Goal: Transaction & Acquisition: Book appointment/travel/reservation

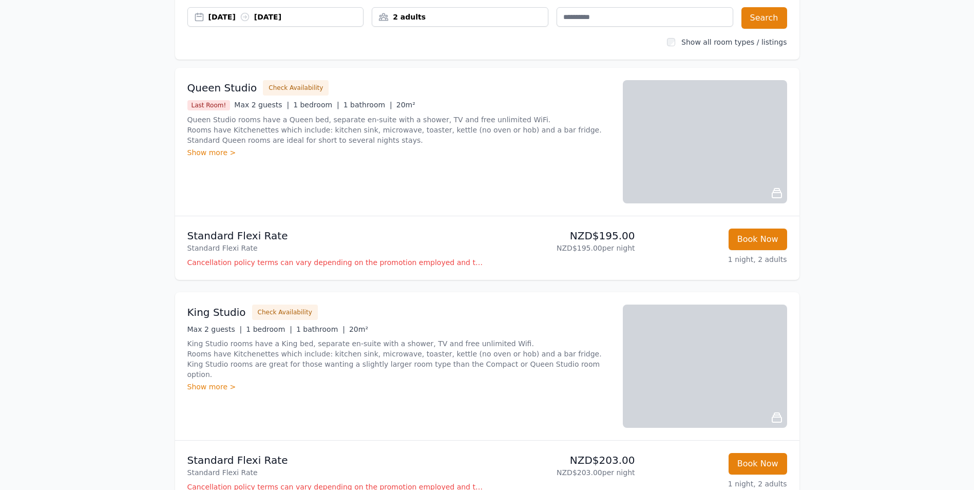
scroll to position [103, 0]
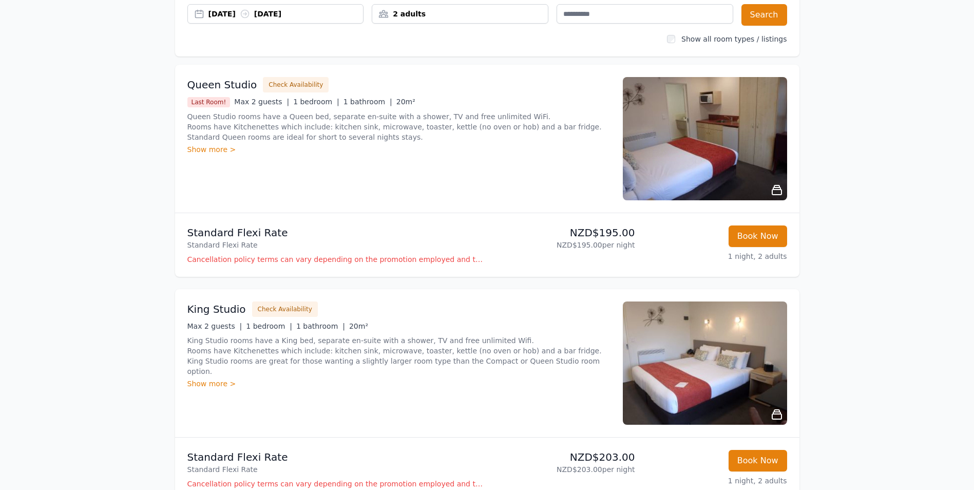
click at [344, 12] on div "[DATE] [DATE]" at bounding box center [286, 14] width 155 height 10
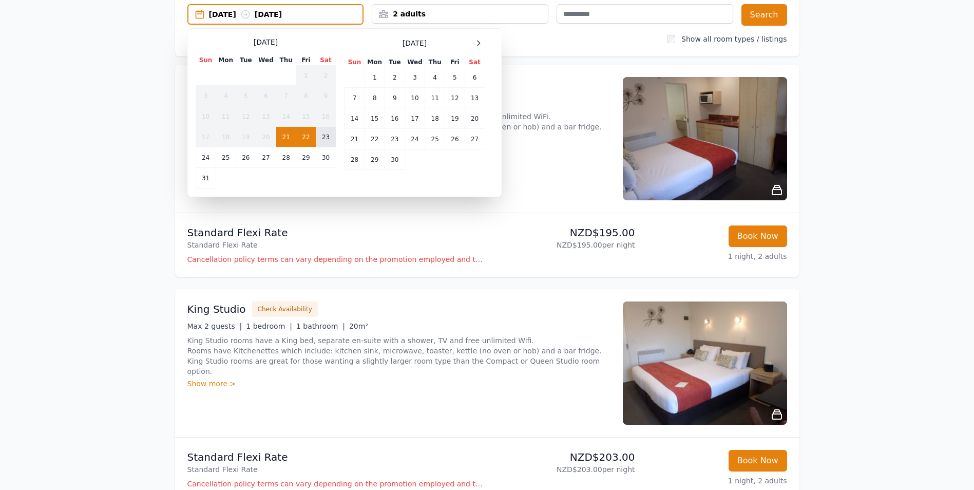
click at [325, 133] on td "23" at bounding box center [326, 137] width 20 height 21
click at [577, 59] on div "Why Book Direct? Best Rate Guaranteed No Booking Fees Exclusive Perks Learn mor…" at bounding box center [487, 359] width 657 height 858
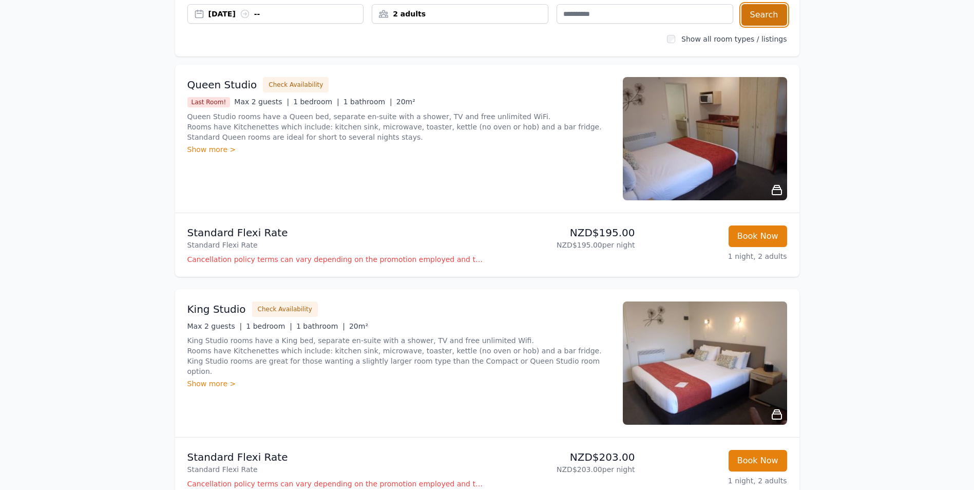
click at [770, 21] on button "Search" at bounding box center [765, 15] width 46 height 22
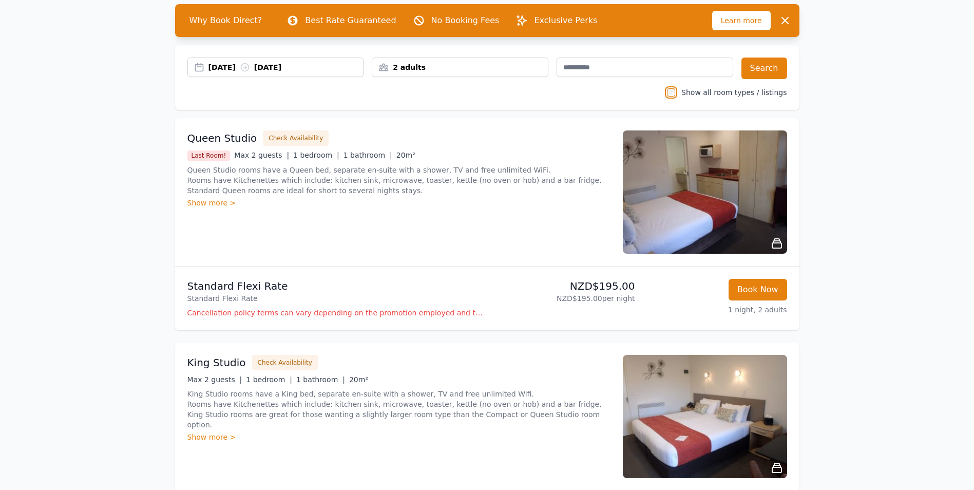
click at [342, 67] on div "[DATE] [DATE]" at bounding box center [286, 67] width 155 height 10
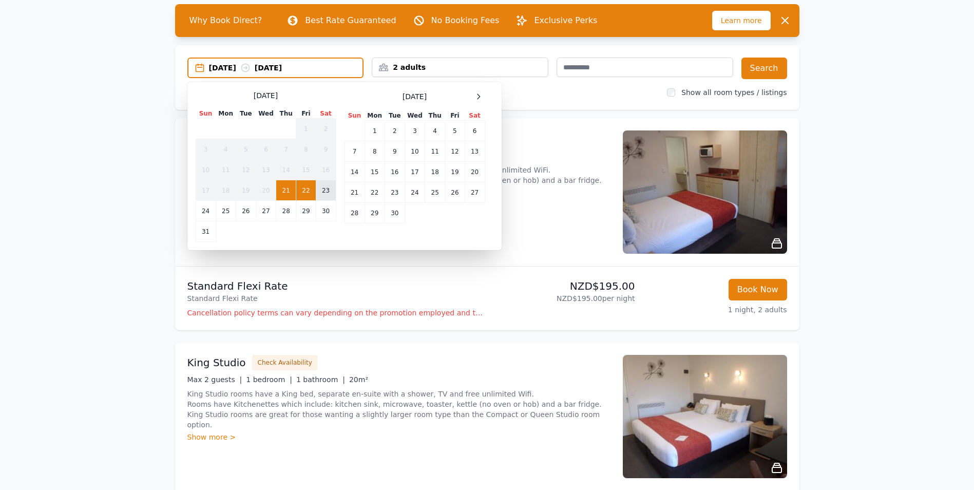
click at [324, 190] on td "23" at bounding box center [326, 190] width 20 height 21
click at [557, 213] on div "Queen Studio Check Availability Last Room! Max 2 guests | 1 bedroom | 1 bathroo…" at bounding box center [398, 191] width 423 height 123
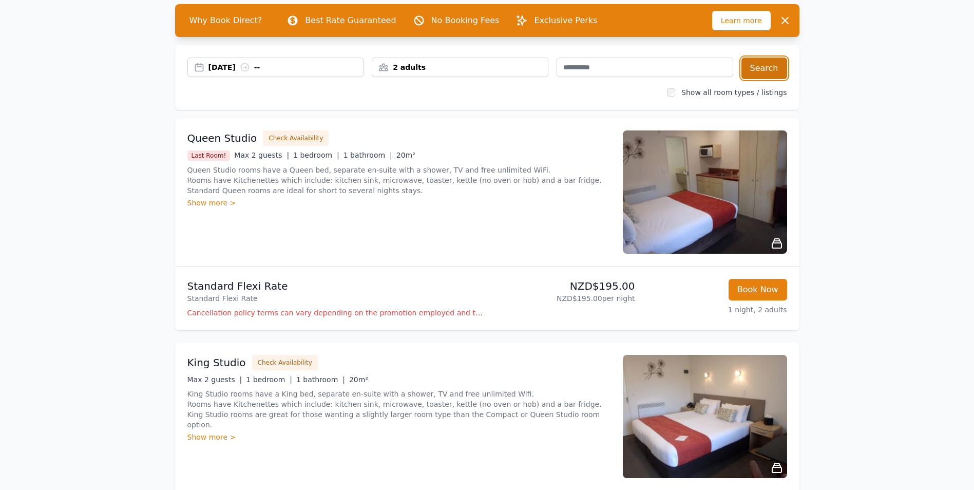
click at [765, 65] on button "Search" at bounding box center [765, 69] width 46 height 22
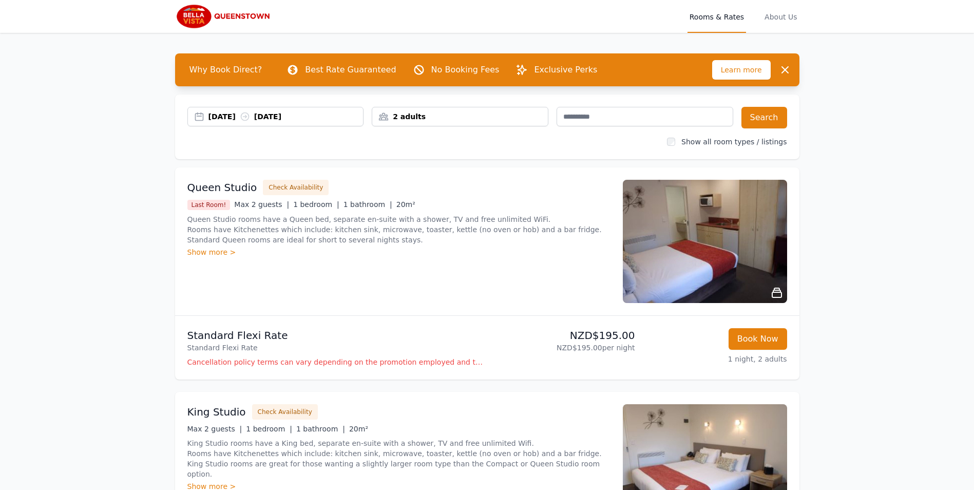
click at [326, 112] on div "[DATE] [DATE]" at bounding box center [286, 116] width 155 height 10
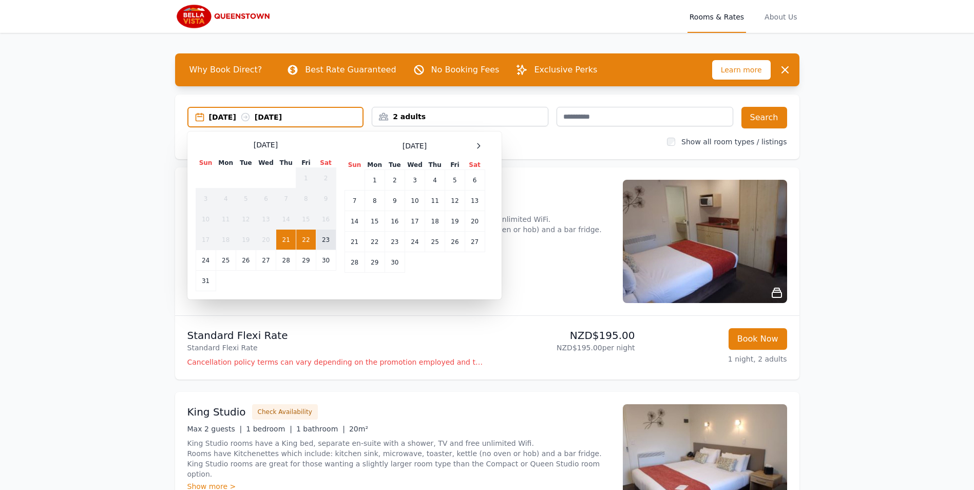
click at [327, 239] on td "23" at bounding box center [326, 240] width 20 height 21
click at [206, 258] on td "24" at bounding box center [206, 260] width 20 height 21
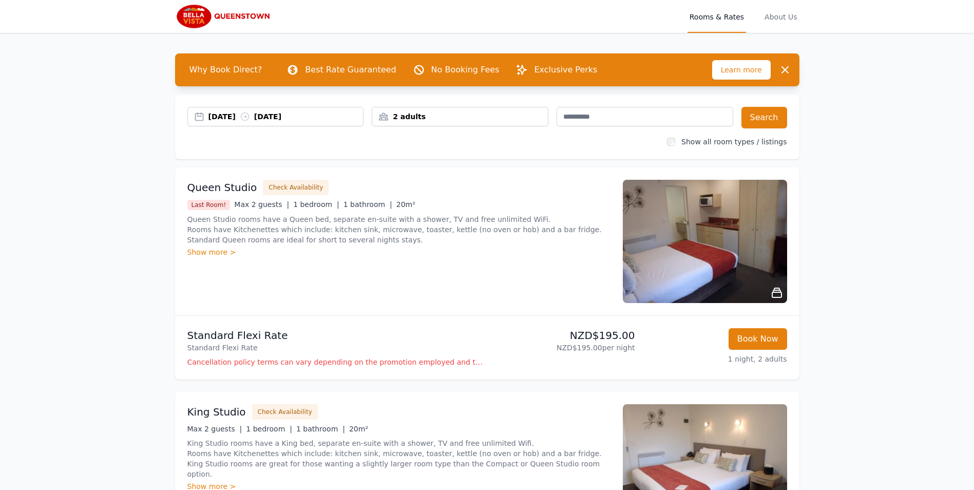
click at [768, 128] on div "[DATE] [DATE] 2 adults Search Show all room types / listings" at bounding box center [487, 127] width 625 height 65
click at [776, 115] on button "Search" at bounding box center [765, 118] width 46 height 22
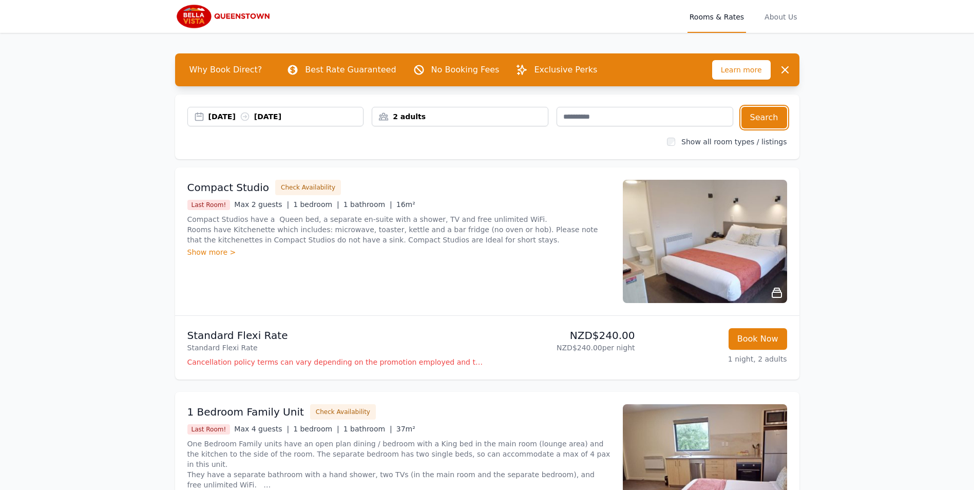
click at [325, 114] on div "[DATE] [DATE]" at bounding box center [286, 116] width 155 height 10
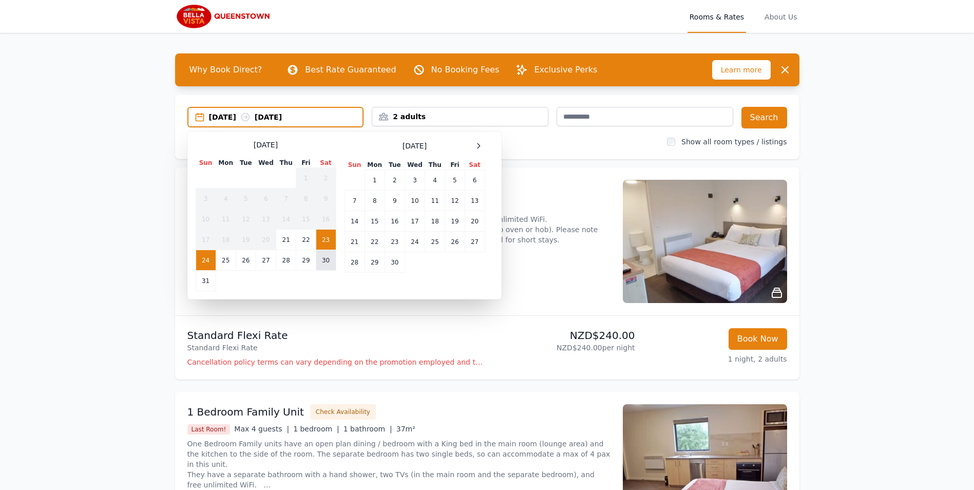
click at [325, 259] on td "30" at bounding box center [326, 260] width 20 height 21
click at [204, 281] on td "31" at bounding box center [206, 281] width 20 height 21
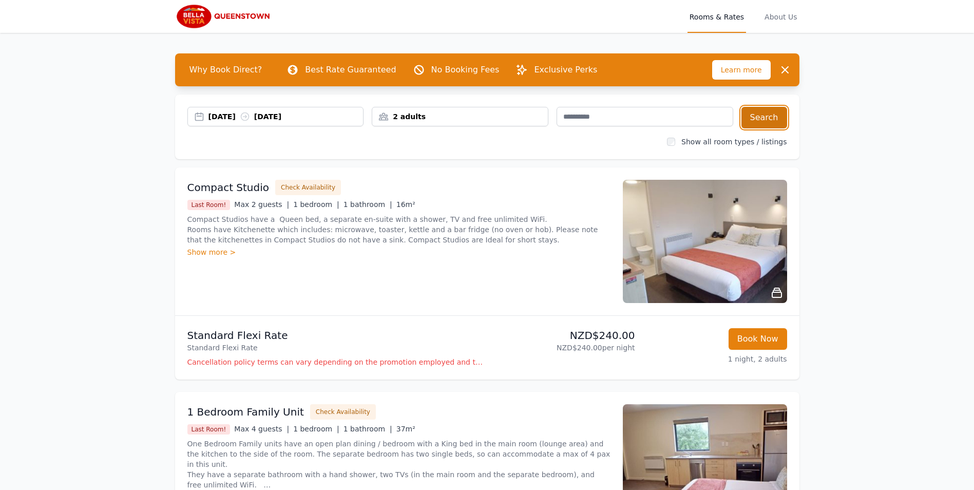
click at [764, 119] on button "Search" at bounding box center [765, 118] width 46 height 22
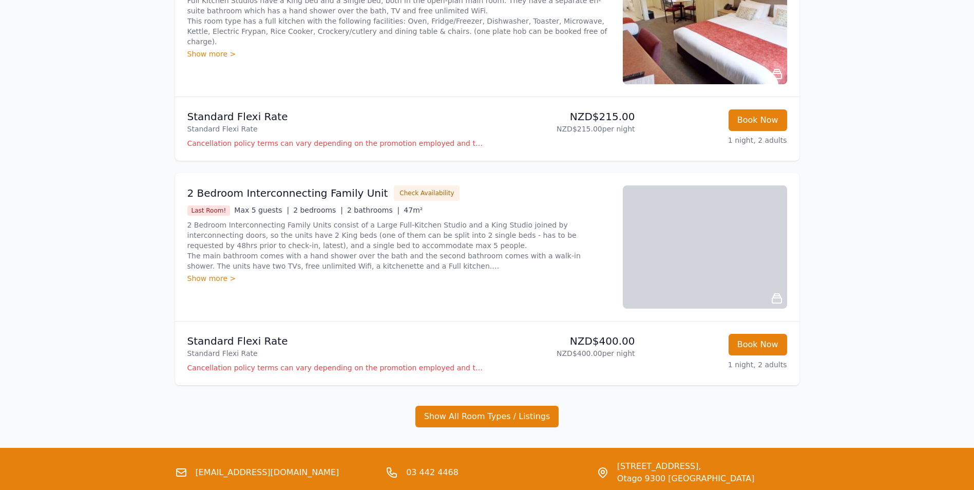
scroll to position [747, 0]
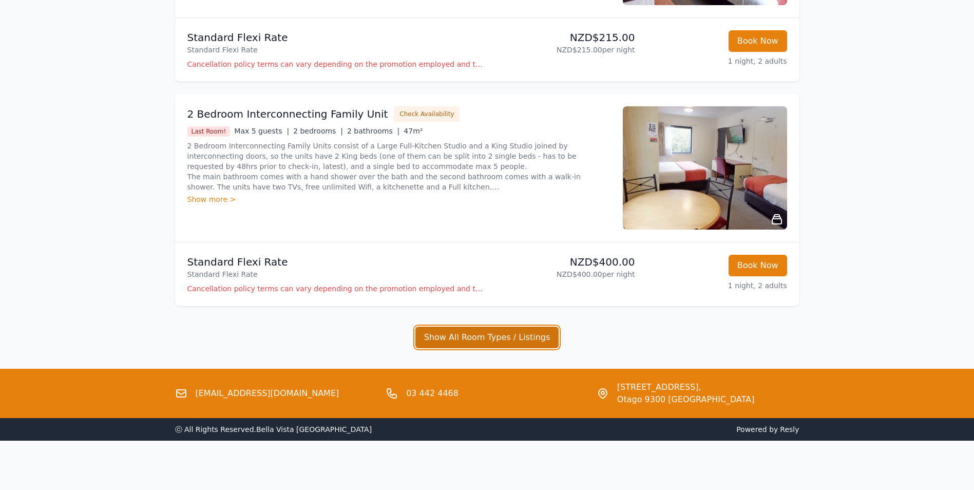
click at [439, 339] on button "Show All Room Types / Listings" at bounding box center [488, 338] width 144 height 22
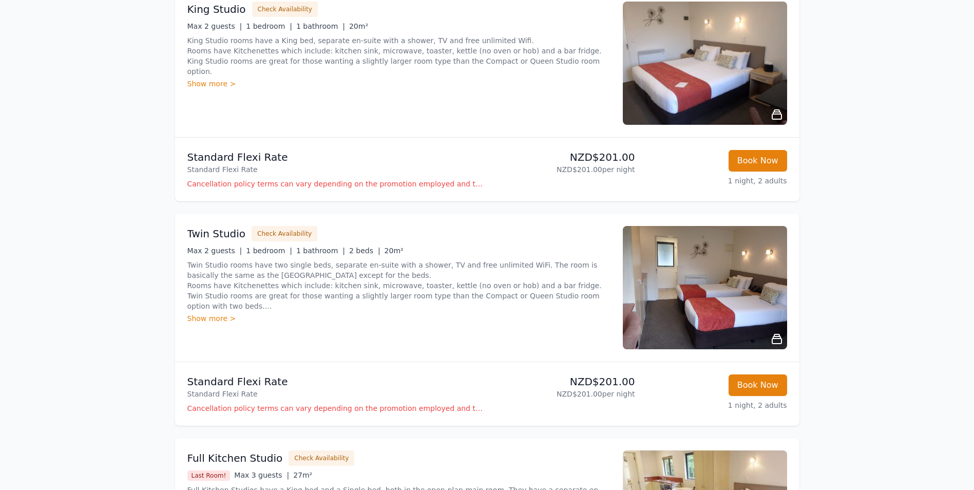
scroll to position [0, 0]
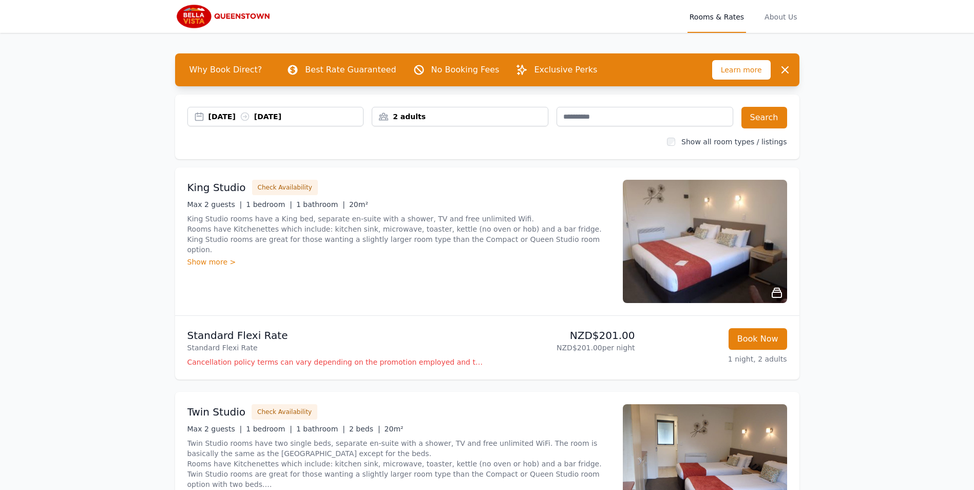
click at [319, 115] on div "[DATE] [DATE]" at bounding box center [286, 116] width 155 height 10
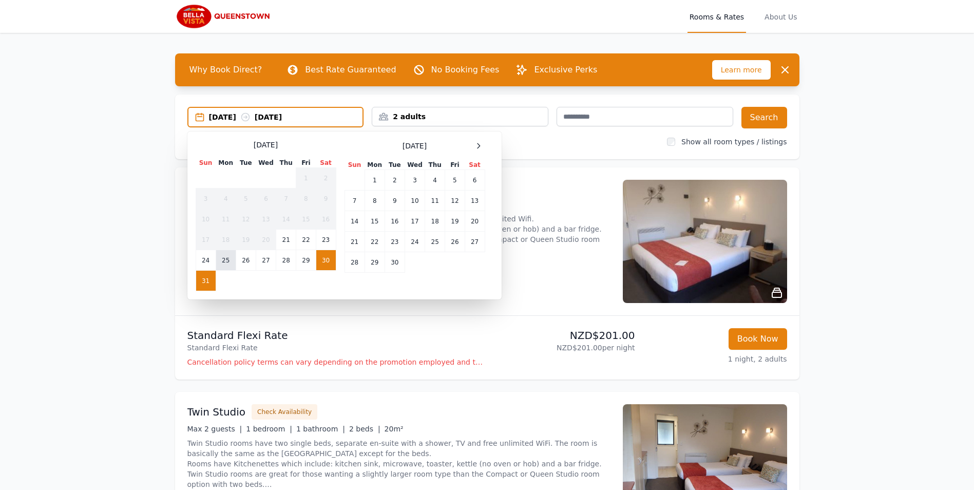
click at [227, 263] on td "25" at bounding box center [226, 260] width 20 height 21
click at [242, 262] on td "26" at bounding box center [246, 260] width 20 height 21
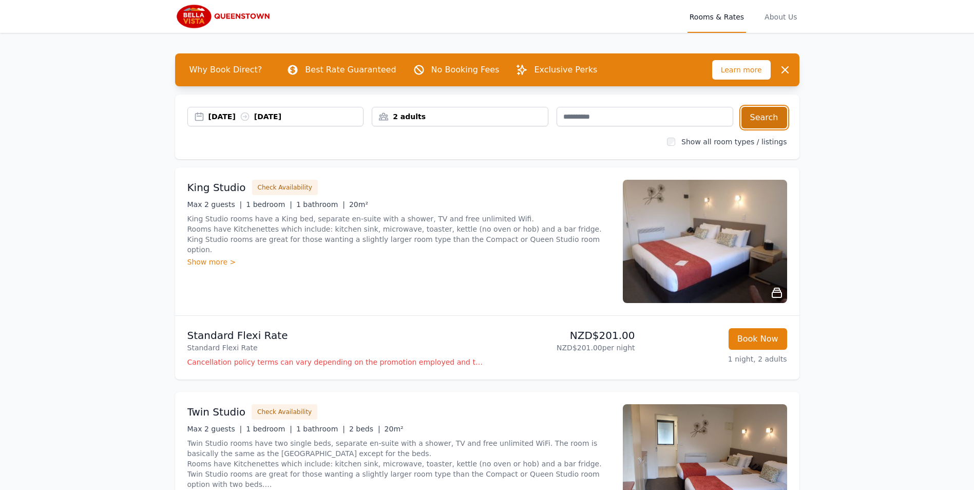
click at [765, 112] on button "Search" at bounding box center [765, 118] width 46 height 22
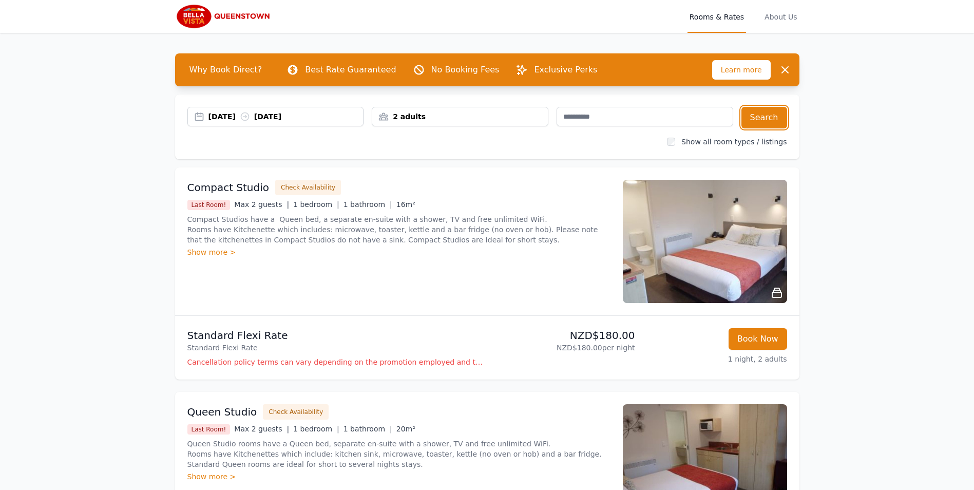
click at [326, 117] on div "[DATE] [DATE]" at bounding box center [286, 116] width 155 height 10
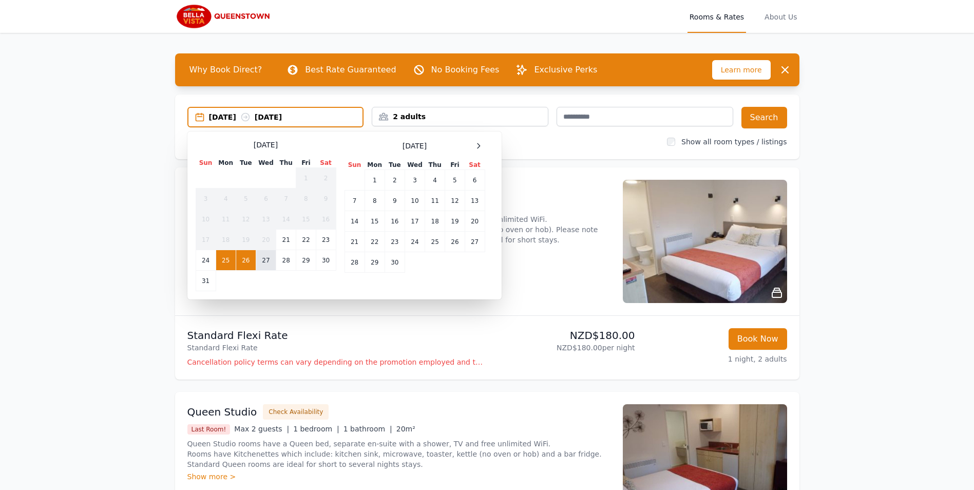
click at [260, 258] on td "27" at bounding box center [266, 260] width 20 height 21
click at [285, 261] on td "28" at bounding box center [286, 260] width 20 height 21
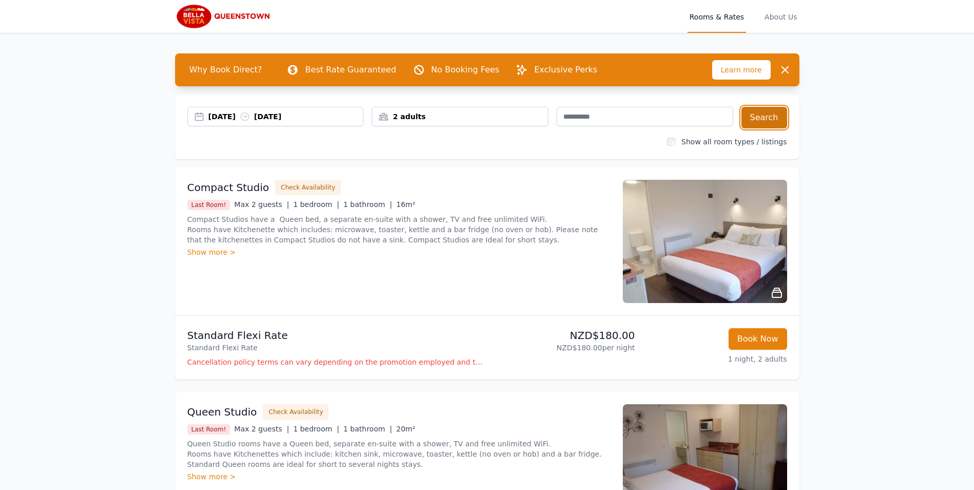
click at [754, 118] on button "Search" at bounding box center [765, 118] width 46 height 22
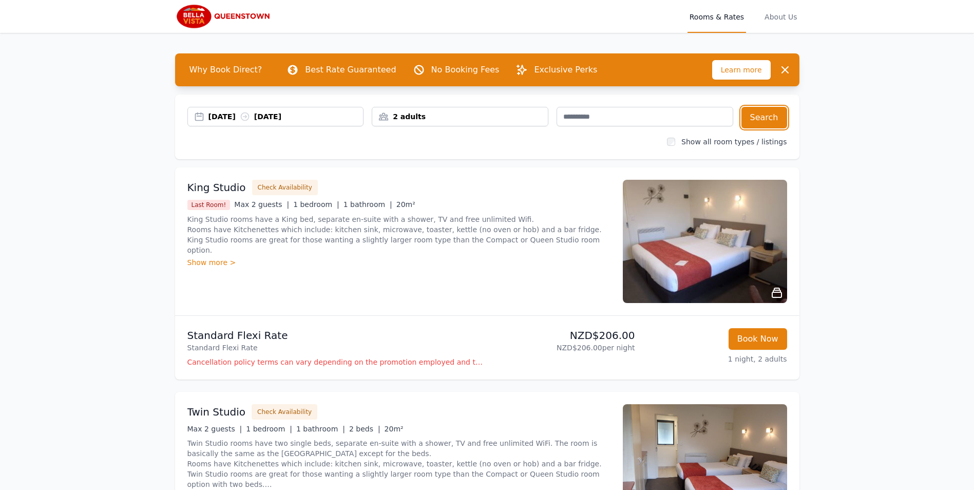
click at [330, 116] on div "[DATE] [DATE]" at bounding box center [286, 116] width 155 height 10
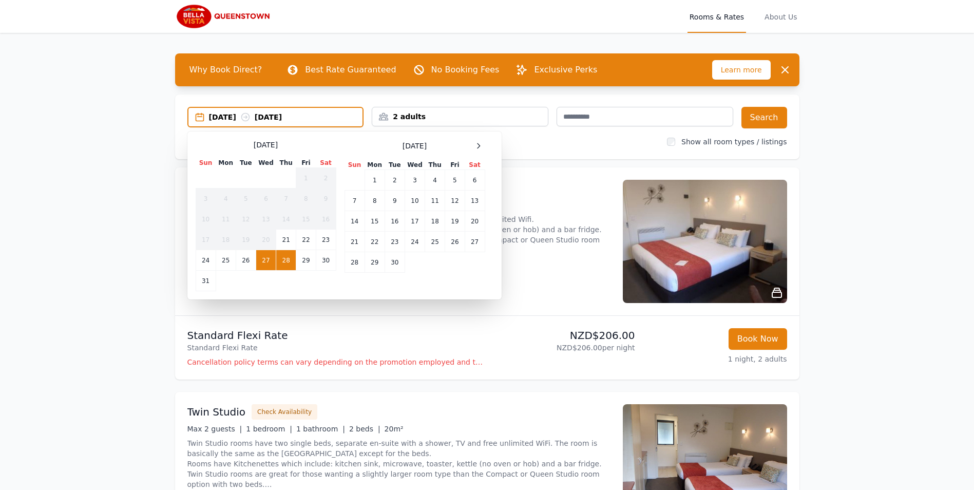
click at [546, 285] on div "King Studio Check Availability Last Room! Max 2 guests | 1 bedroom | 1 bathroom…" at bounding box center [398, 241] width 423 height 123
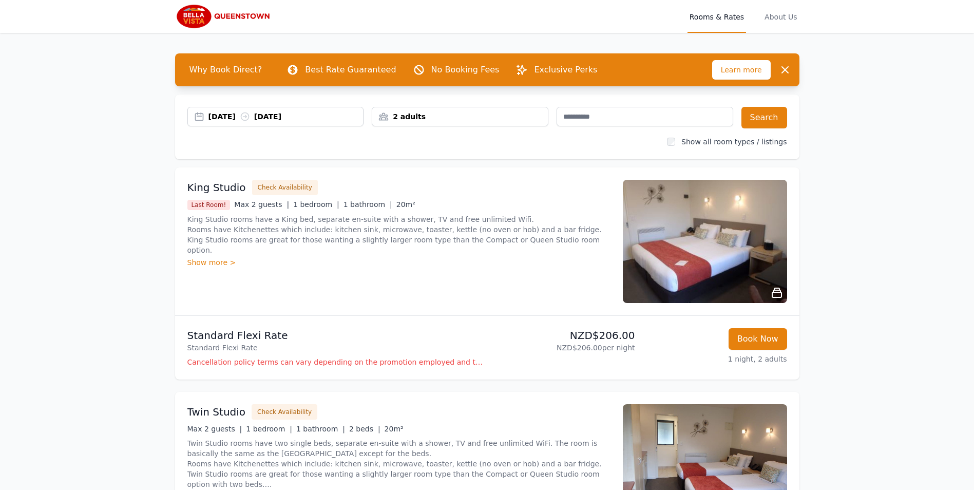
click at [322, 119] on div "[DATE] [DATE]" at bounding box center [286, 116] width 155 height 10
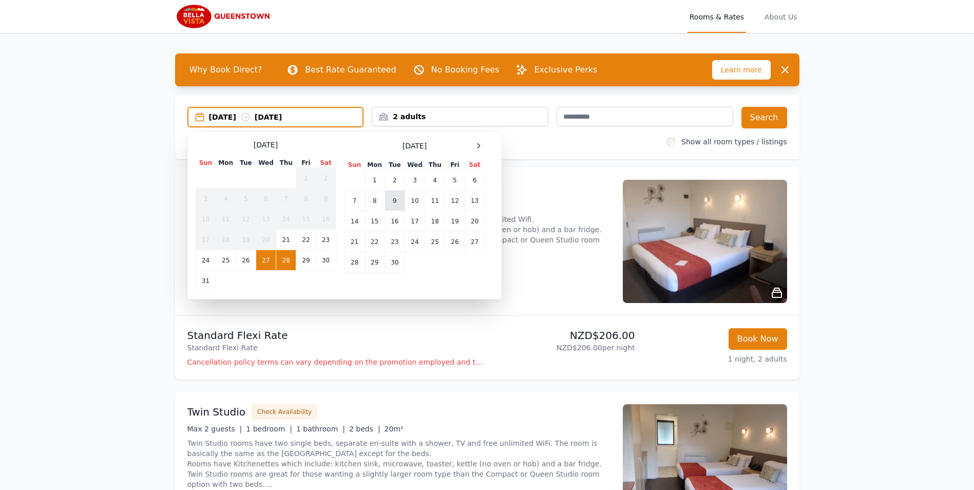
click at [397, 197] on td "9" at bounding box center [395, 201] width 20 height 21
click at [414, 200] on td "10" at bounding box center [415, 201] width 20 height 21
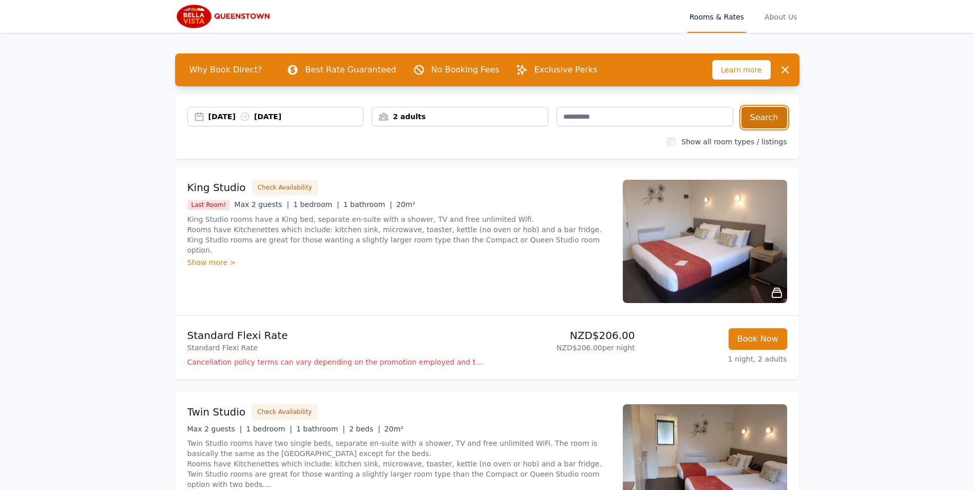
click at [768, 117] on button "Search" at bounding box center [765, 118] width 46 height 22
click at [323, 114] on div "[DATE] [DATE]" at bounding box center [286, 116] width 155 height 10
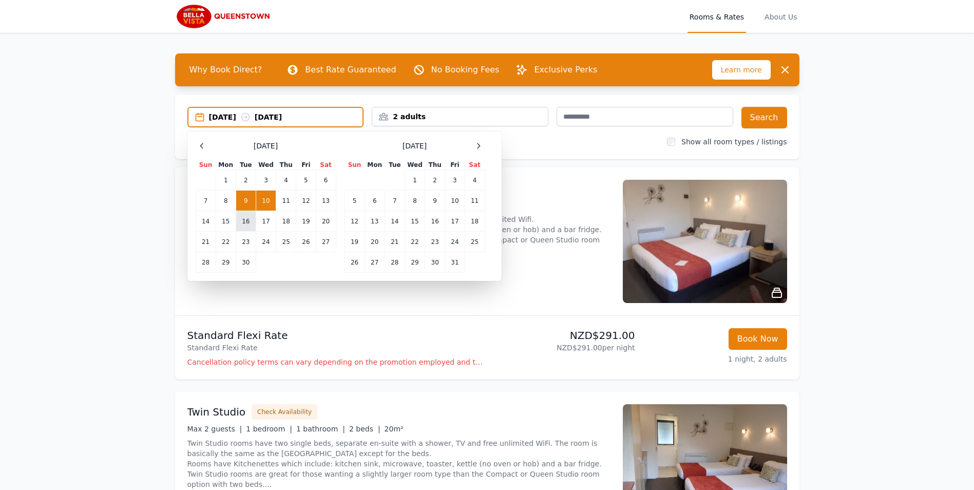
click at [243, 219] on td "16" at bounding box center [246, 221] width 20 height 21
click at [265, 220] on td "17" at bounding box center [266, 221] width 20 height 21
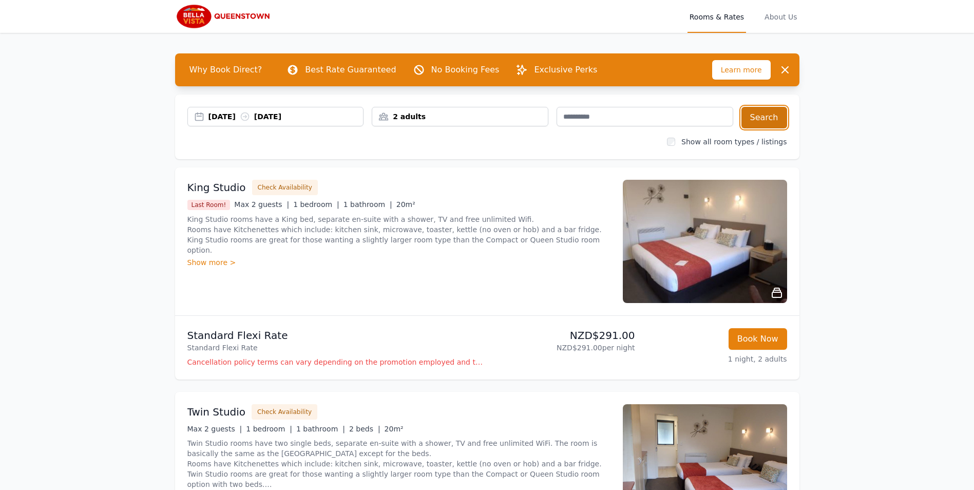
click at [771, 116] on button "Search" at bounding box center [765, 118] width 46 height 22
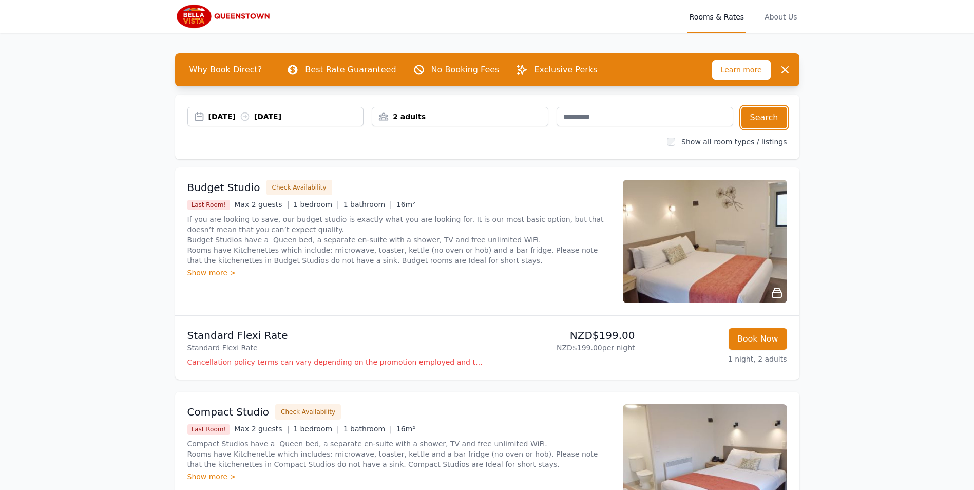
click at [350, 115] on div "[DATE] [DATE]" at bounding box center [286, 116] width 155 height 10
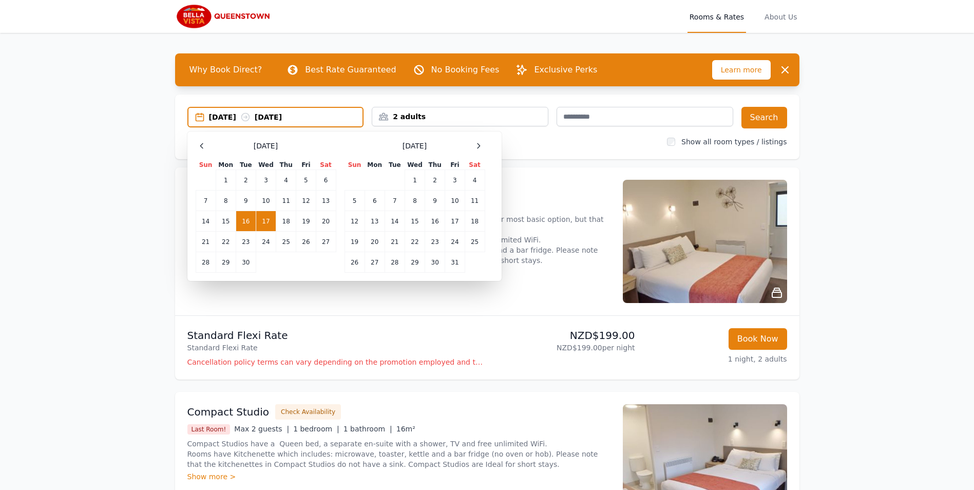
click at [200, 148] on div "[DATE] [DATE] Select Dates [DATE] Sun Mon Tue Wed Thu Fri Sat 1 2 3 4 5 6 7 8 9…" at bounding box center [487, 127] width 625 height 65
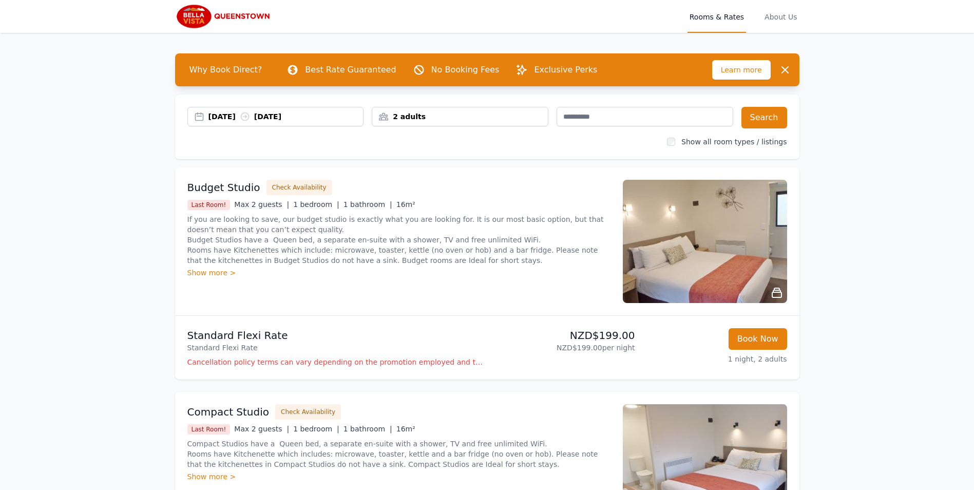
click at [322, 111] on div "[DATE] [DATE]" at bounding box center [286, 116] width 155 height 10
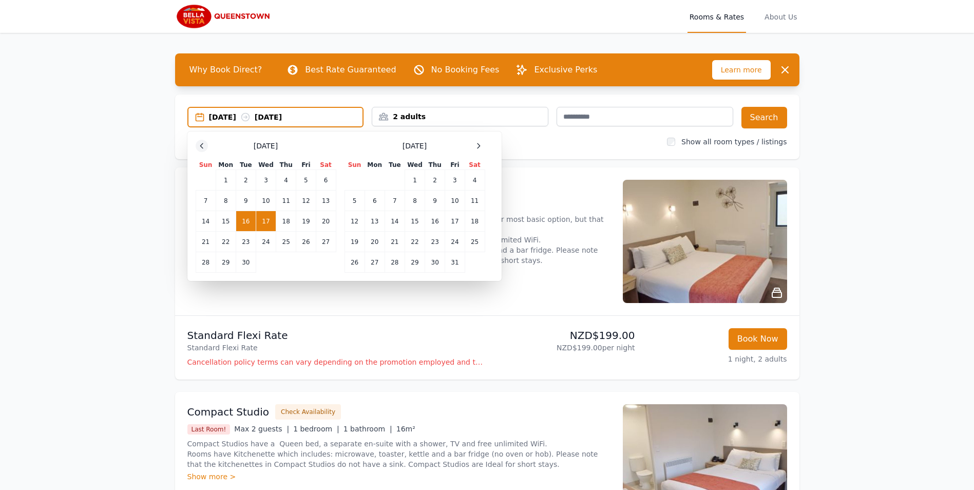
click at [200, 145] on icon at bounding box center [202, 146] width 8 height 8
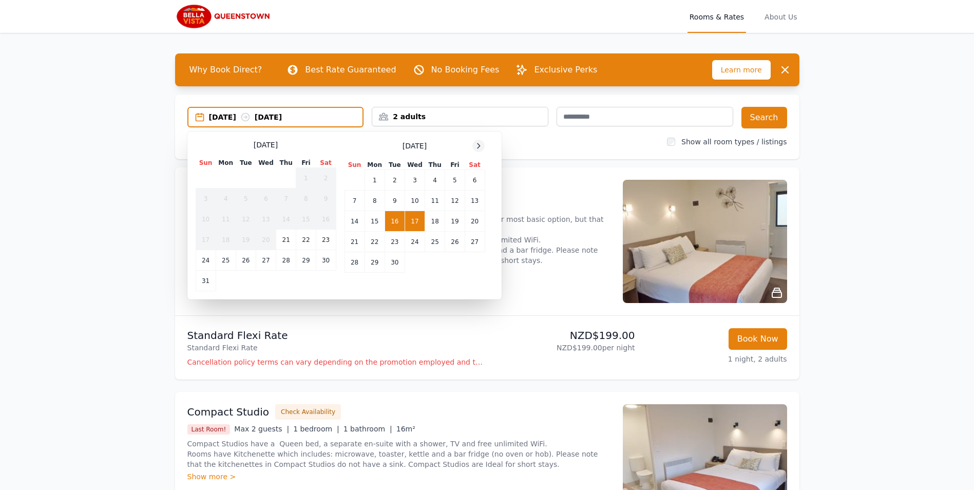
click at [479, 146] on icon at bounding box center [479, 146] width 8 height 8
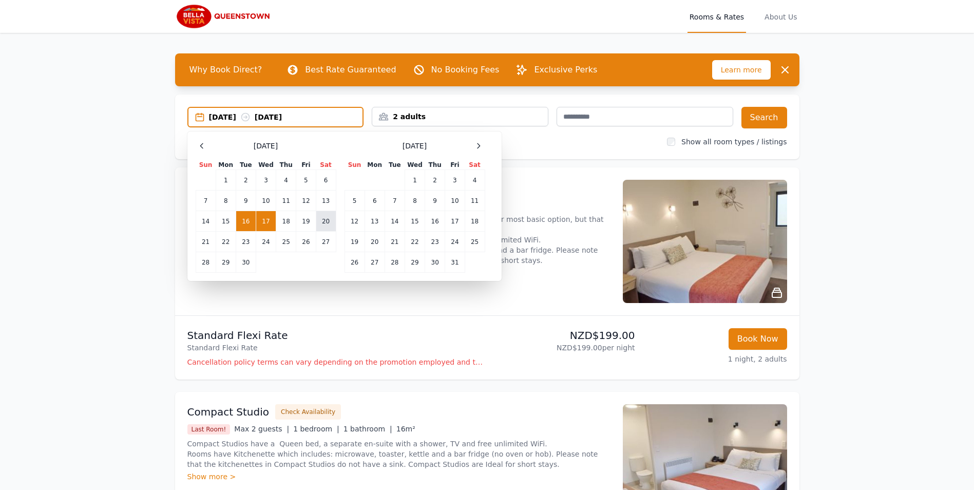
click at [322, 222] on td "20" at bounding box center [326, 221] width 20 height 21
click at [207, 242] on td "21" at bounding box center [206, 242] width 20 height 21
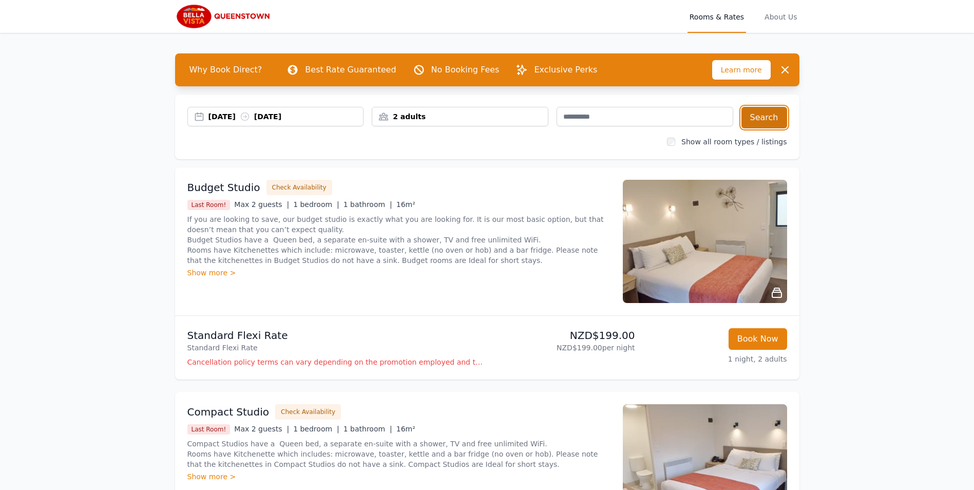
click at [767, 115] on button "Search" at bounding box center [765, 118] width 46 height 22
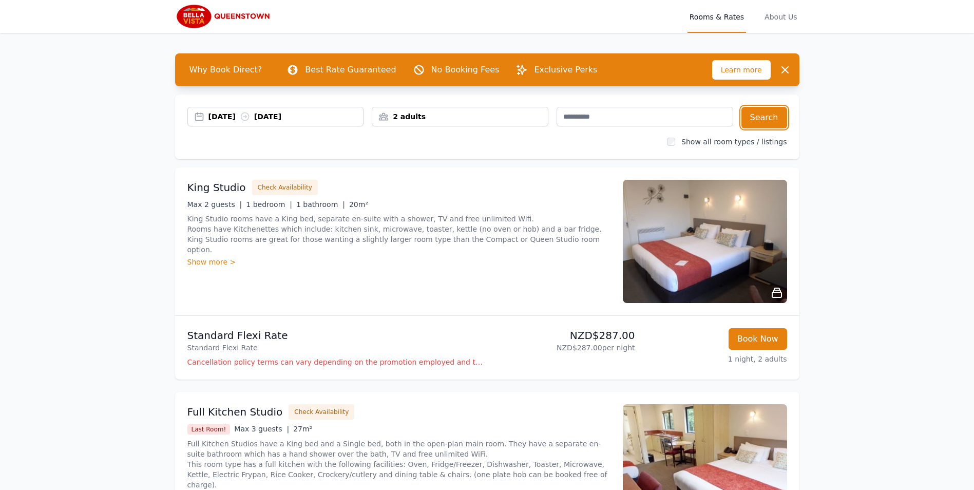
click at [321, 116] on div "[DATE] [DATE]" at bounding box center [286, 116] width 155 height 10
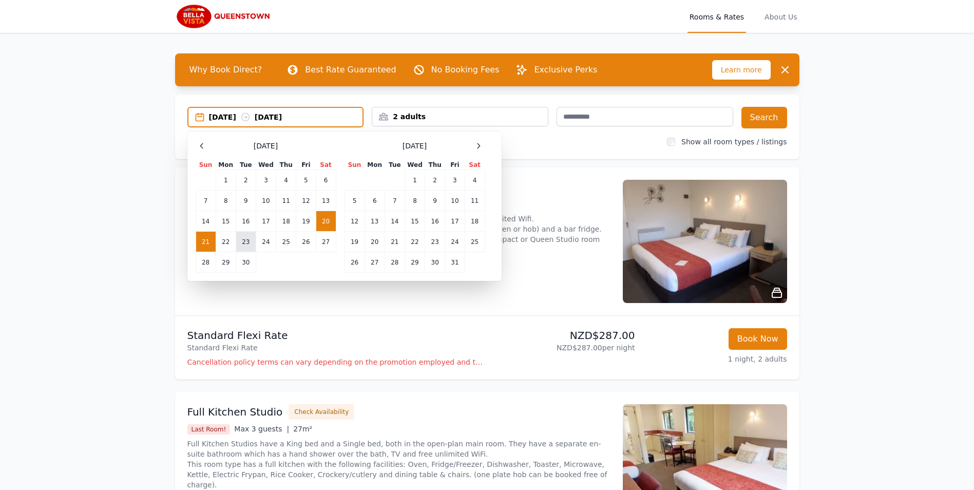
click at [248, 240] on td "23" at bounding box center [246, 242] width 20 height 21
click at [264, 243] on td "24" at bounding box center [266, 242] width 20 height 21
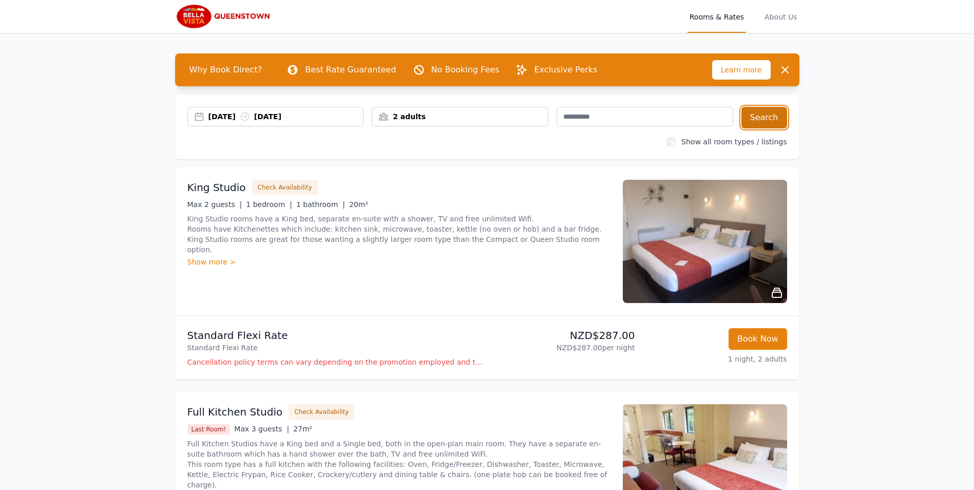
click at [767, 120] on button "Search" at bounding box center [765, 118] width 46 height 22
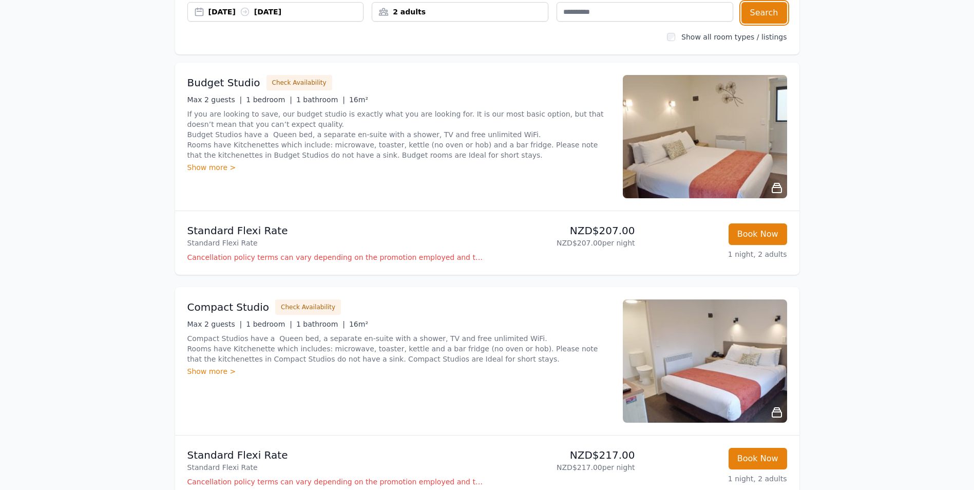
scroll to position [103, 0]
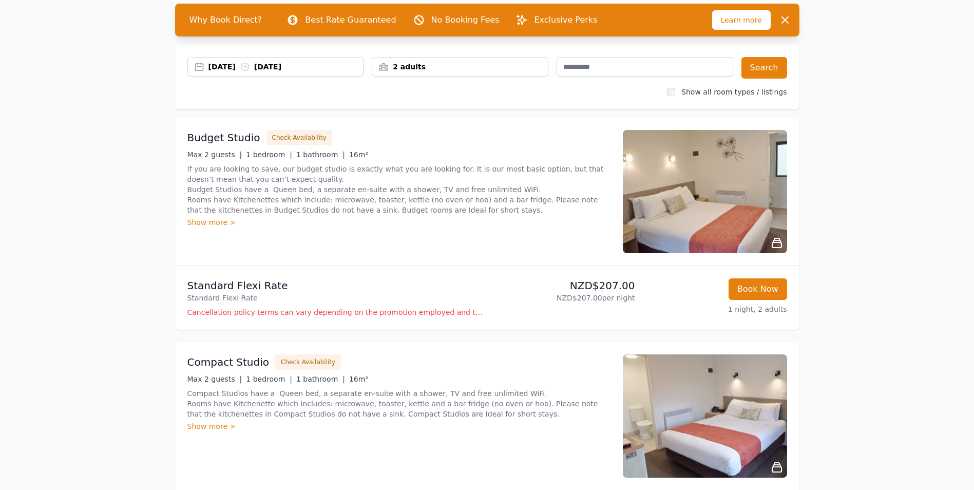
scroll to position [0, 0]
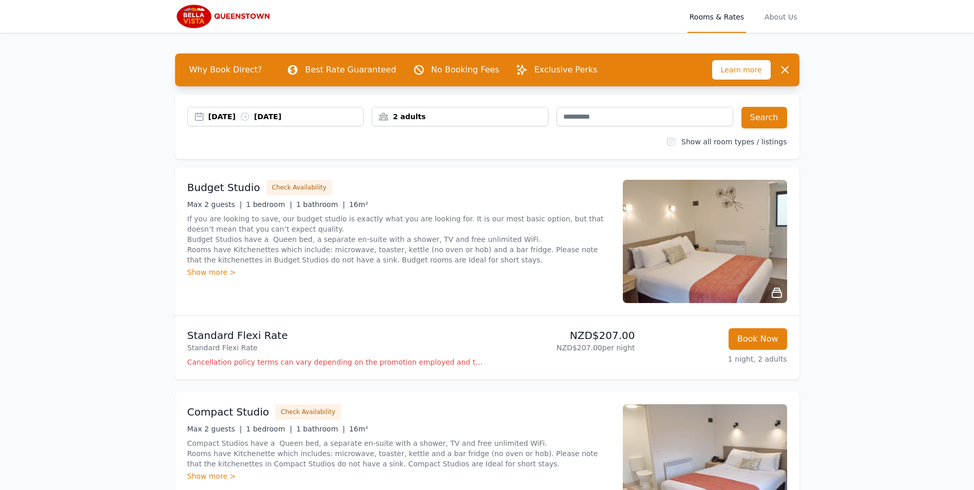
click at [333, 111] on div "[DATE] [DATE]" at bounding box center [275, 117] width 177 height 20
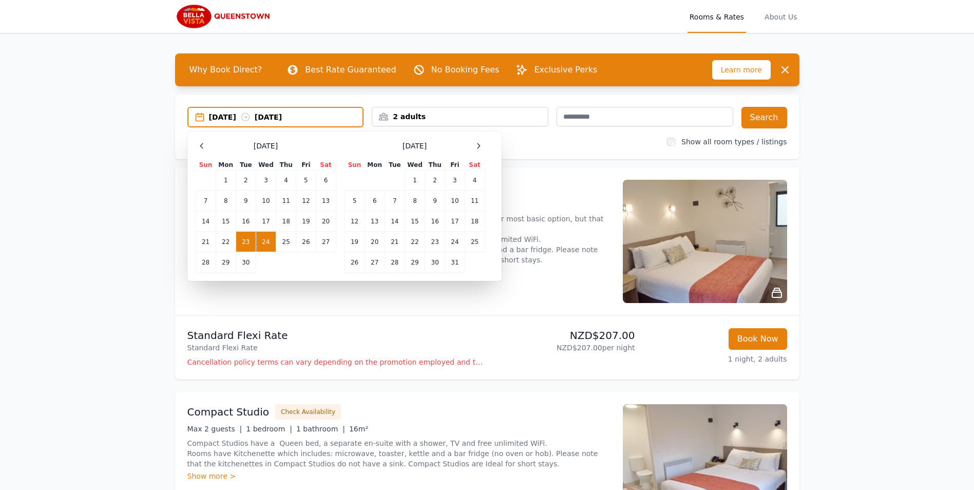
click at [333, 111] on div "[DATE] [DATE]" at bounding box center [275, 117] width 177 height 21
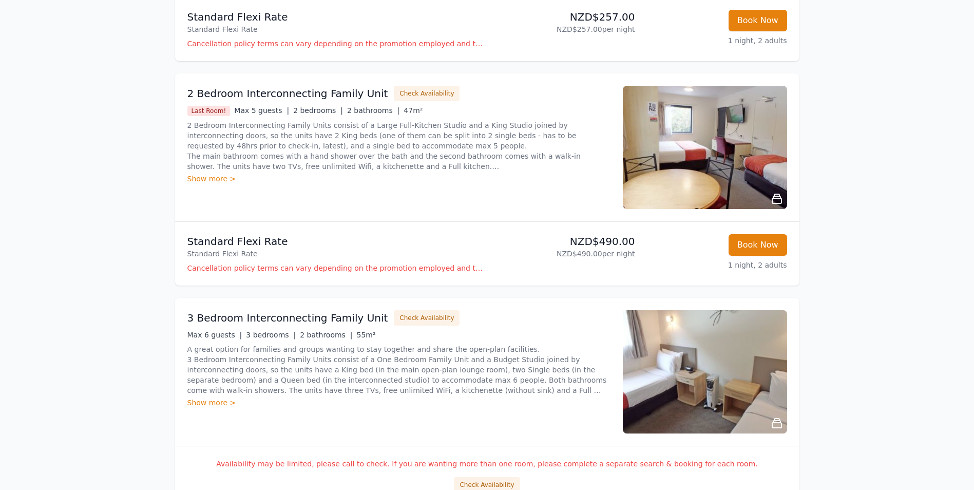
scroll to position [1233, 0]
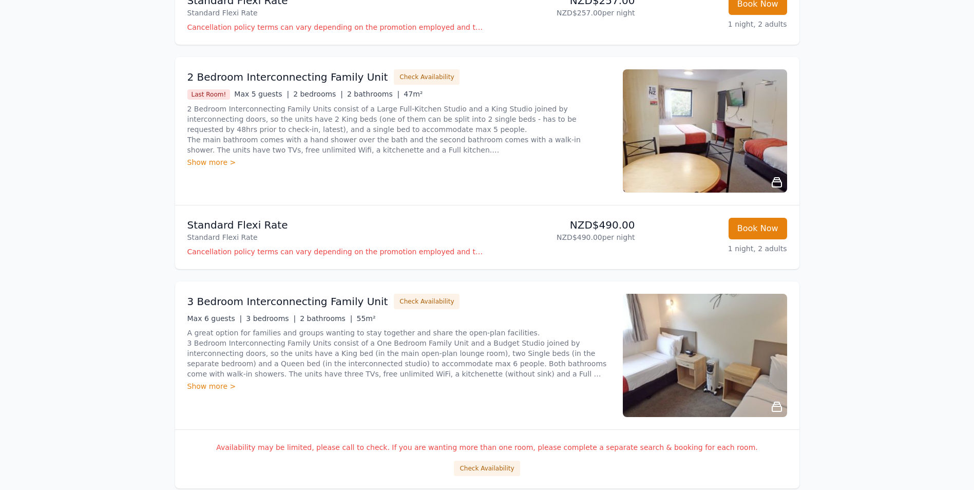
click at [428, 168] on div "2 Bedroom Interconnecting Family Unit Check Availability Last Room! Max 5 guest…" at bounding box center [398, 130] width 423 height 123
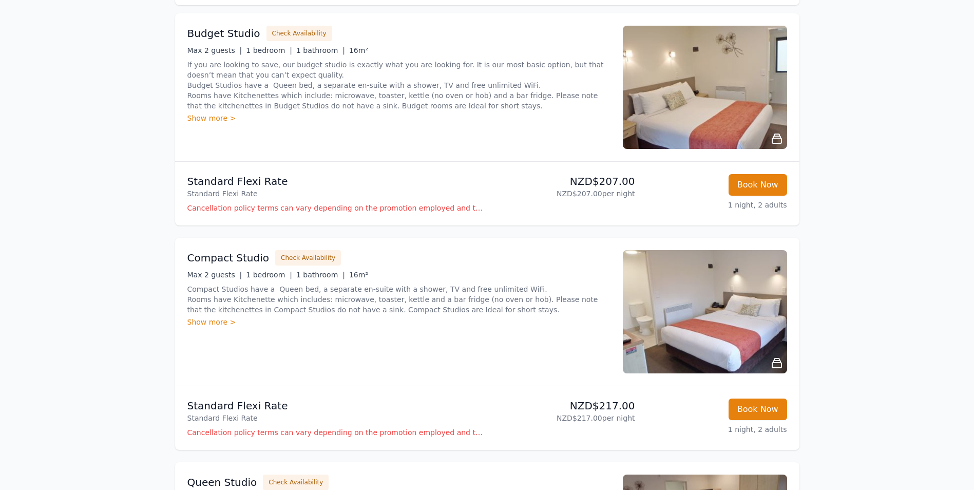
scroll to position [0, 0]
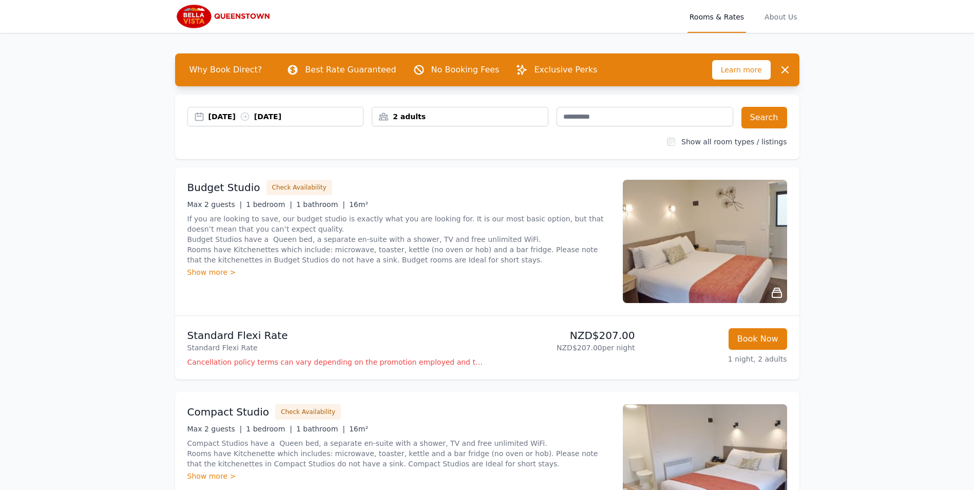
click at [319, 117] on div "[DATE] [DATE]" at bounding box center [286, 116] width 155 height 10
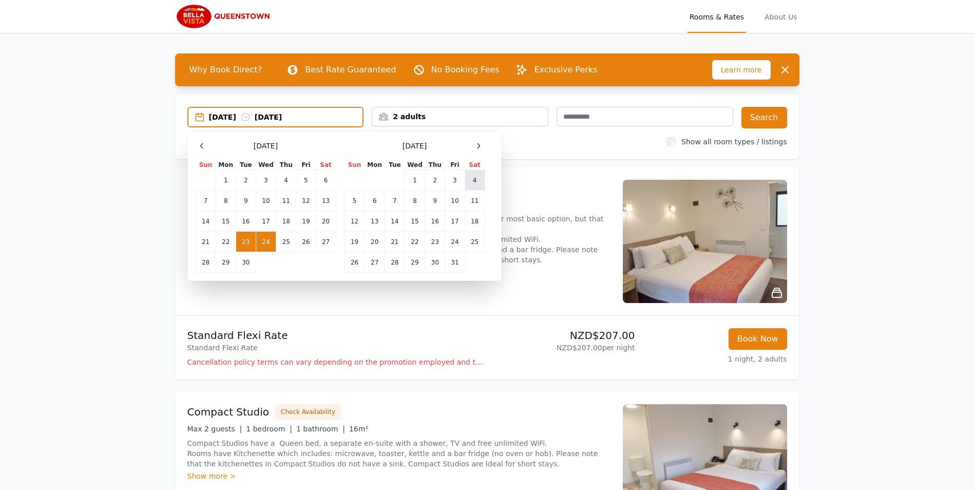
drag, startPoint x: 477, startPoint y: 176, endPoint x: 467, endPoint y: 184, distance: 12.8
click at [477, 176] on td "4" at bounding box center [475, 180] width 20 height 21
click at [351, 201] on td "5" at bounding box center [355, 201] width 20 height 21
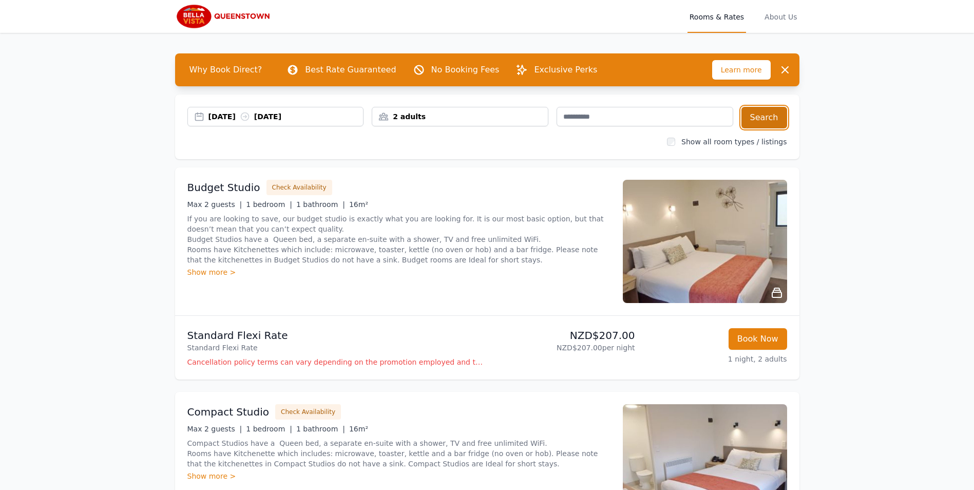
click at [771, 114] on button "Search" at bounding box center [765, 118] width 46 height 22
click at [325, 117] on div "[DATE] [DATE]" at bounding box center [286, 116] width 155 height 10
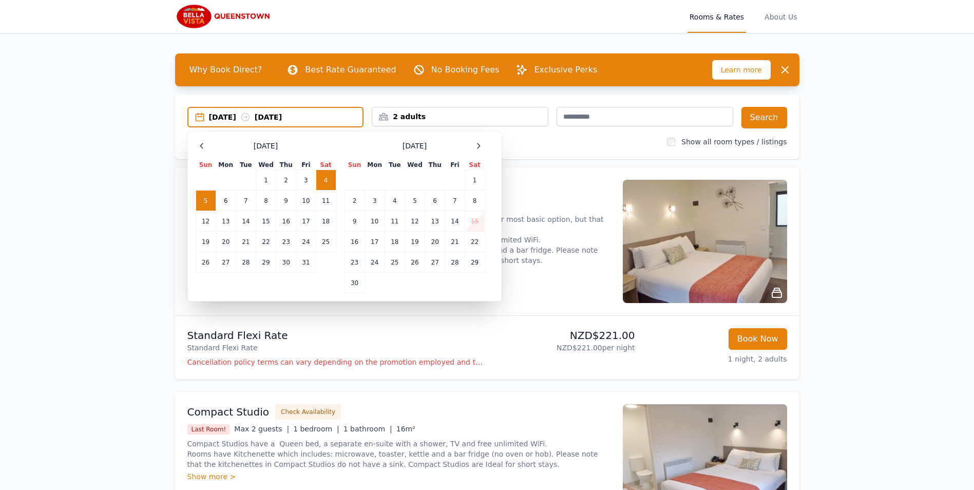
click at [478, 145] on div "Show all room types / listings" at bounding box center [487, 142] width 600 height 10
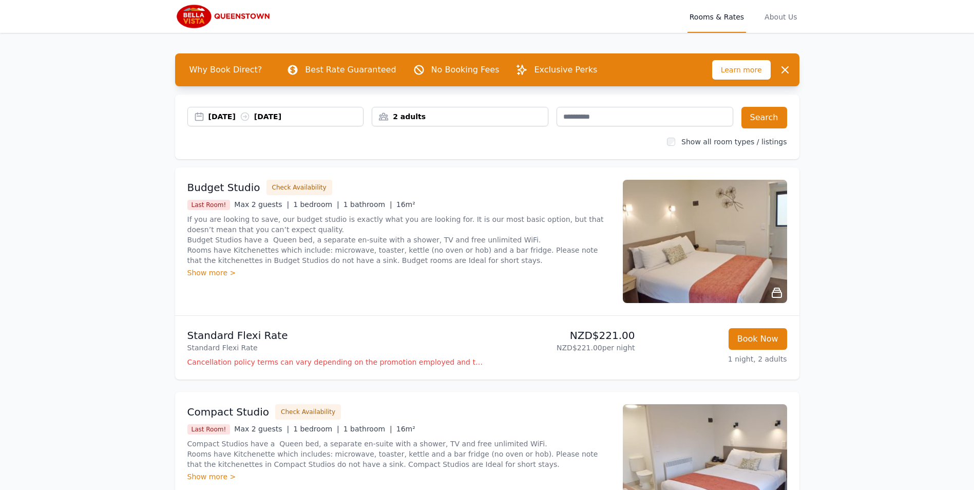
click at [323, 107] on div "[DATE] [DATE] 2 adults Search Show all room types / listings" at bounding box center [487, 127] width 625 height 65
drag, startPoint x: 326, startPoint y: 111, endPoint x: 324, endPoint y: 117, distance: 6.0
click at [326, 112] on div "[DATE] [DATE]" at bounding box center [275, 117] width 177 height 20
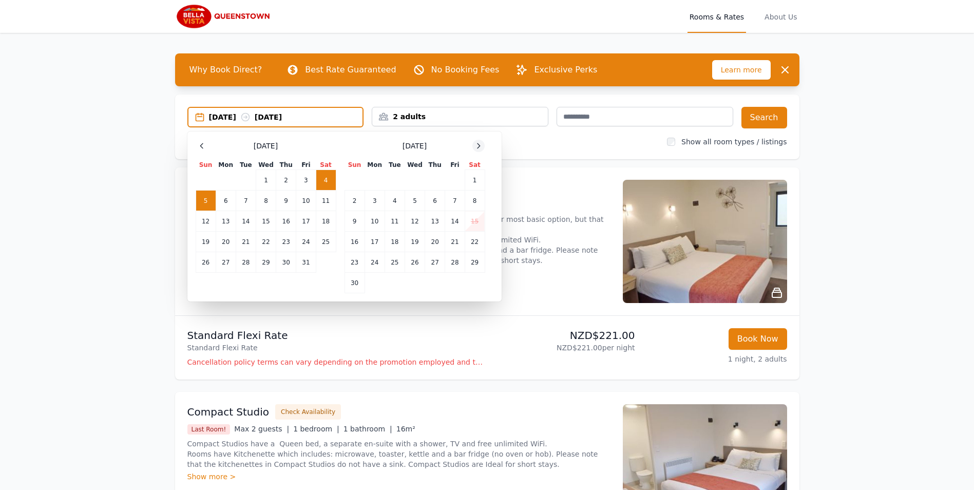
click at [482, 141] on div at bounding box center [479, 146] width 12 height 12
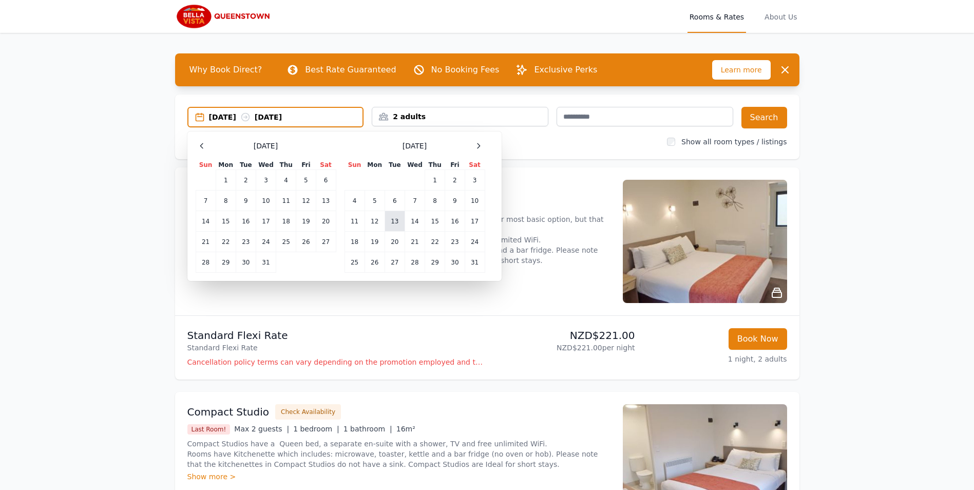
click at [393, 217] on td "13" at bounding box center [395, 221] width 20 height 21
click at [416, 222] on td "14" at bounding box center [415, 221] width 20 height 21
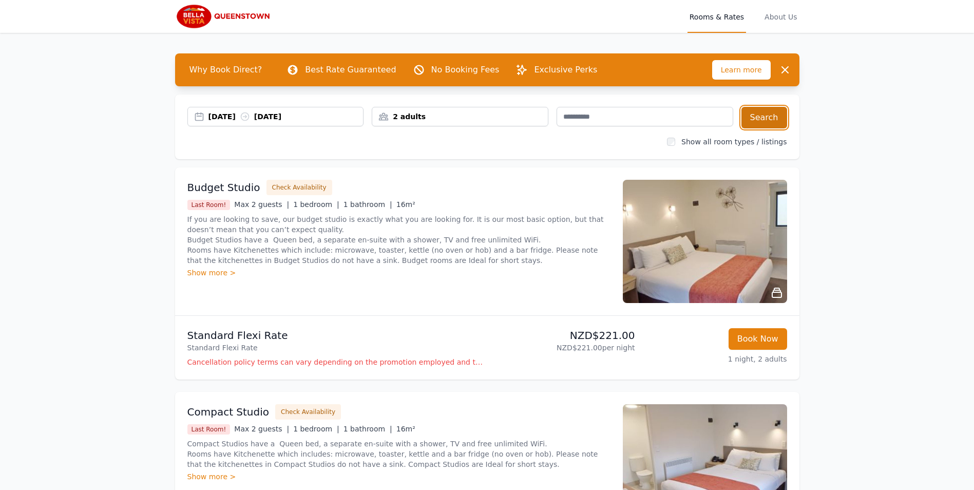
click at [767, 111] on button "Search" at bounding box center [765, 118] width 46 height 22
click at [324, 116] on div "[DATE] [DATE]" at bounding box center [286, 116] width 155 height 10
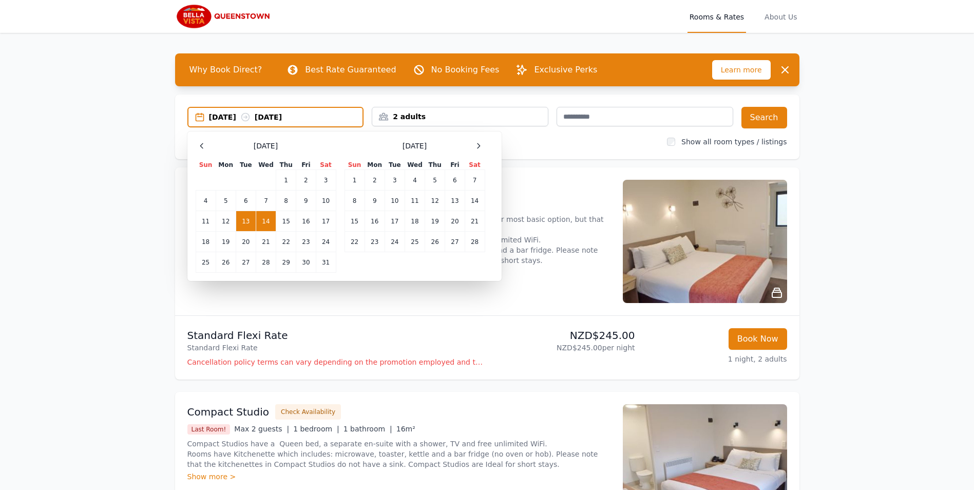
click at [392, 332] on p "Standard Flexi Rate" at bounding box center [335, 335] width 296 height 14
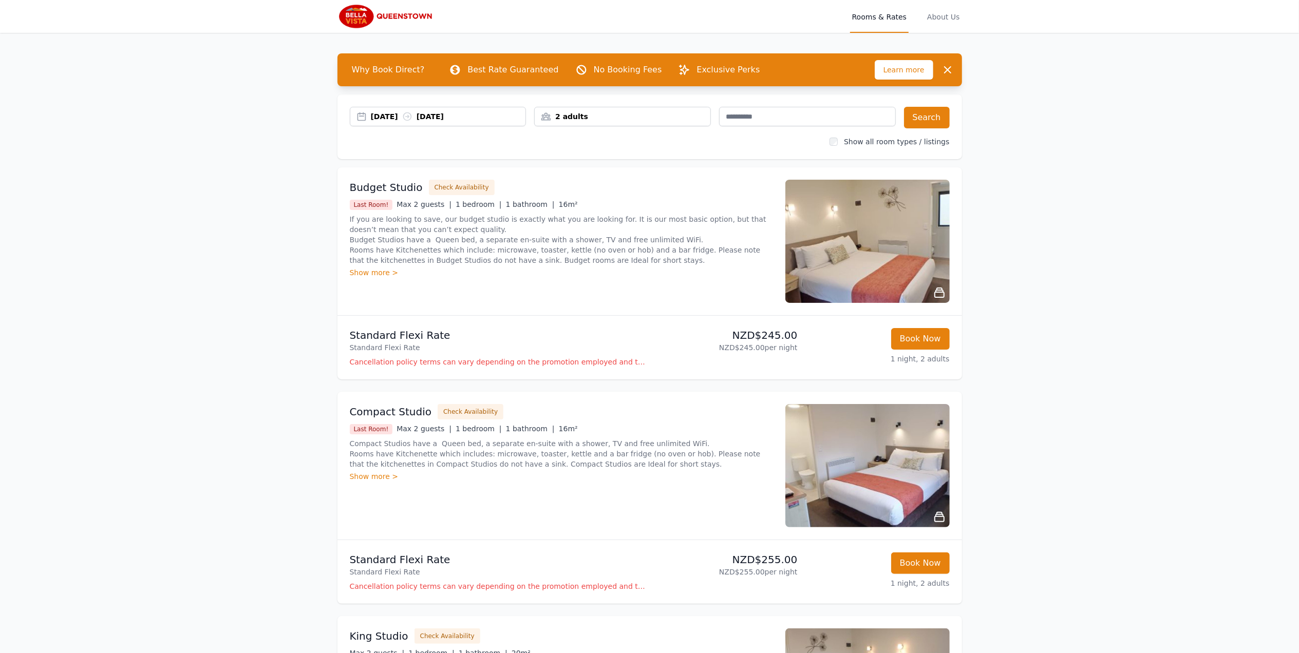
click at [482, 120] on div "[DATE] [DATE]" at bounding box center [448, 116] width 155 height 10
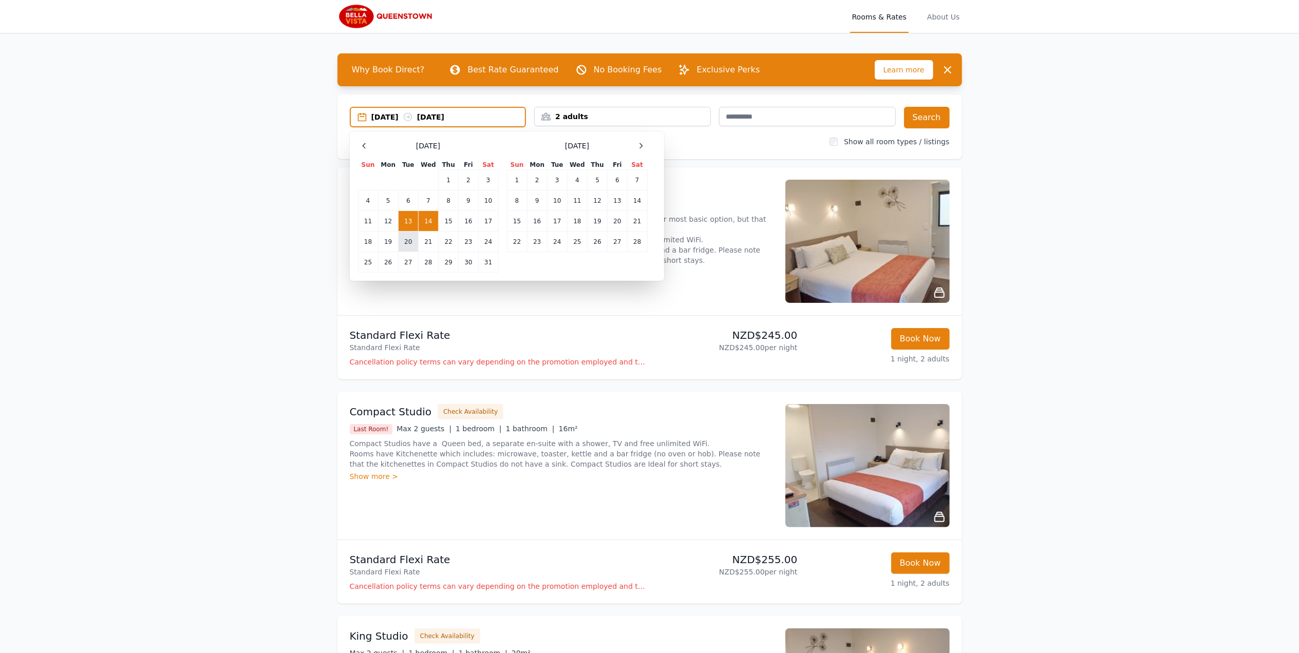
click at [406, 245] on td "20" at bounding box center [408, 242] width 20 height 21
click at [427, 249] on td "21" at bounding box center [428, 242] width 20 height 21
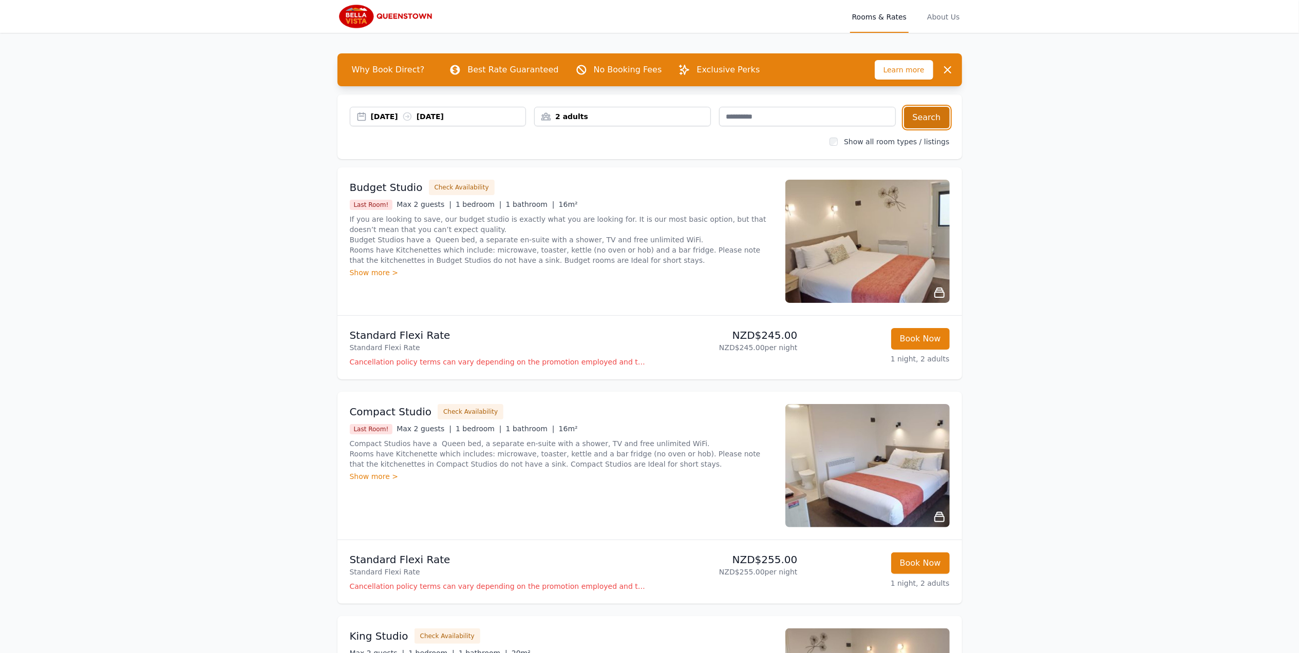
click at [931, 120] on button "Search" at bounding box center [927, 118] width 46 height 22
click at [498, 117] on div "[DATE] [DATE]" at bounding box center [448, 116] width 155 height 10
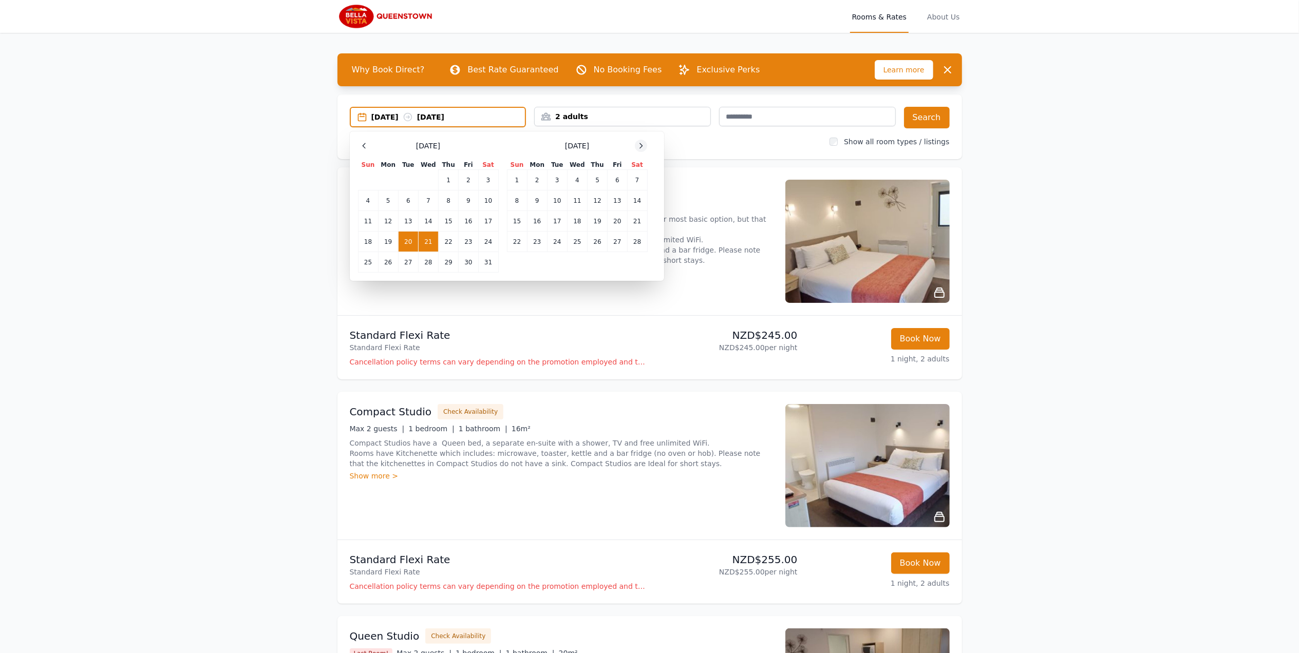
click at [642, 145] on icon at bounding box center [641, 146] width 8 height 8
click at [362, 148] on icon at bounding box center [364, 146] width 8 height 8
click at [487, 197] on td "10" at bounding box center [488, 201] width 20 height 21
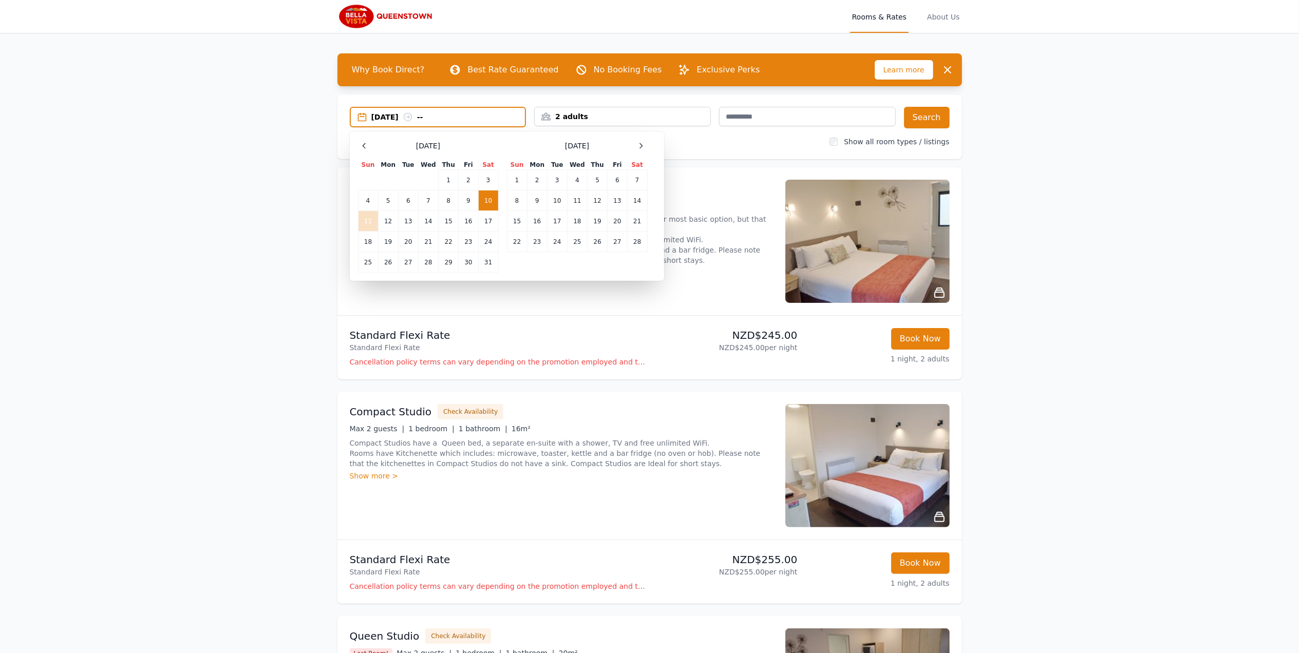
click at [369, 220] on td "11" at bounding box center [368, 221] width 20 height 21
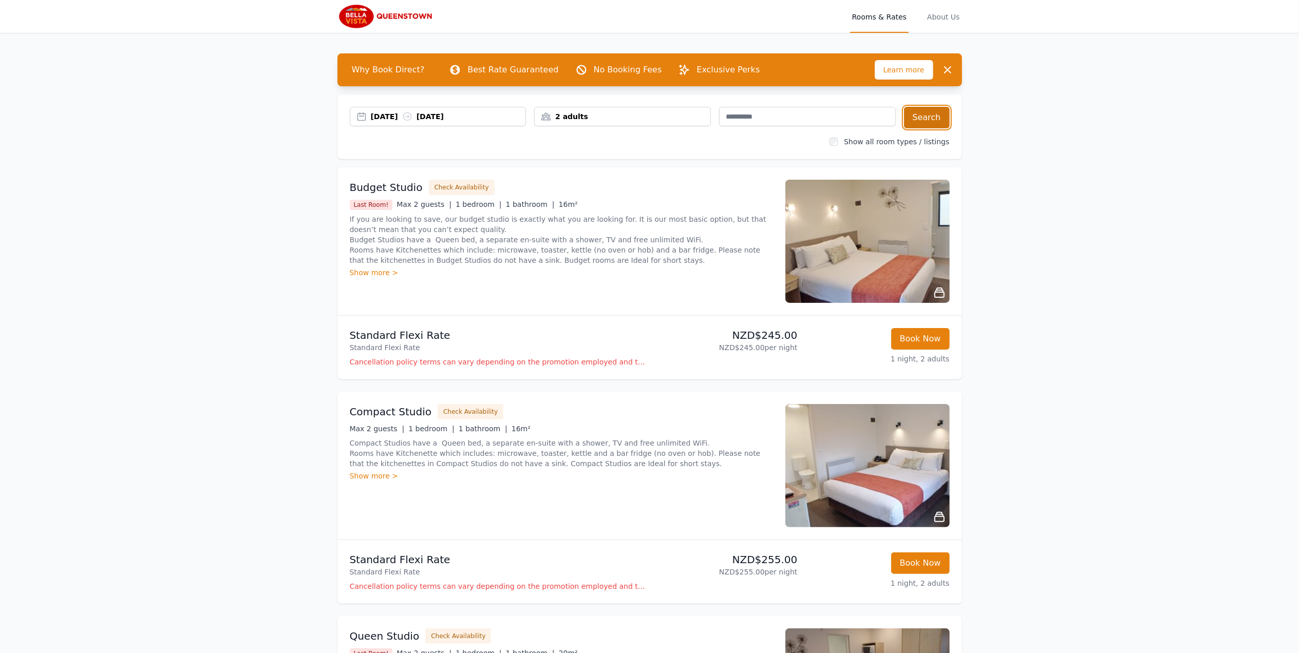
click at [924, 109] on button "Search" at bounding box center [927, 118] width 46 height 22
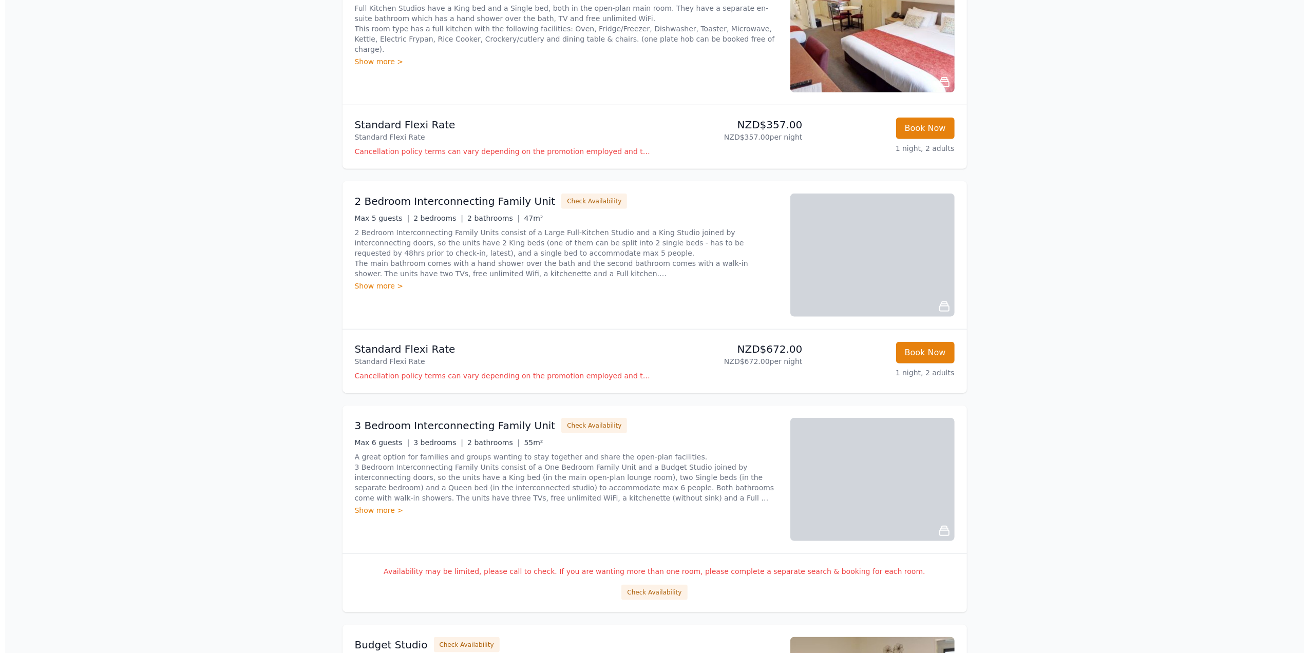
scroll to position [1027, 0]
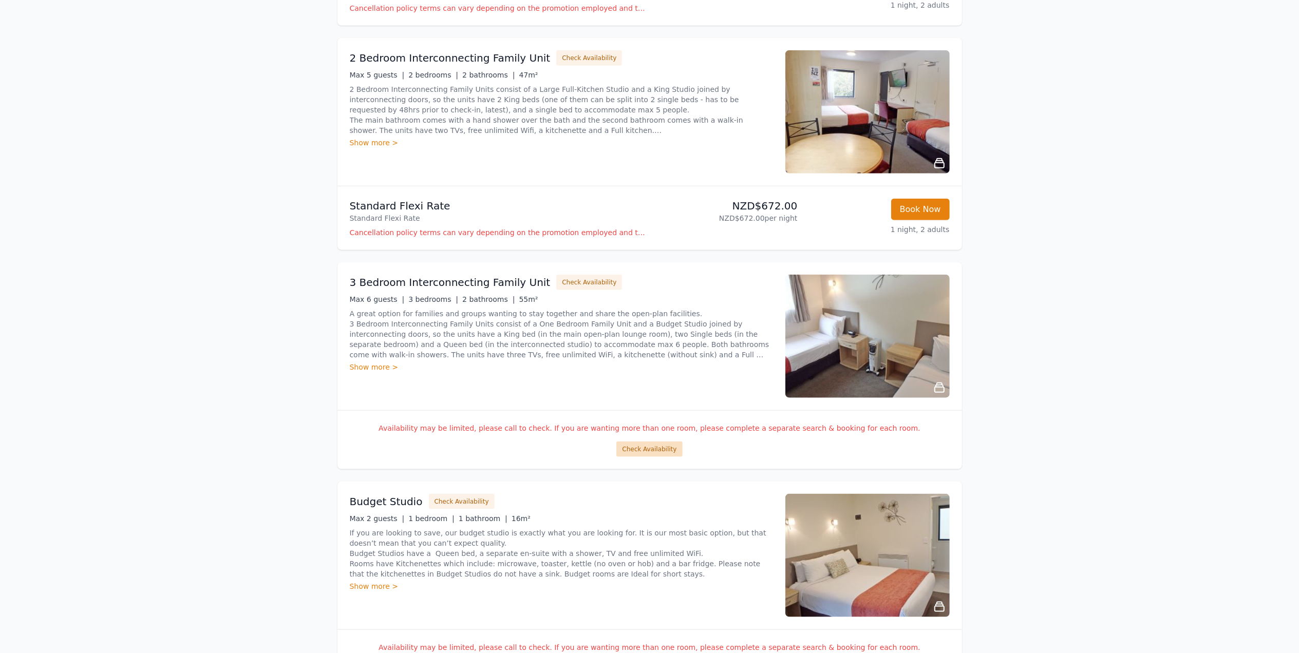
click at [642, 452] on button "Check Availability" at bounding box center [649, 449] width 66 height 15
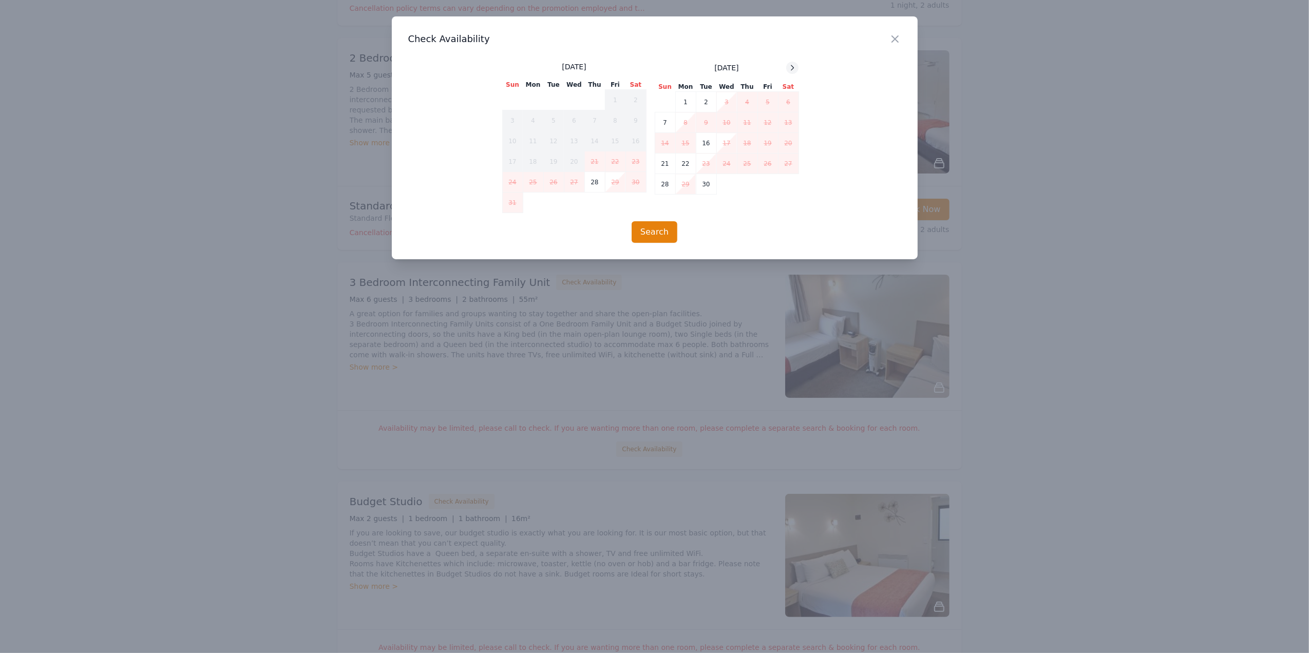
click at [798, 64] on span at bounding box center [792, 68] width 12 height 12
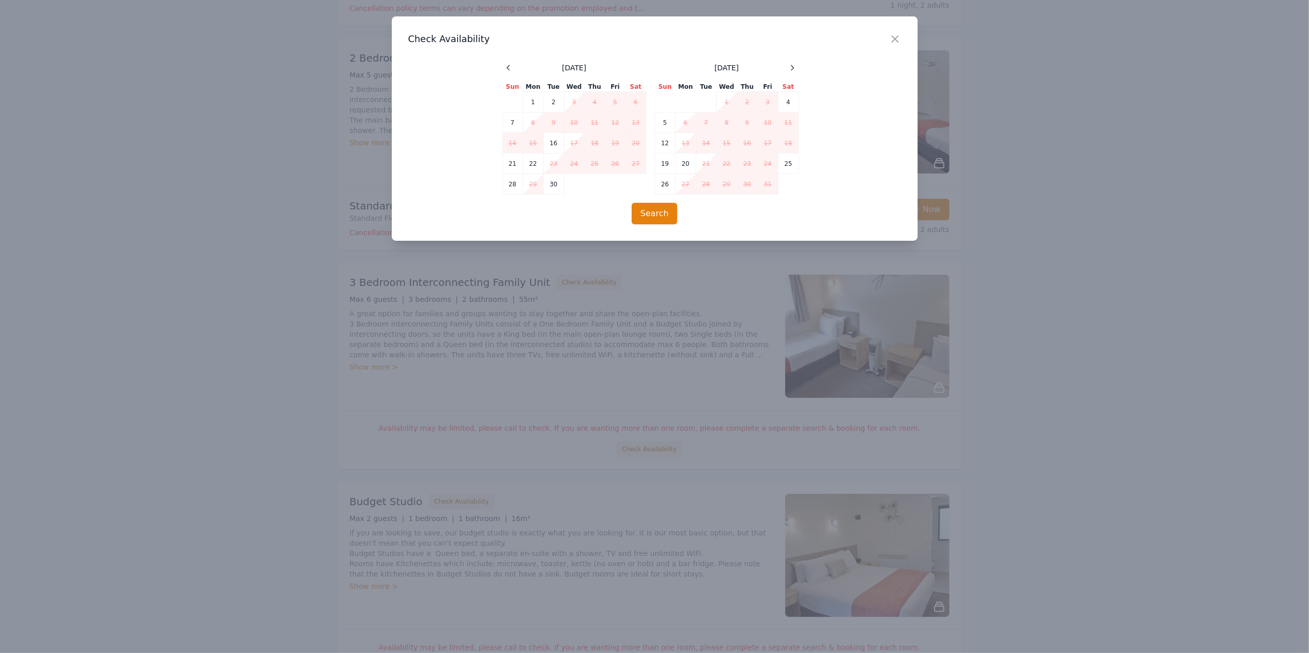
click at [798, 63] on span at bounding box center [792, 68] width 12 height 12
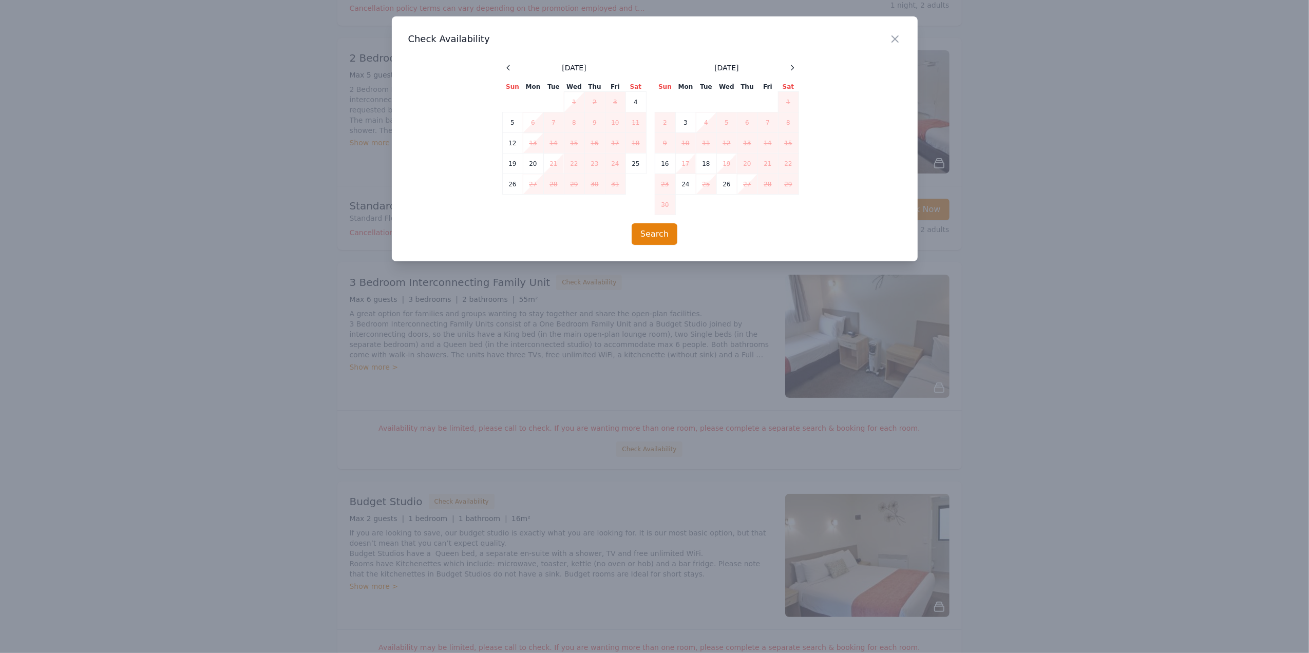
click at [798, 63] on span at bounding box center [792, 68] width 12 height 12
click at [794, 68] on icon at bounding box center [793, 67] width 3 height 5
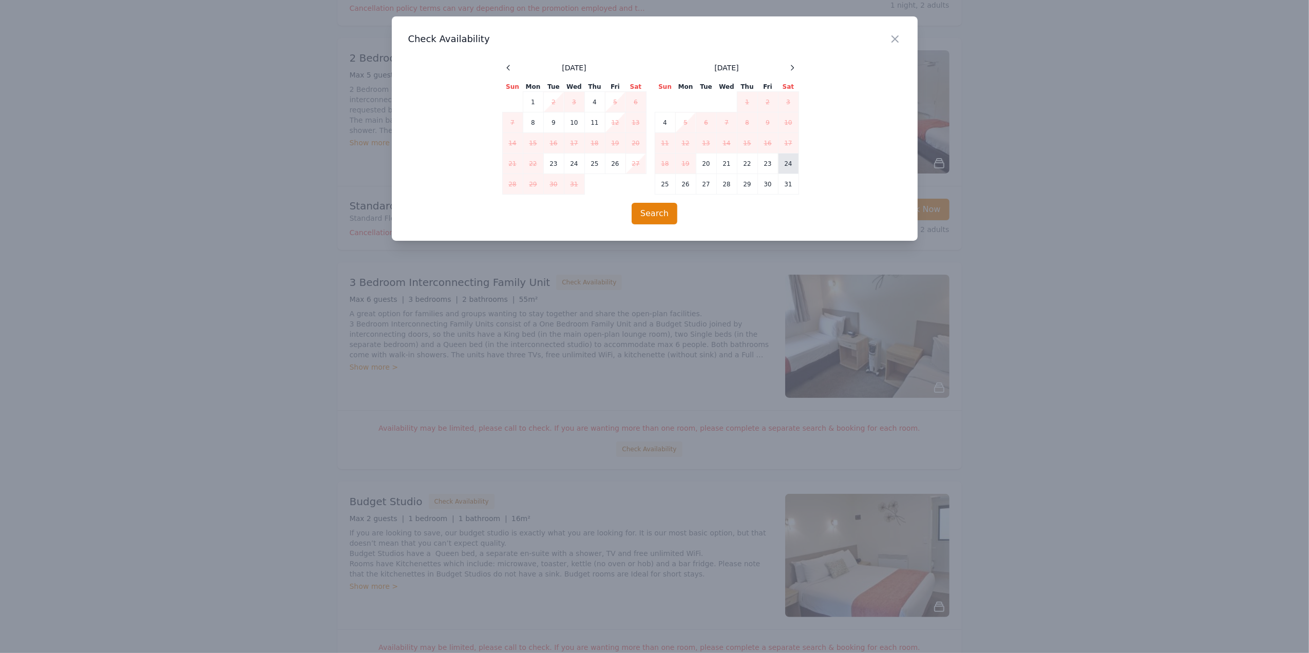
click at [785, 165] on td "24" at bounding box center [788, 164] width 21 height 21
click at [661, 208] on button "Search" at bounding box center [655, 214] width 46 height 22
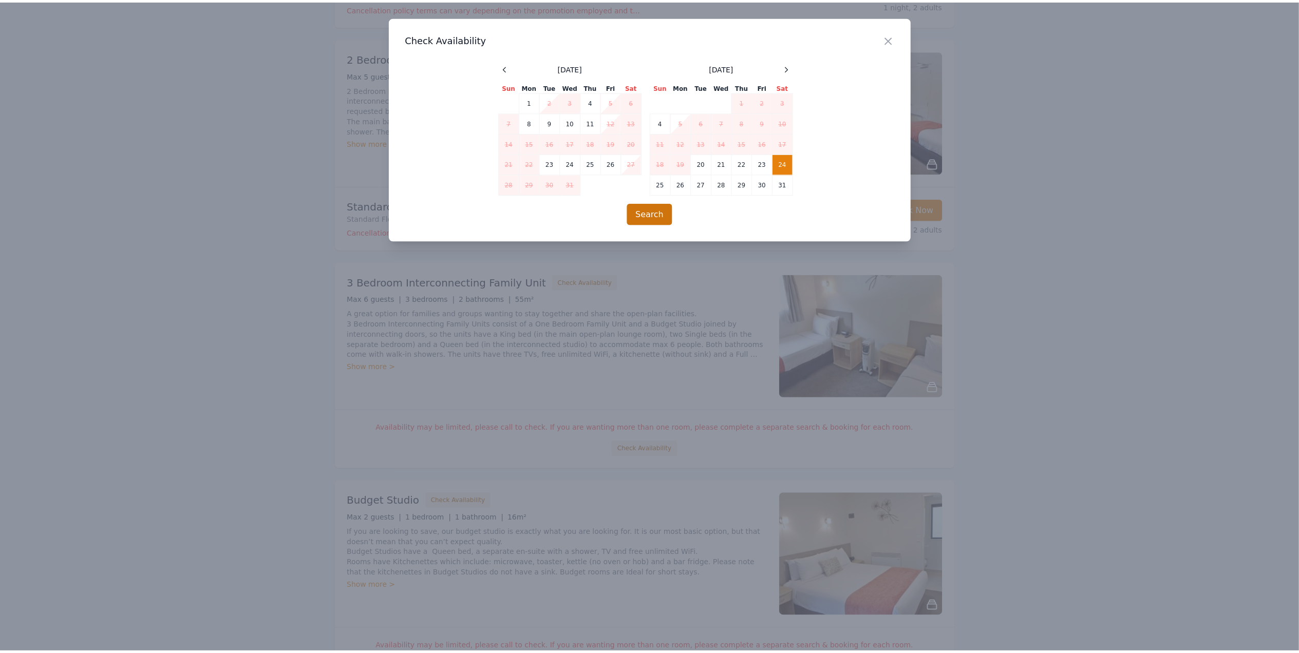
scroll to position [49, 0]
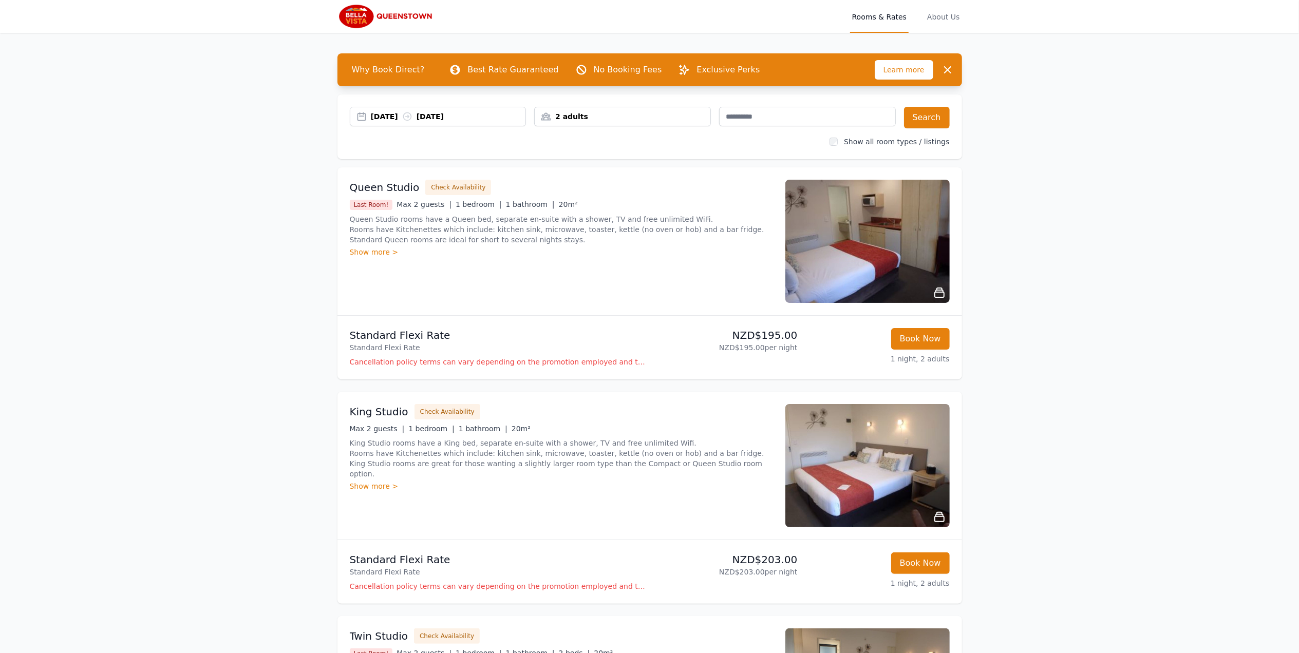
click at [514, 117] on div "[DATE] [DATE]" at bounding box center [448, 116] width 155 height 10
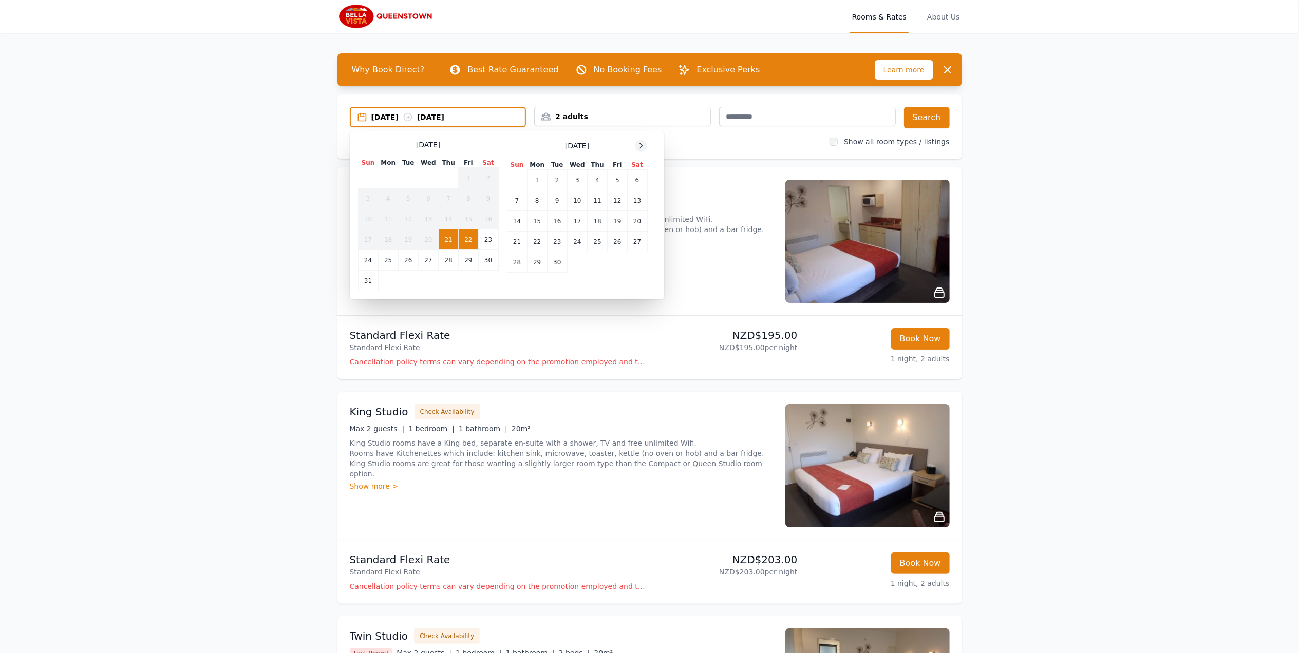
click at [646, 143] on div at bounding box center [641, 146] width 12 height 12
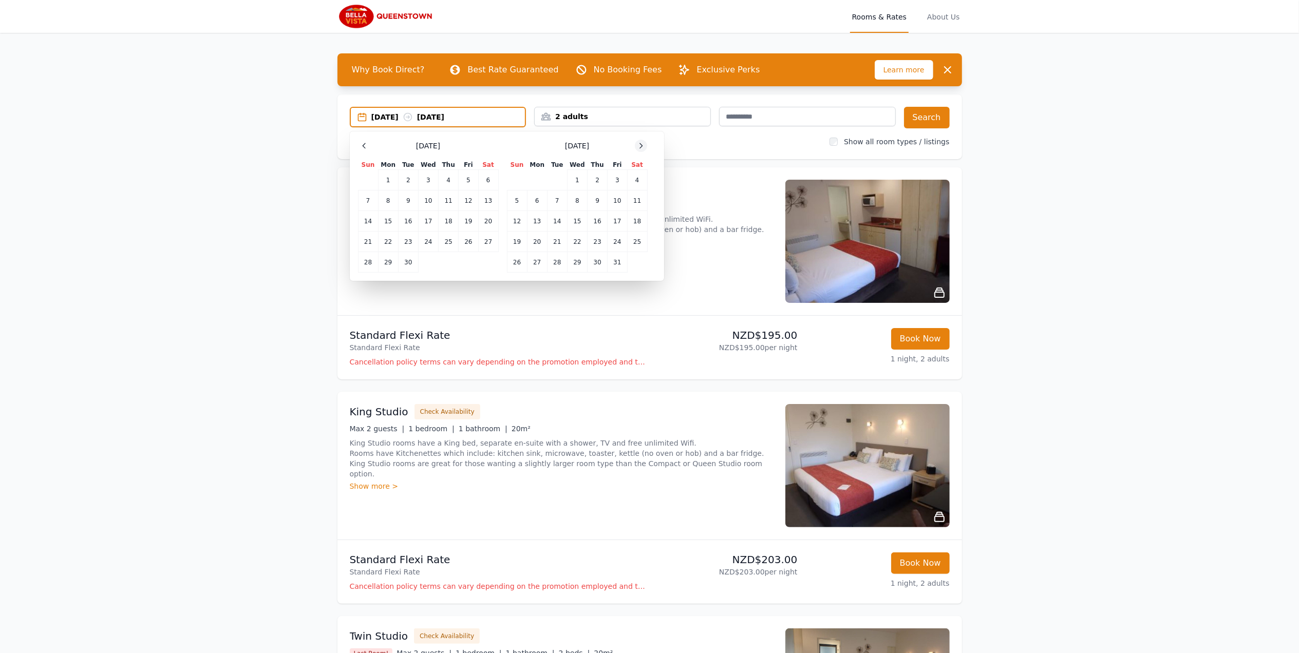
click at [646, 142] on div at bounding box center [641, 146] width 12 height 12
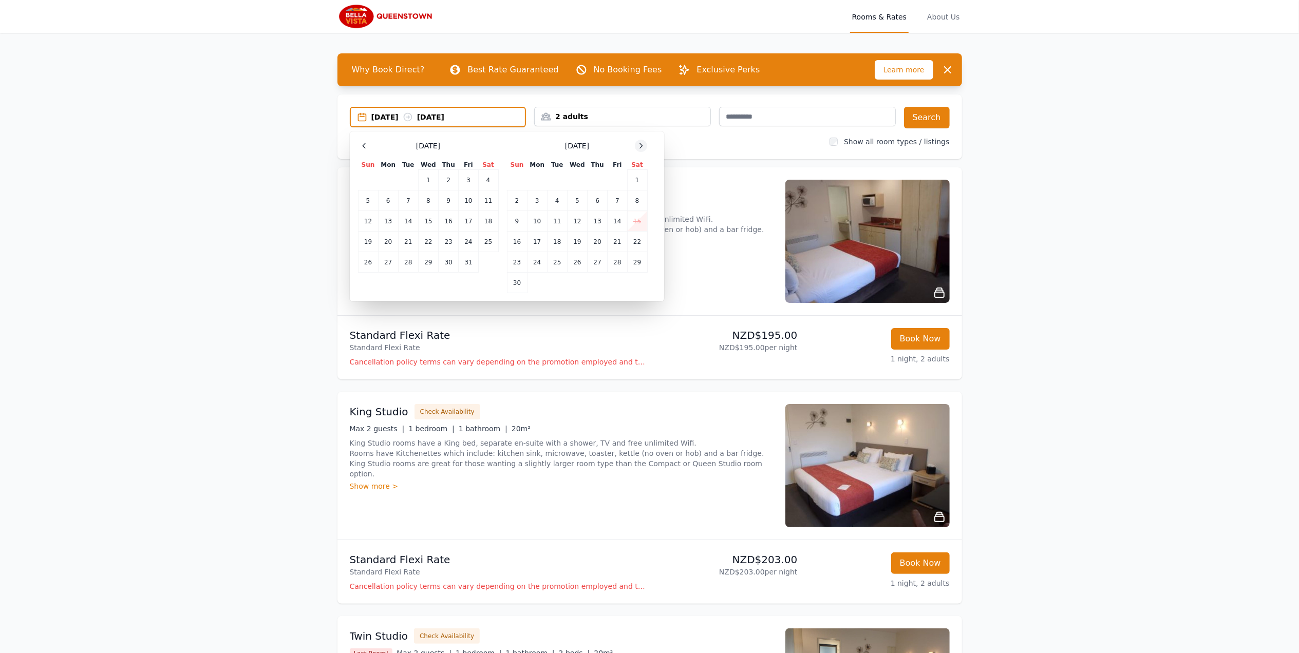
click at [646, 142] on div at bounding box center [641, 146] width 12 height 12
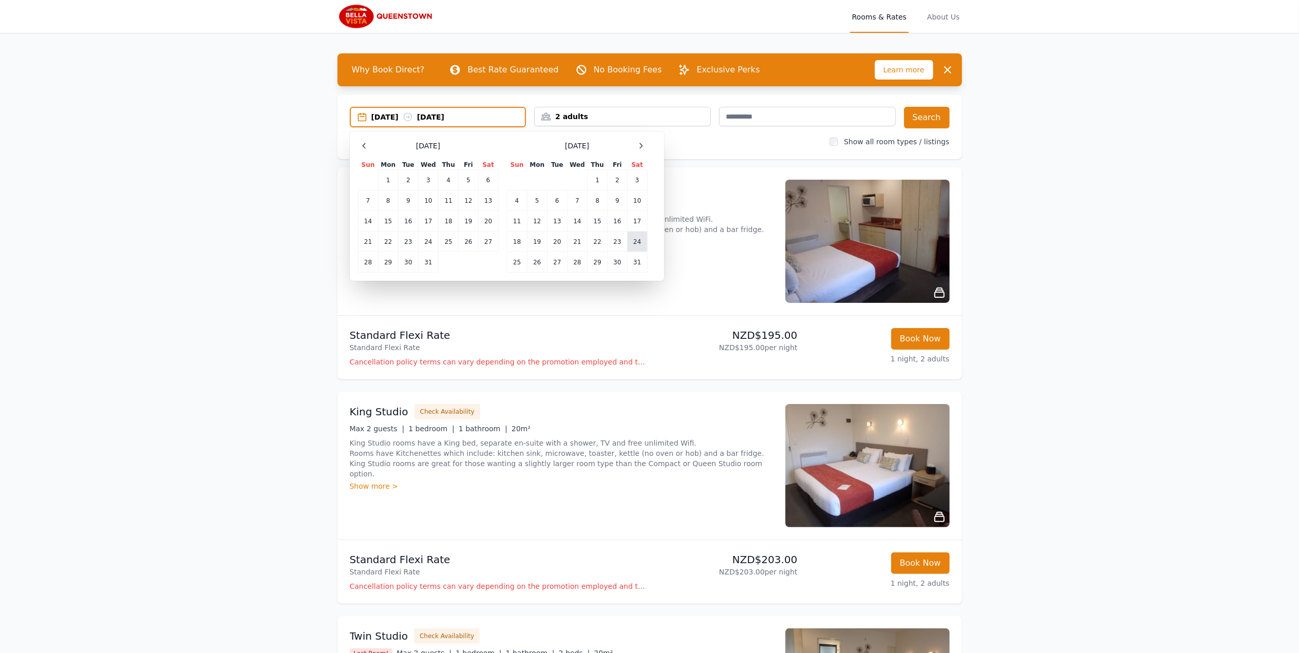
click at [633, 241] on td "24" at bounding box center [637, 242] width 20 height 21
click at [520, 263] on td "25" at bounding box center [517, 262] width 20 height 21
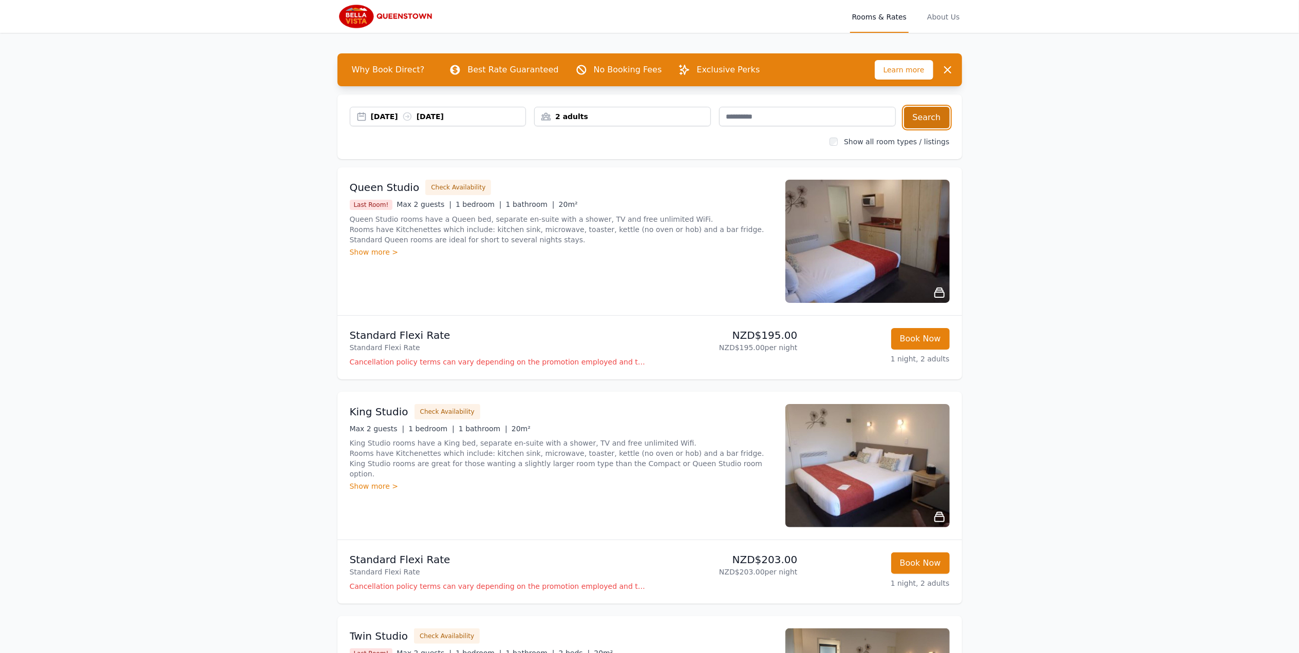
click at [933, 114] on button "Search" at bounding box center [927, 118] width 46 height 22
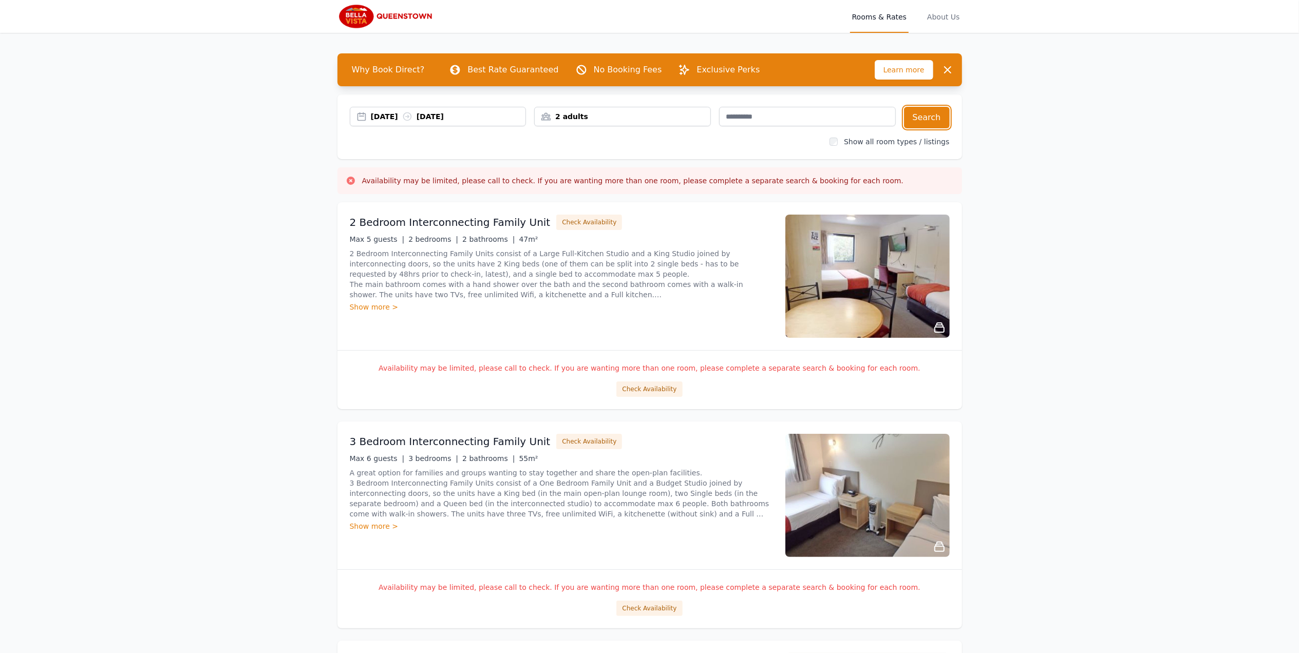
click at [481, 118] on div "24 Jan 2026 25 Jan 2026" at bounding box center [448, 116] width 155 height 10
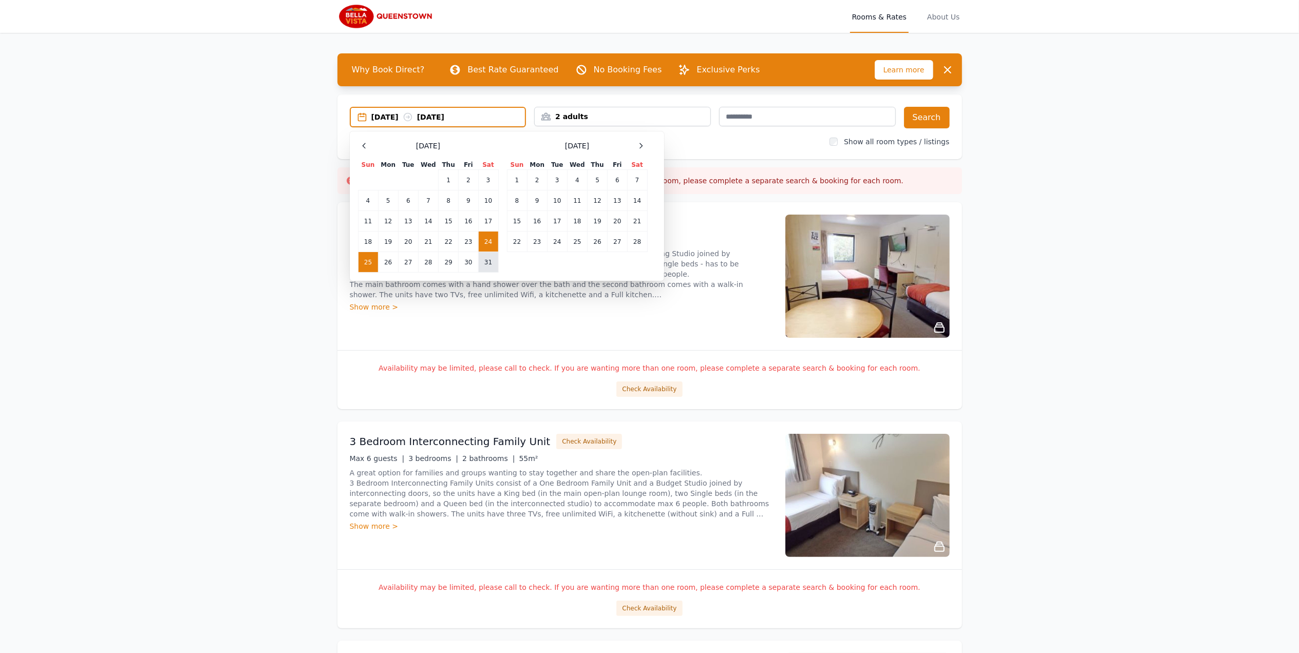
click at [485, 263] on td "31" at bounding box center [488, 262] width 20 height 21
click at [517, 178] on td "1" at bounding box center [517, 180] width 20 height 21
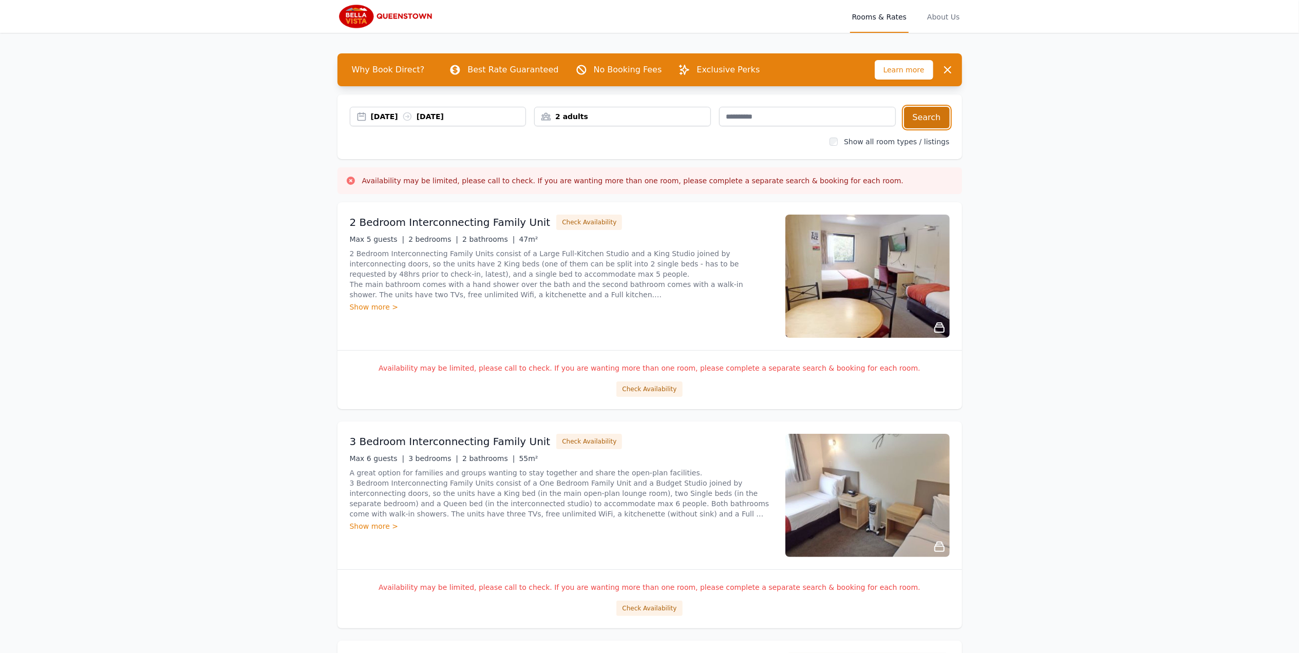
click at [937, 107] on button "Search" at bounding box center [927, 118] width 46 height 22
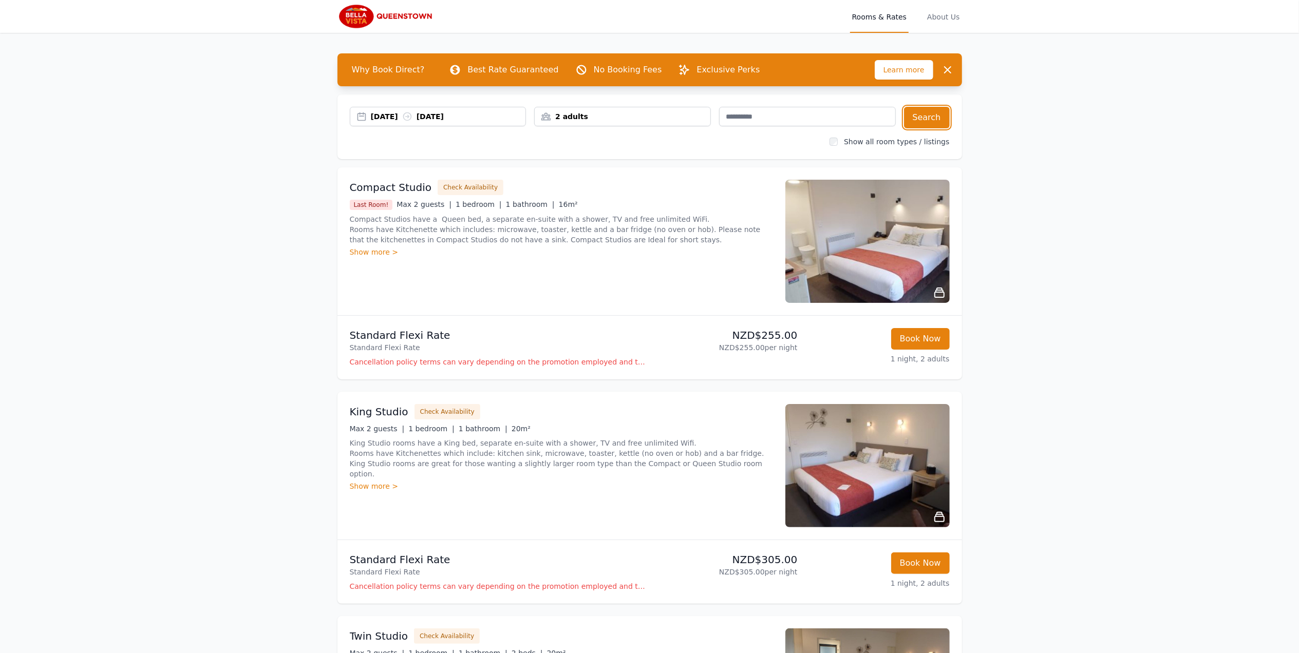
click at [482, 114] on div "31 Jan 2026 01 Feb 2026" at bounding box center [448, 116] width 155 height 10
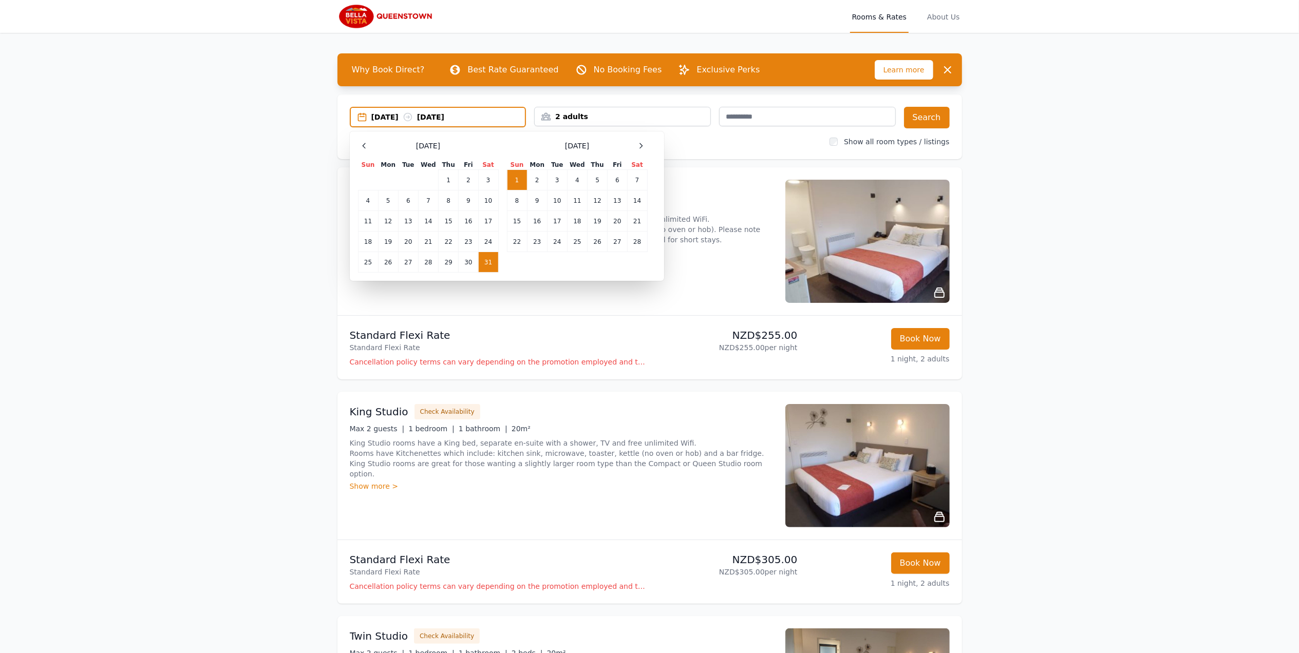
drag, startPoint x: 1051, startPoint y: 389, endPoint x: 1061, endPoint y: 390, distance: 10.4
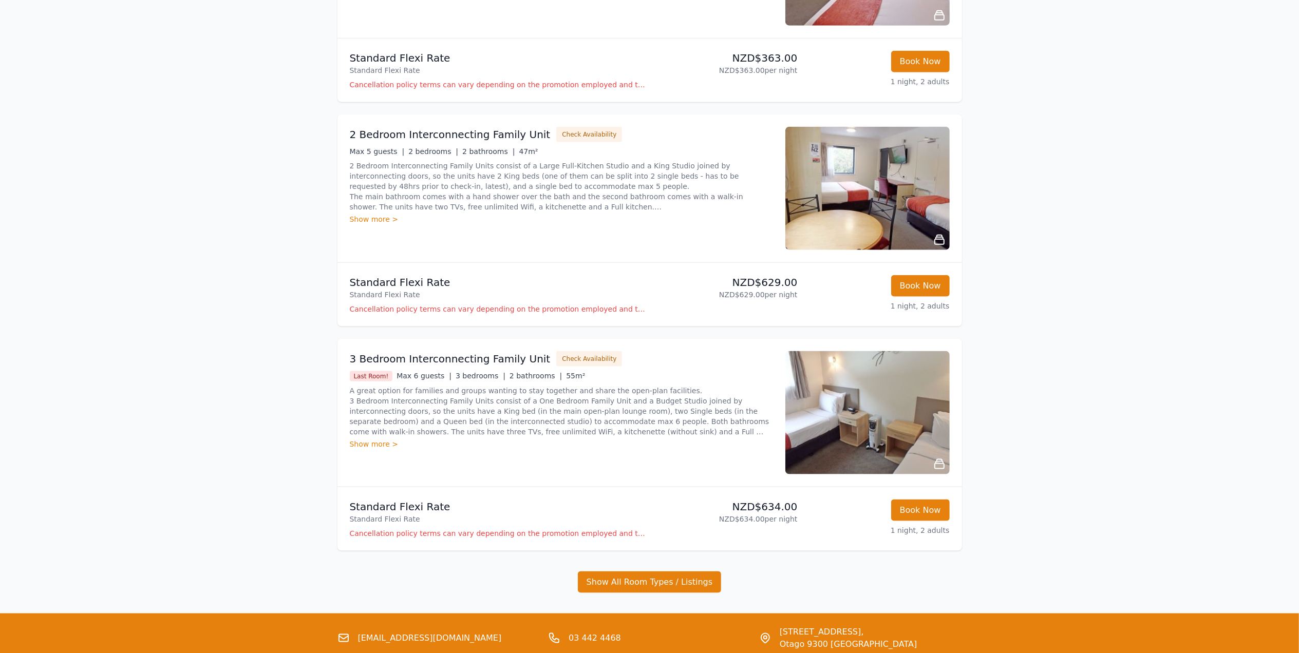
scroll to position [1258, 0]
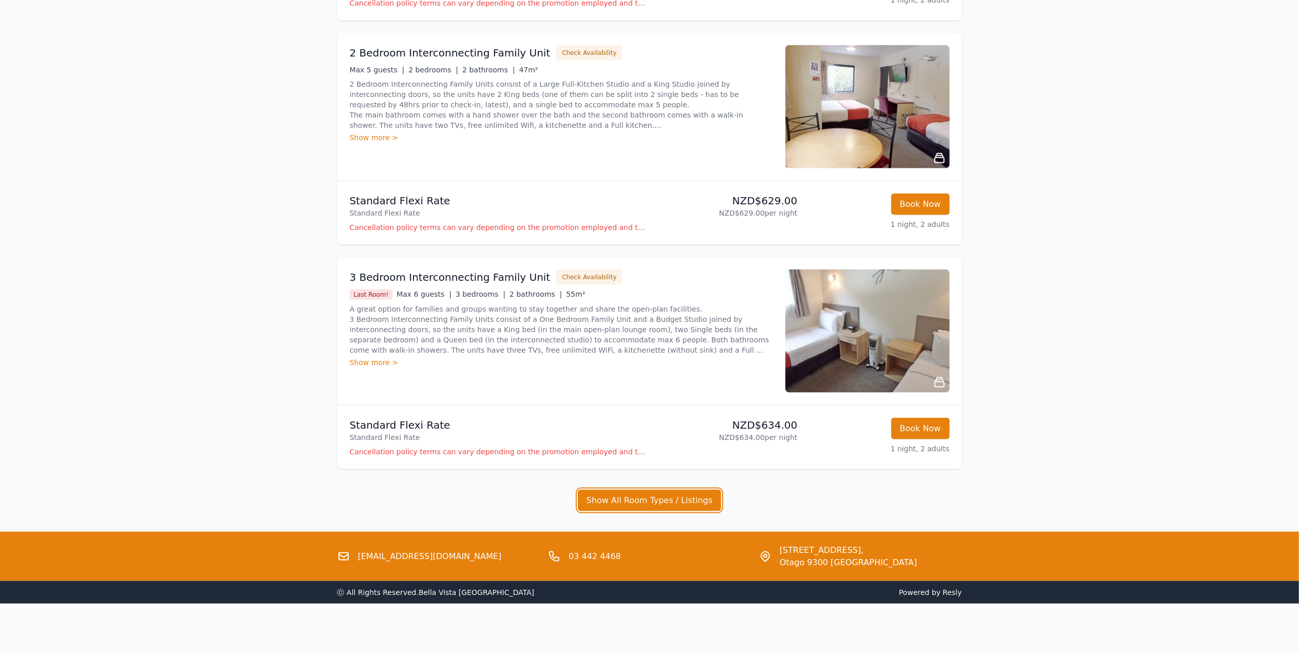
drag, startPoint x: 670, startPoint y: 502, endPoint x: 1250, endPoint y: 455, distance: 581.3
click at [668, 502] on button "Show All Room Types / Listings" at bounding box center [650, 501] width 144 height 22
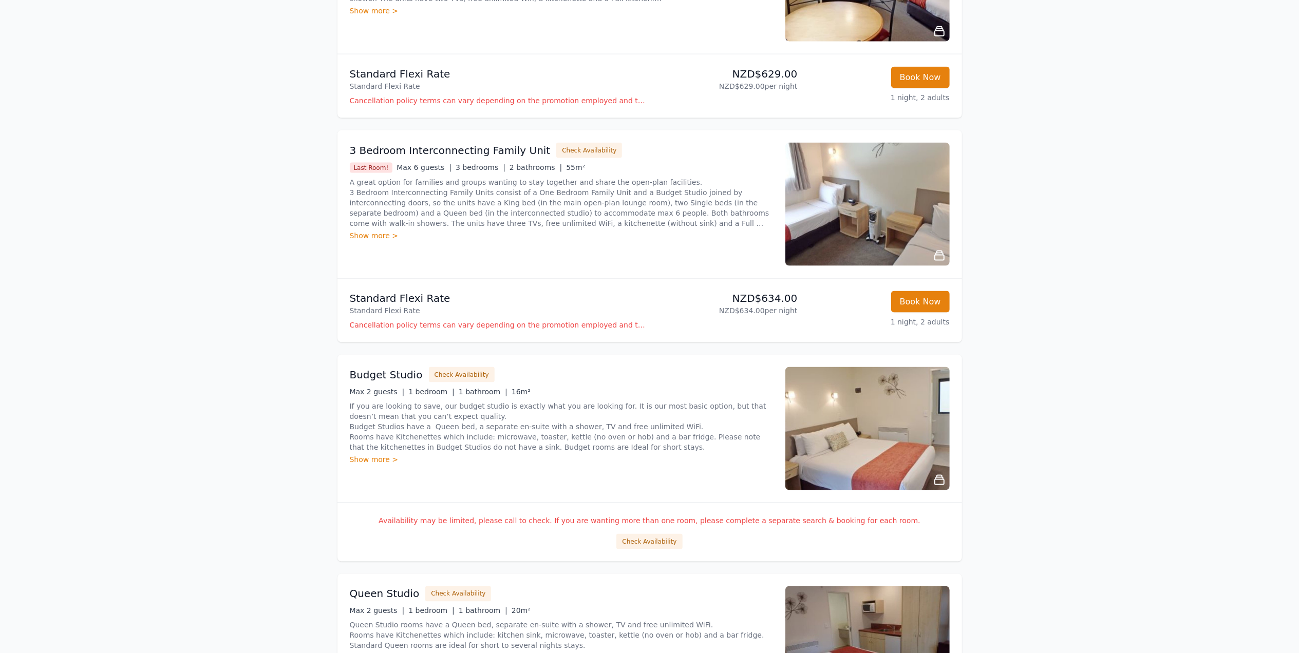
scroll to position [1601, 0]
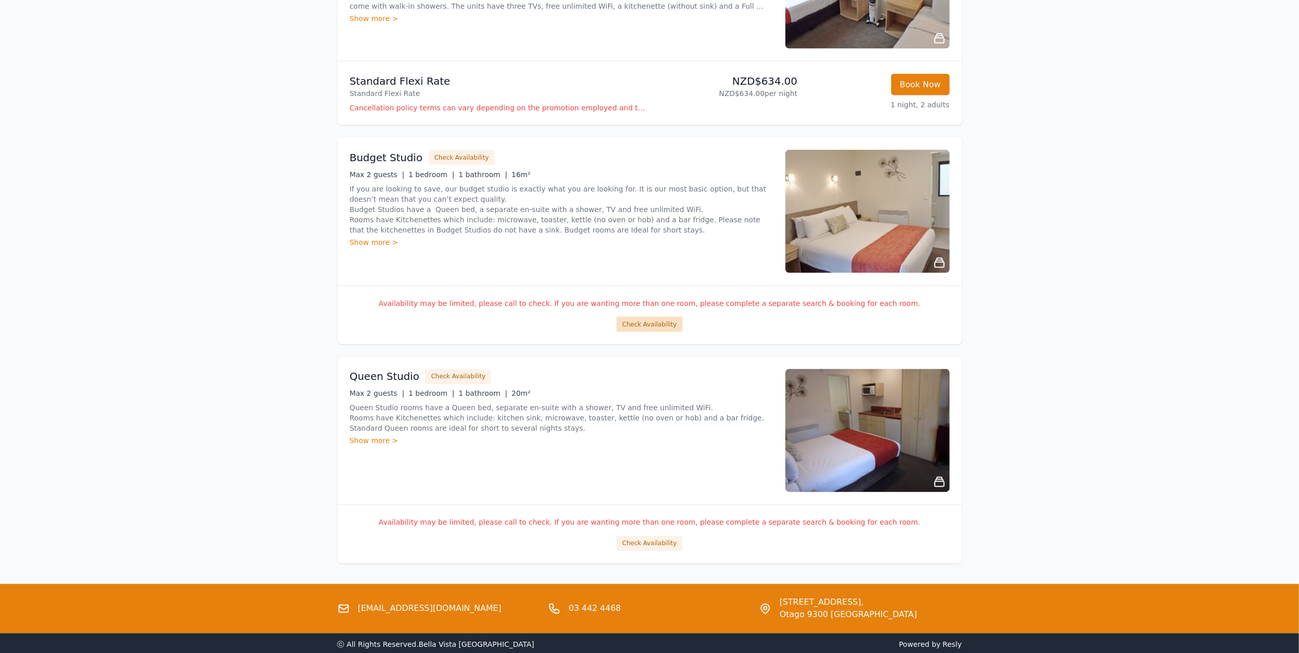
click at [633, 325] on button "Check Availability" at bounding box center [649, 324] width 66 height 15
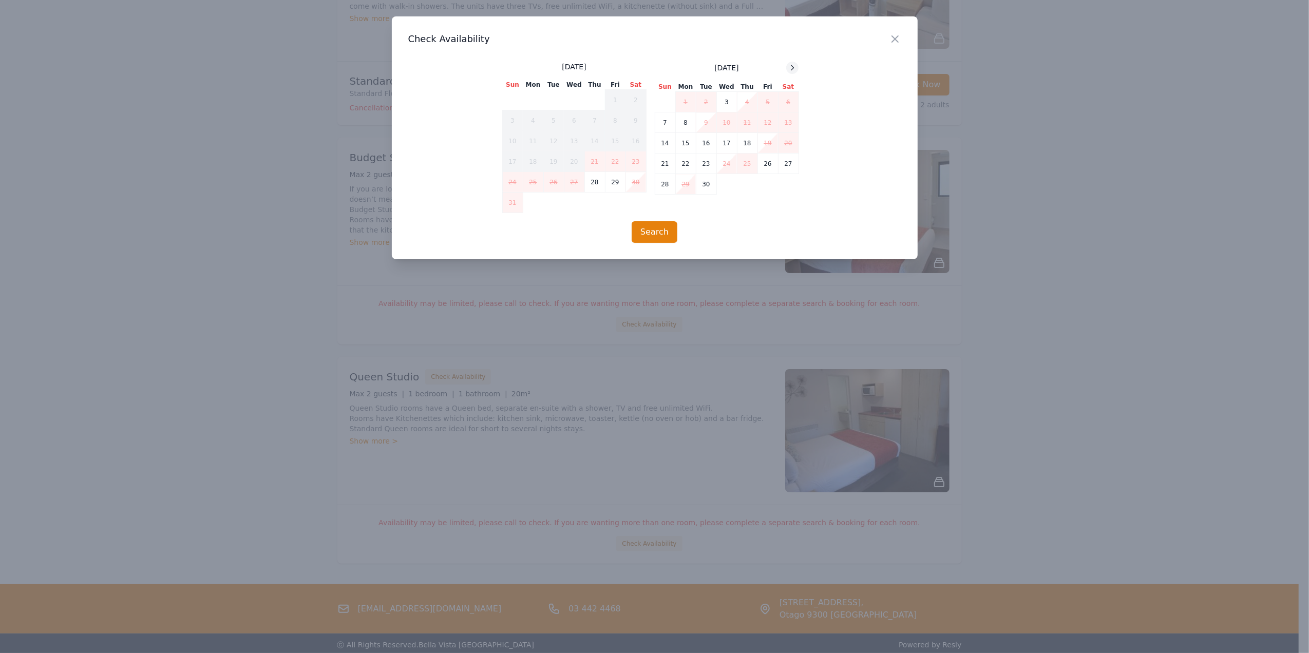
click at [789, 66] on icon at bounding box center [792, 68] width 8 height 8
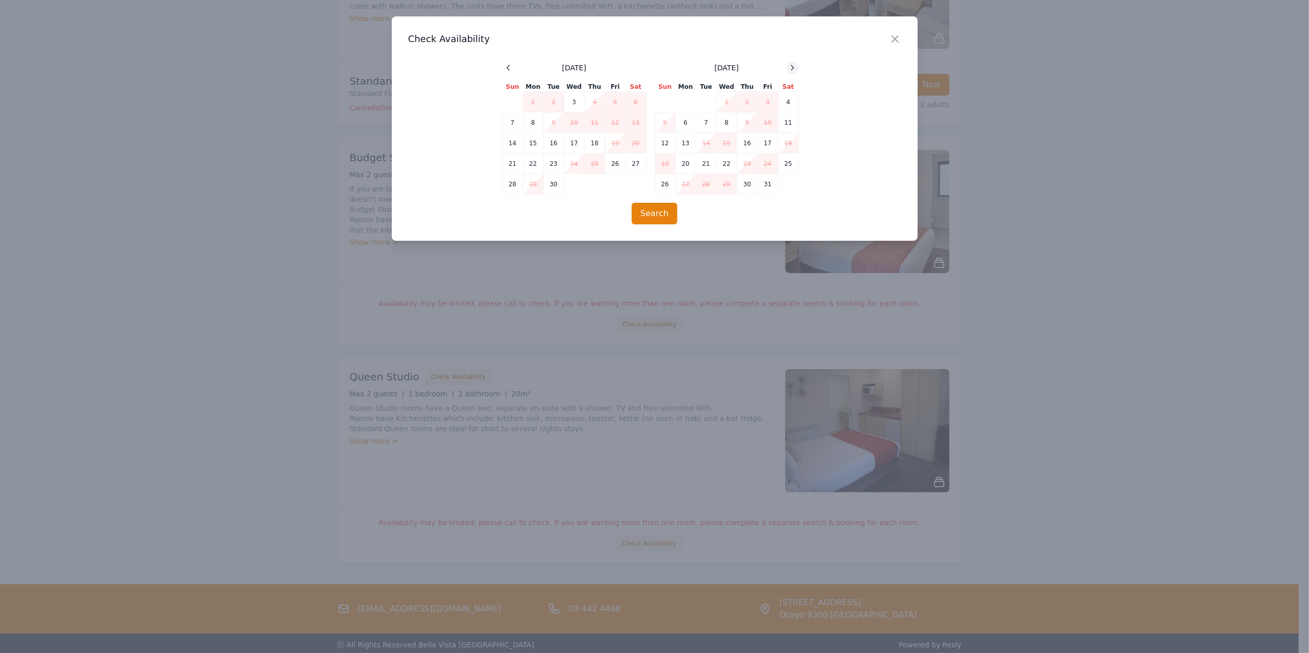
click at [790, 65] on icon at bounding box center [792, 68] width 8 height 8
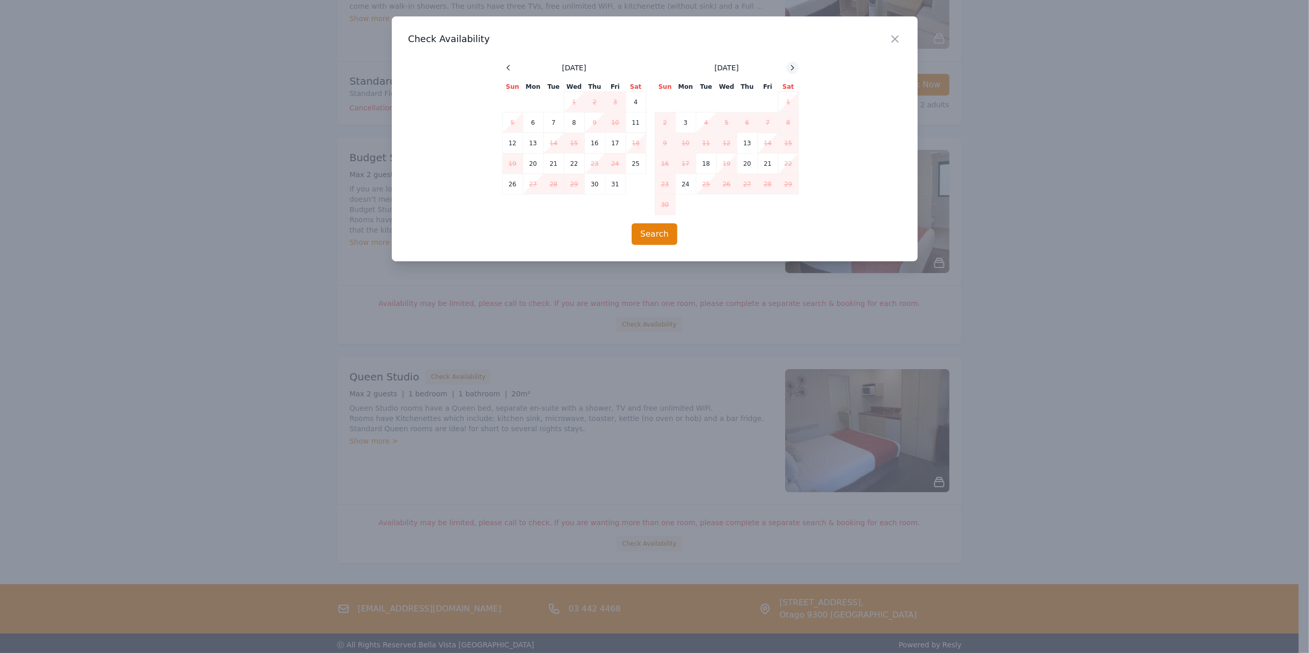
click at [790, 66] on icon at bounding box center [792, 68] width 8 height 8
click at [791, 66] on icon at bounding box center [792, 68] width 8 height 8
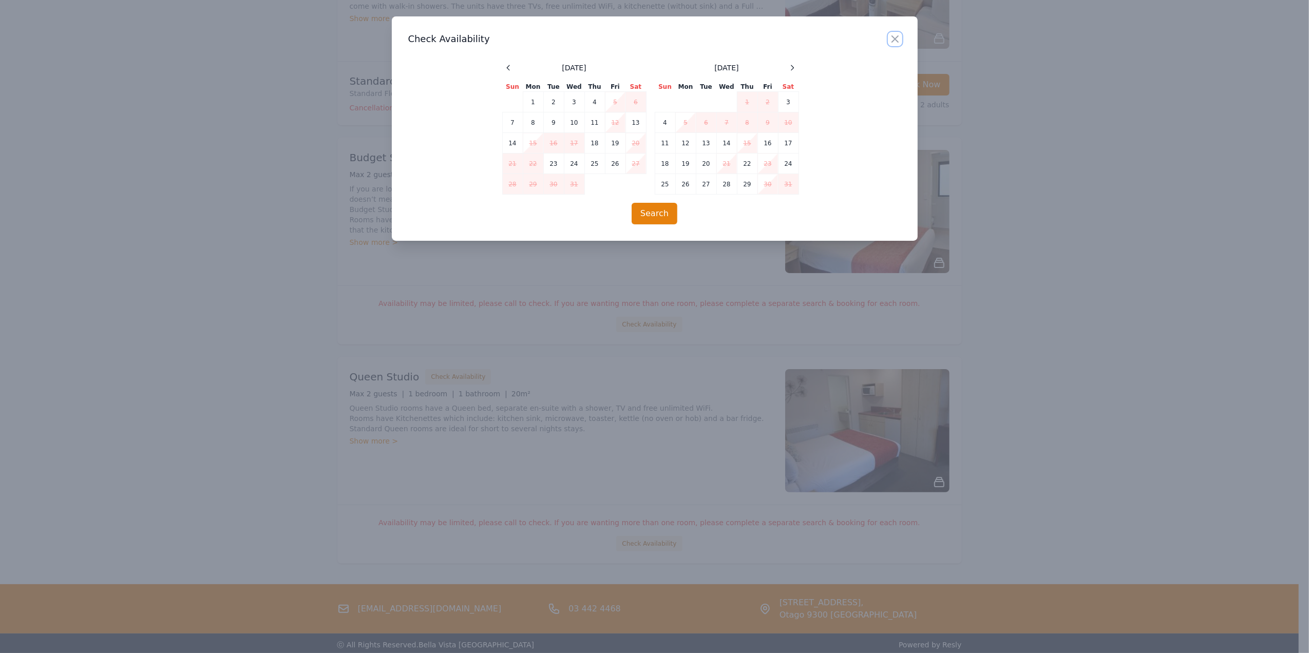
click at [899, 35] on icon "button" at bounding box center [895, 39] width 12 height 12
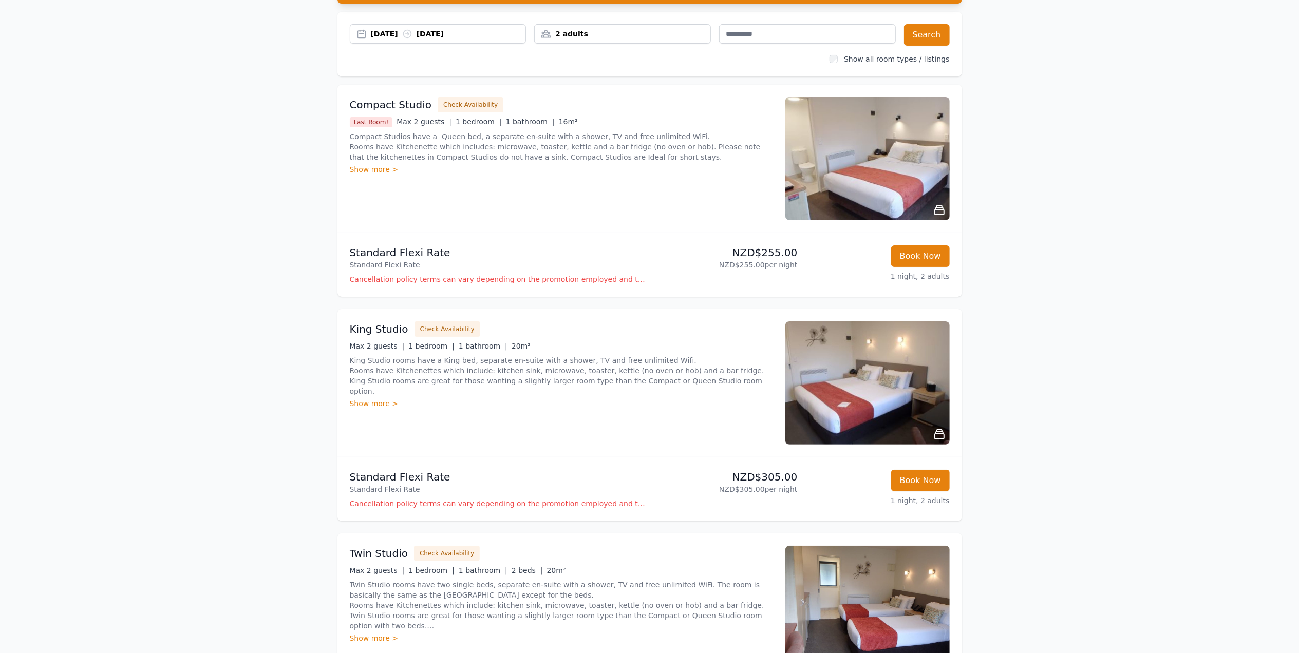
scroll to position [0, 0]
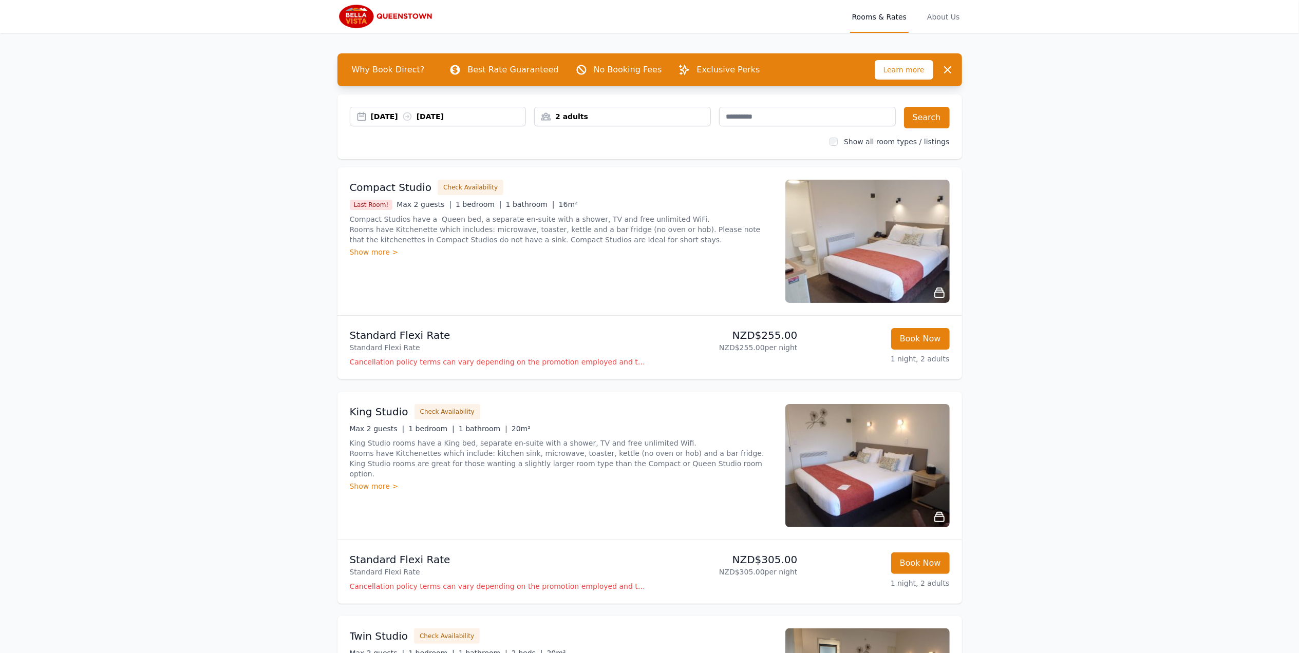
click at [480, 112] on div "31 Jan 2026 01 Feb 2026" at bounding box center [448, 116] width 155 height 10
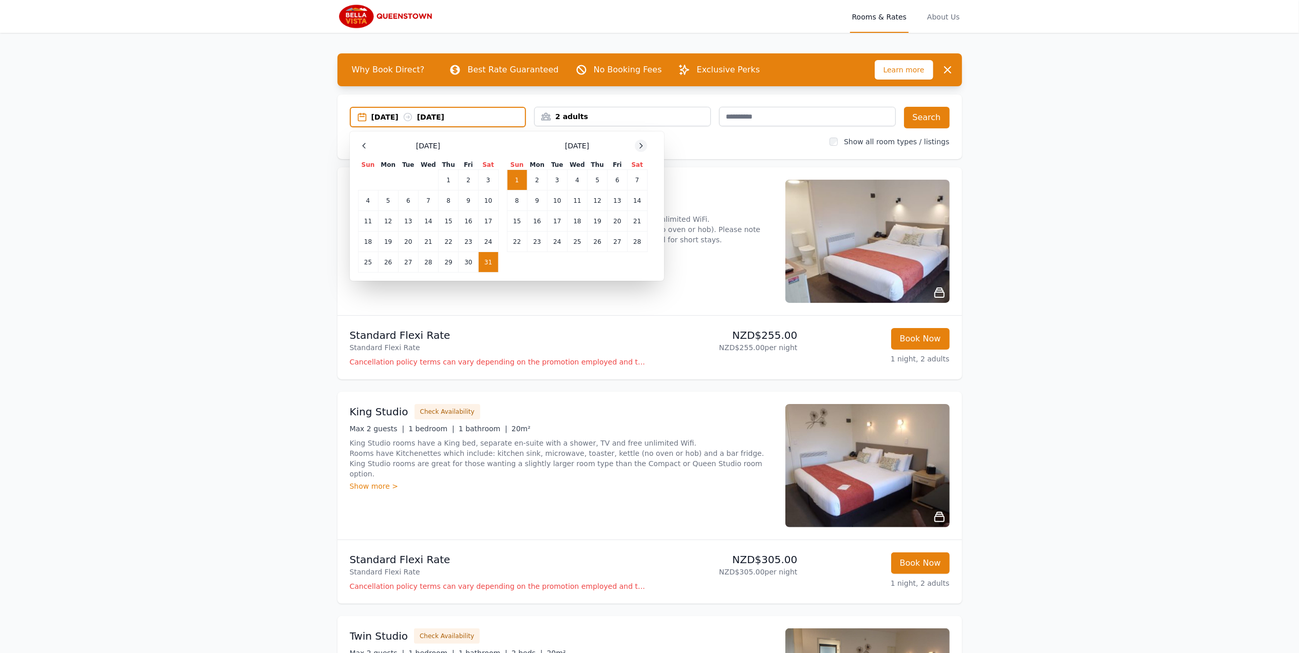
click at [643, 142] on icon at bounding box center [641, 146] width 8 height 8
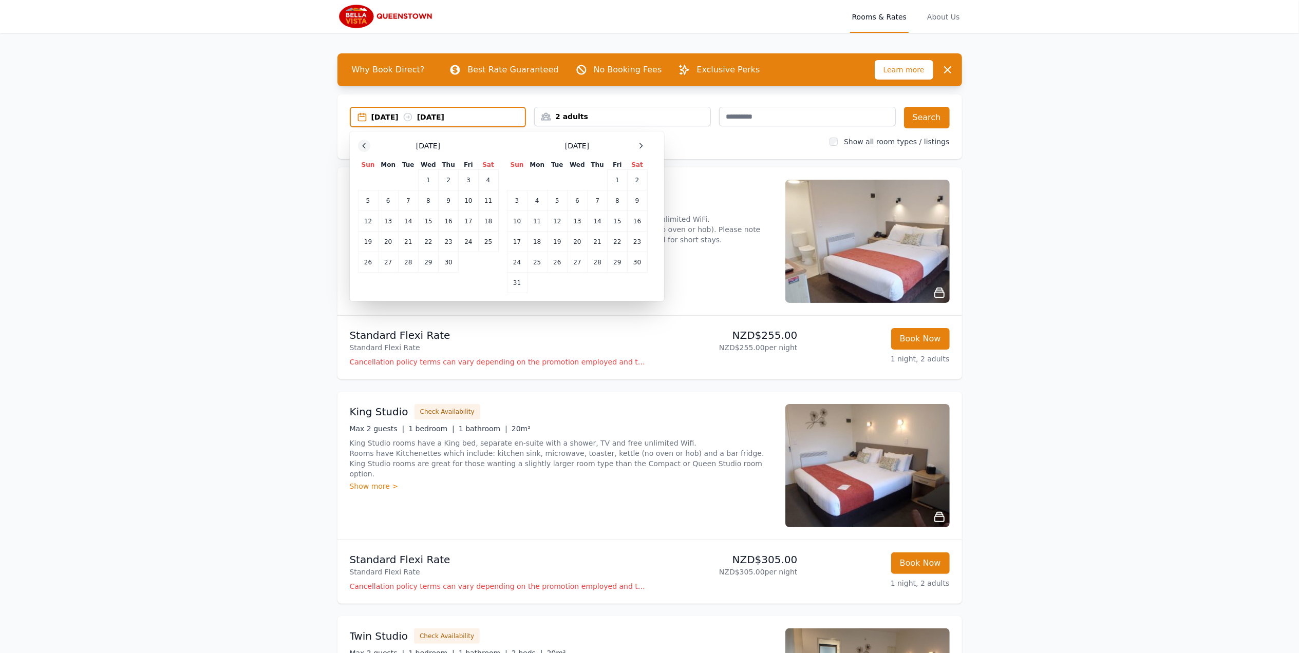
click at [364, 142] on icon at bounding box center [364, 146] width 8 height 8
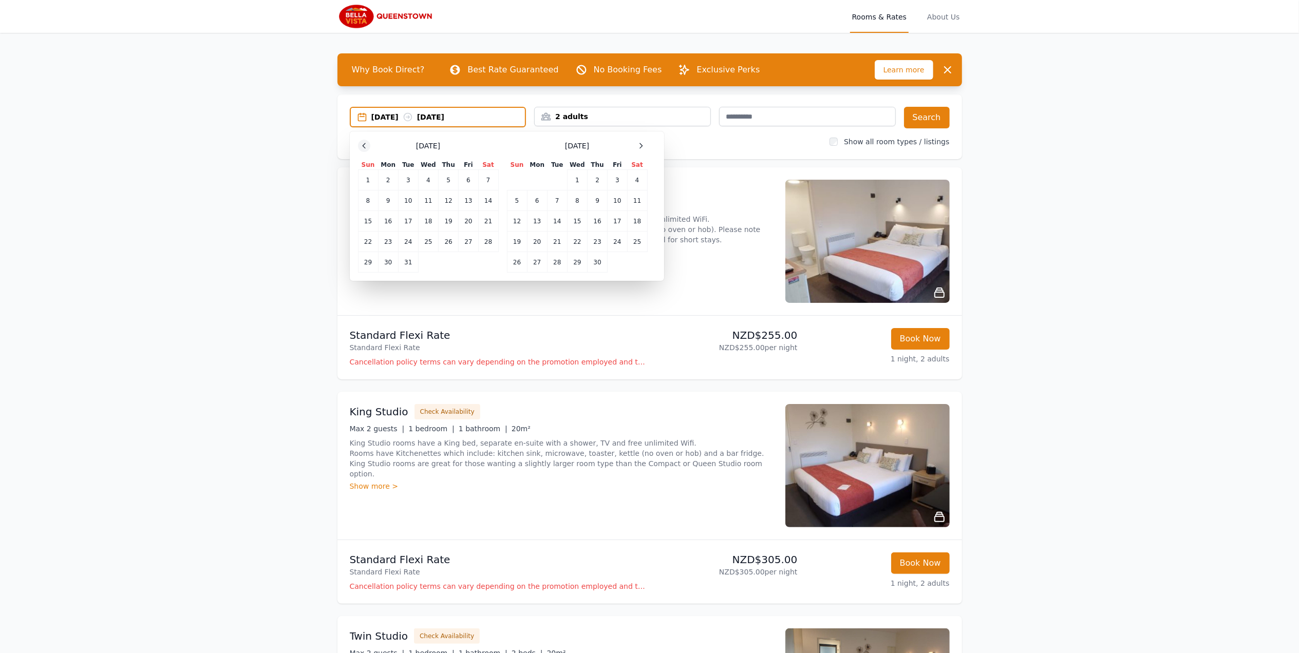
click at [364, 142] on icon at bounding box center [364, 146] width 8 height 8
click at [486, 198] on td "13" at bounding box center [488, 201] width 20 height 21
click at [369, 224] on td "14" at bounding box center [368, 221] width 20 height 21
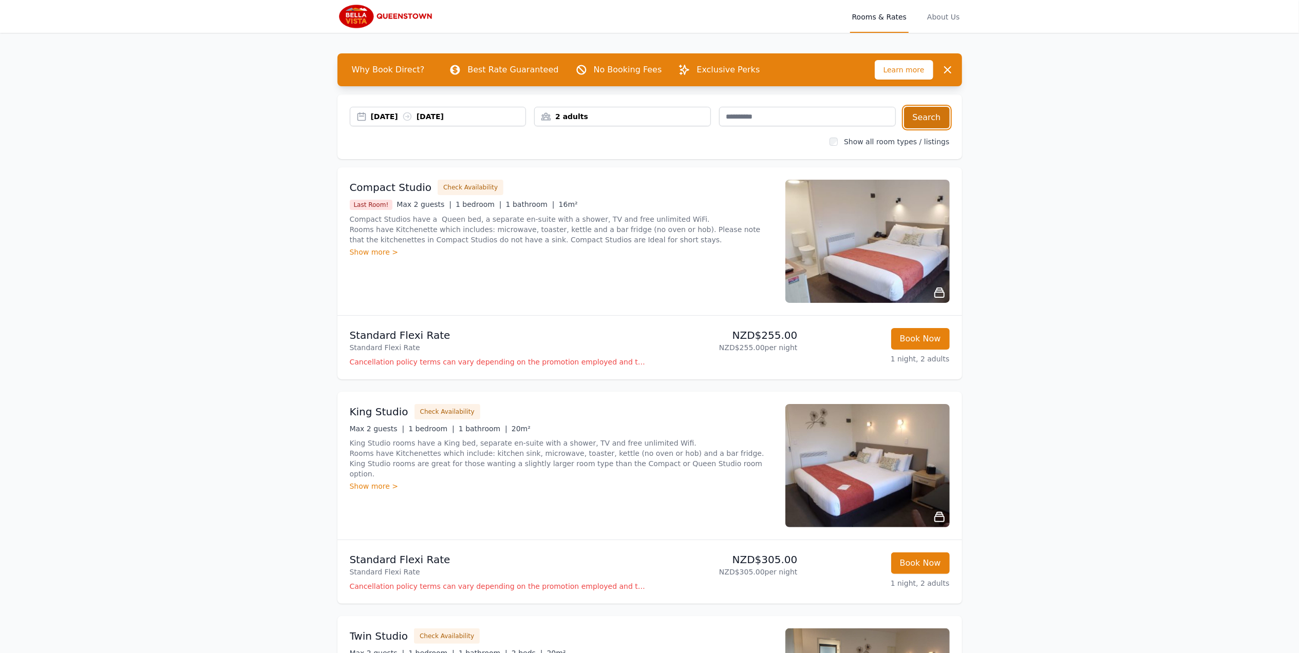
click at [929, 122] on button "Search" at bounding box center [927, 118] width 46 height 22
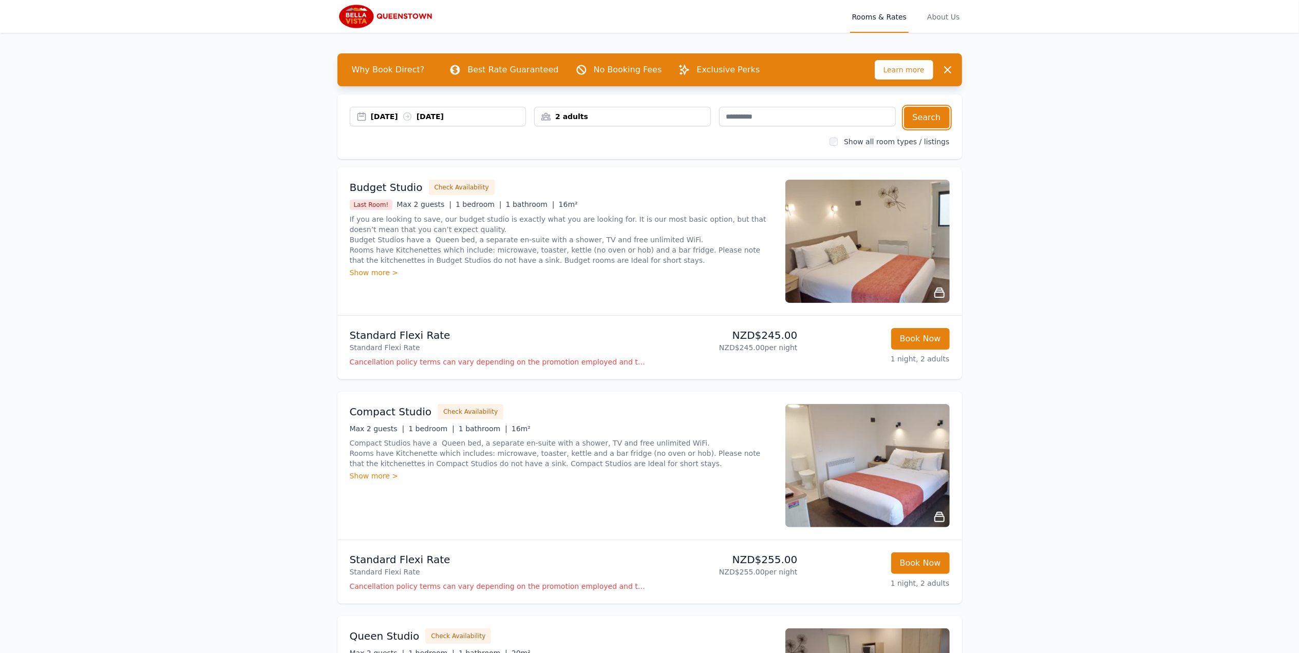
click at [498, 114] on div "13 Dec 2025 14 Dec 2025" at bounding box center [448, 116] width 155 height 10
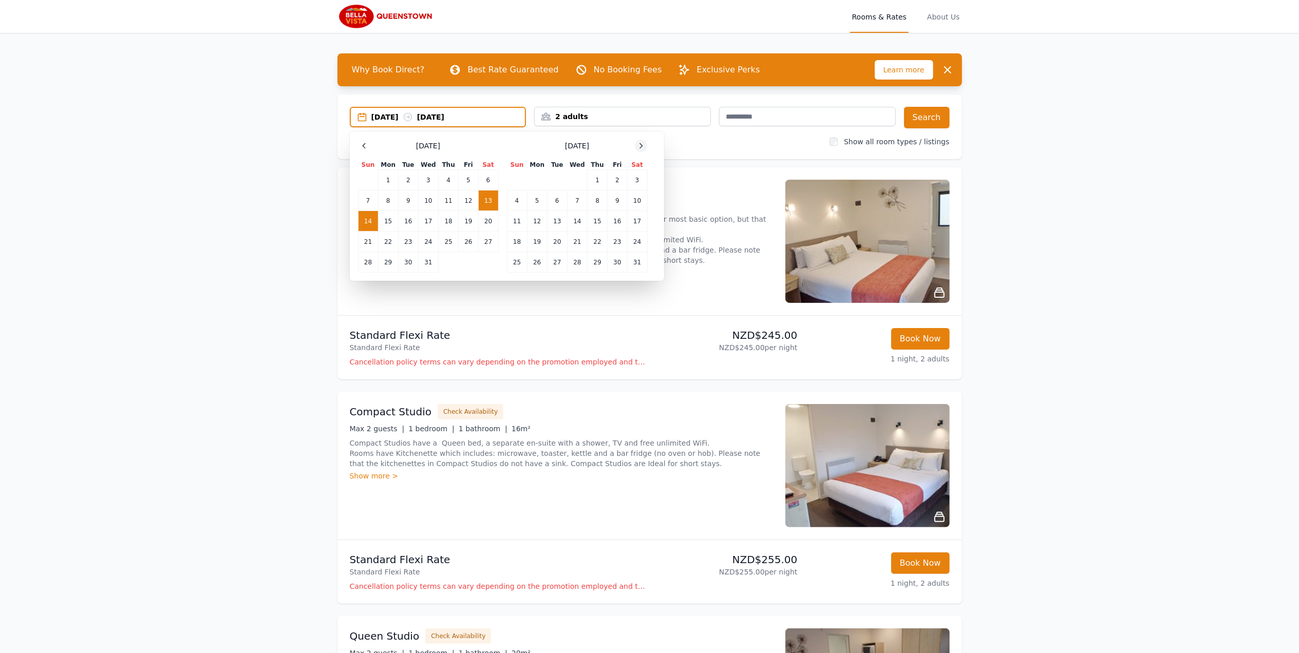
click at [639, 144] on icon at bounding box center [641, 146] width 8 height 8
click at [640, 179] on td "4" at bounding box center [637, 180] width 20 height 21
click at [521, 202] on td "5" at bounding box center [517, 201] width 20 height 21
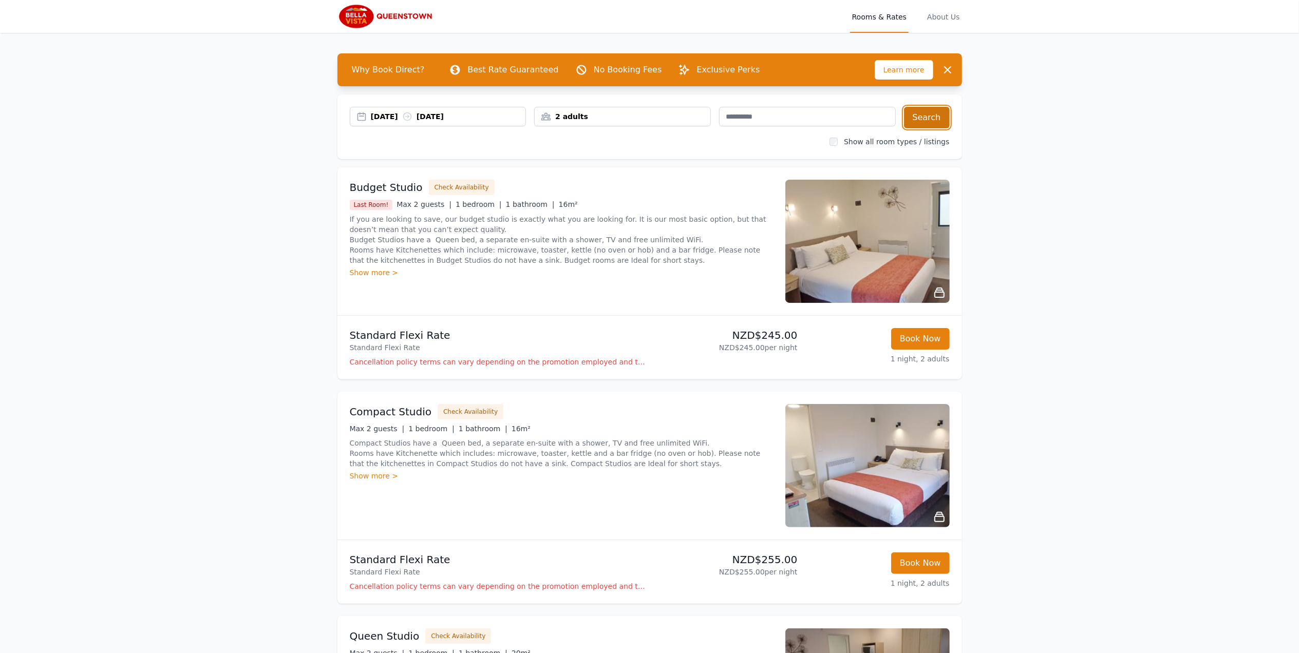
click at [923, 116] on button "Search" at bounding box center [927, 118] width 46 height 22
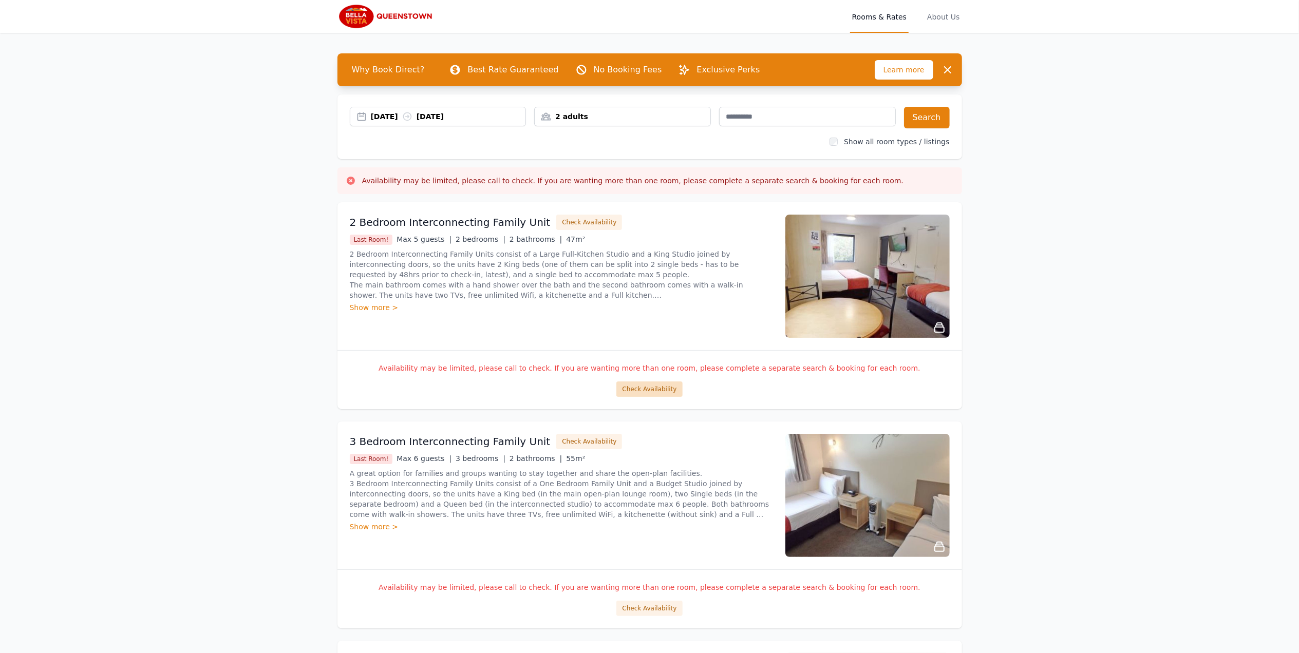
click at [643, 395] on button "Check Availability" at bounding box center [649, 389] width 66 height 15
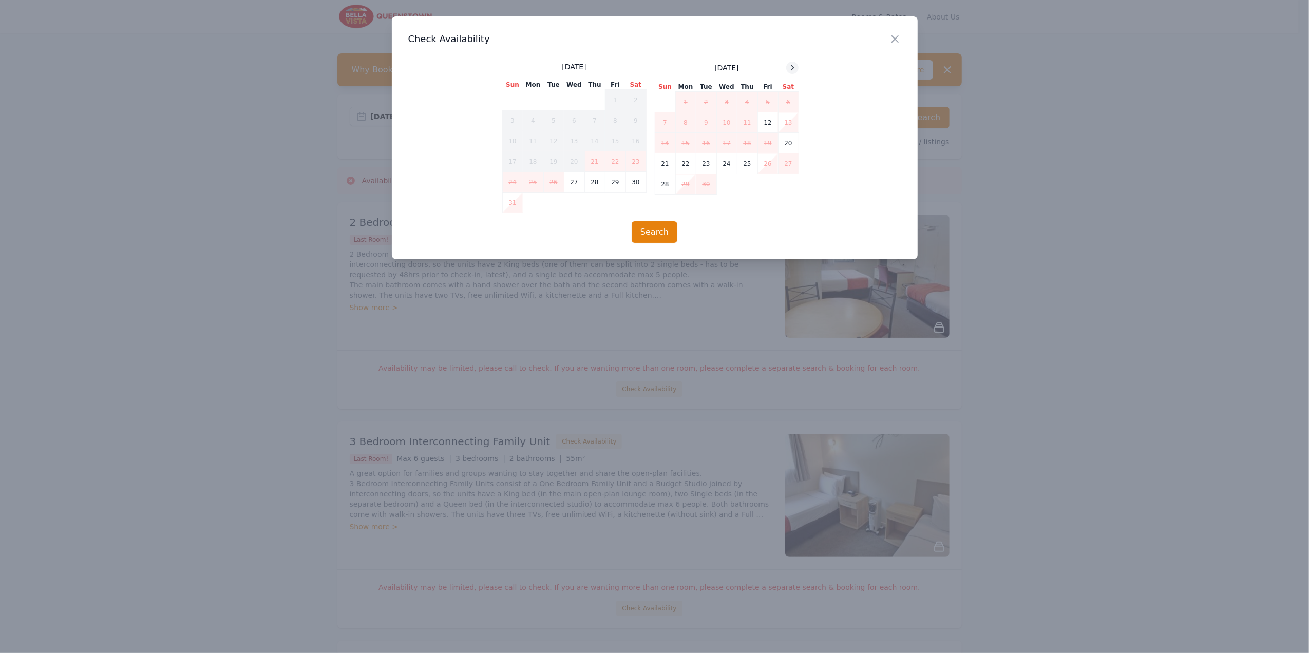
click at [795, 65] on icon at bounding box center [792, 68] width 8 height 8
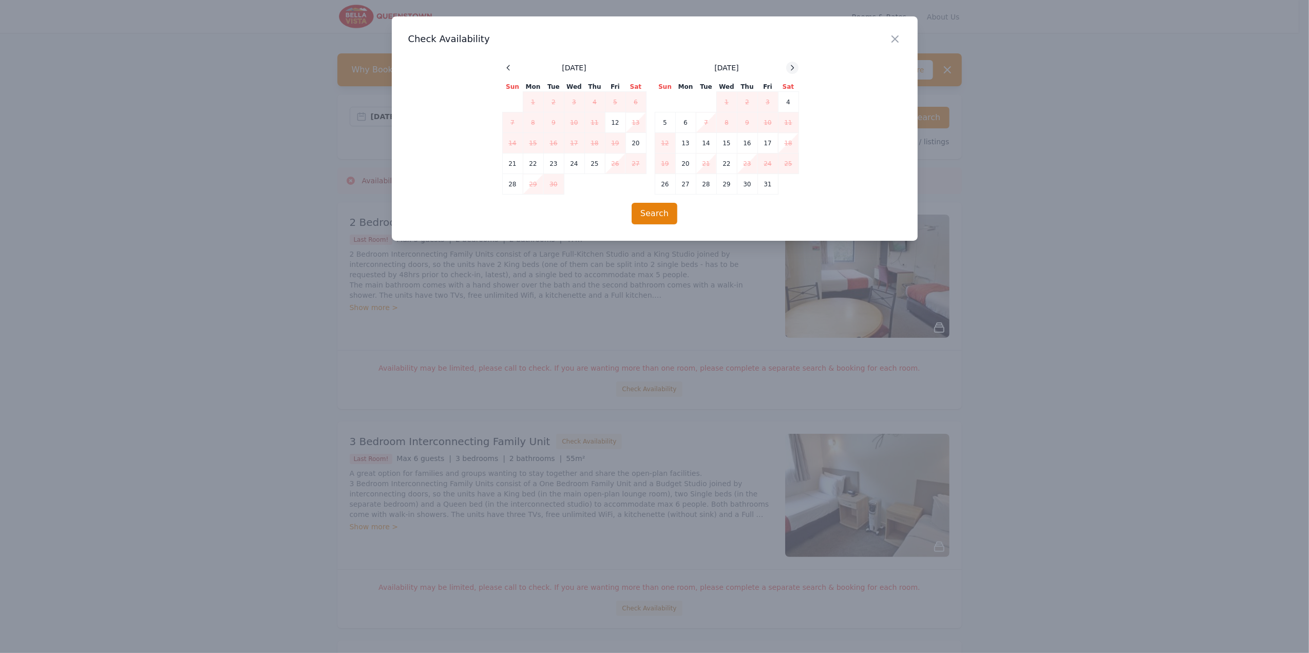
click at [795, 64] on icon at bounding box center [792, 68] width 8 height 8
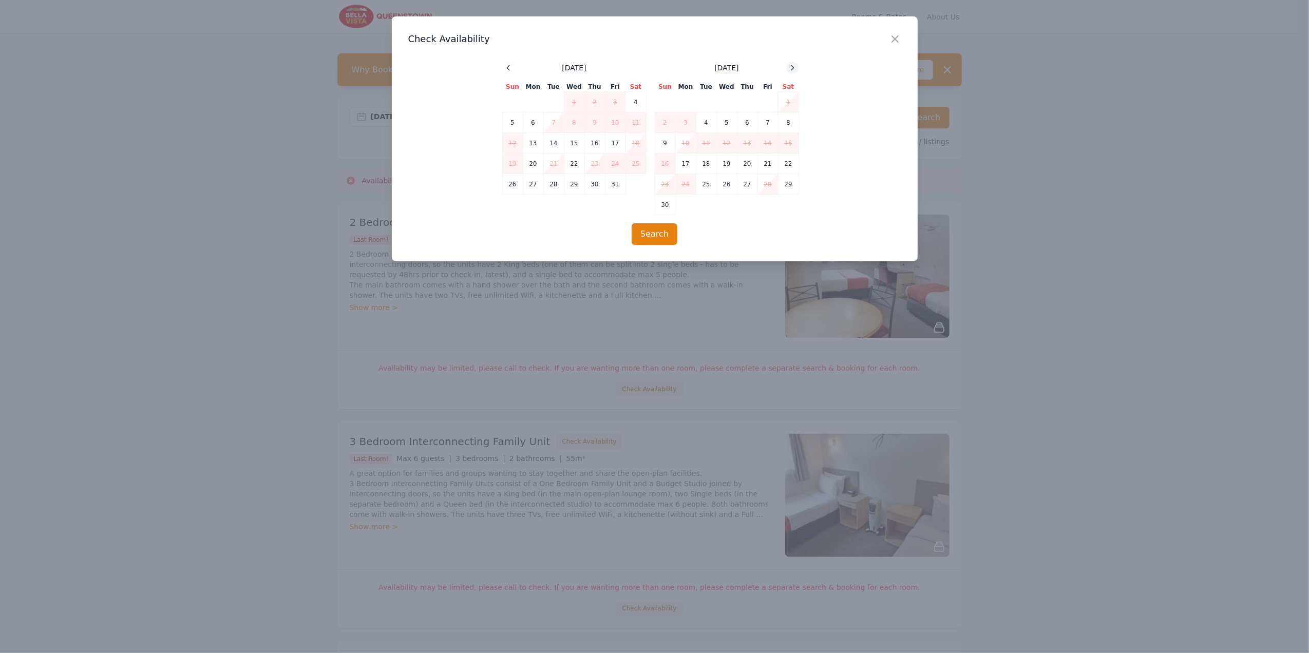
click at [795, 63] on div at bounding box center [792, 68] width 12 height 12
click at [796, 64] on div at bounding box center [792, 68] width 12 height 12
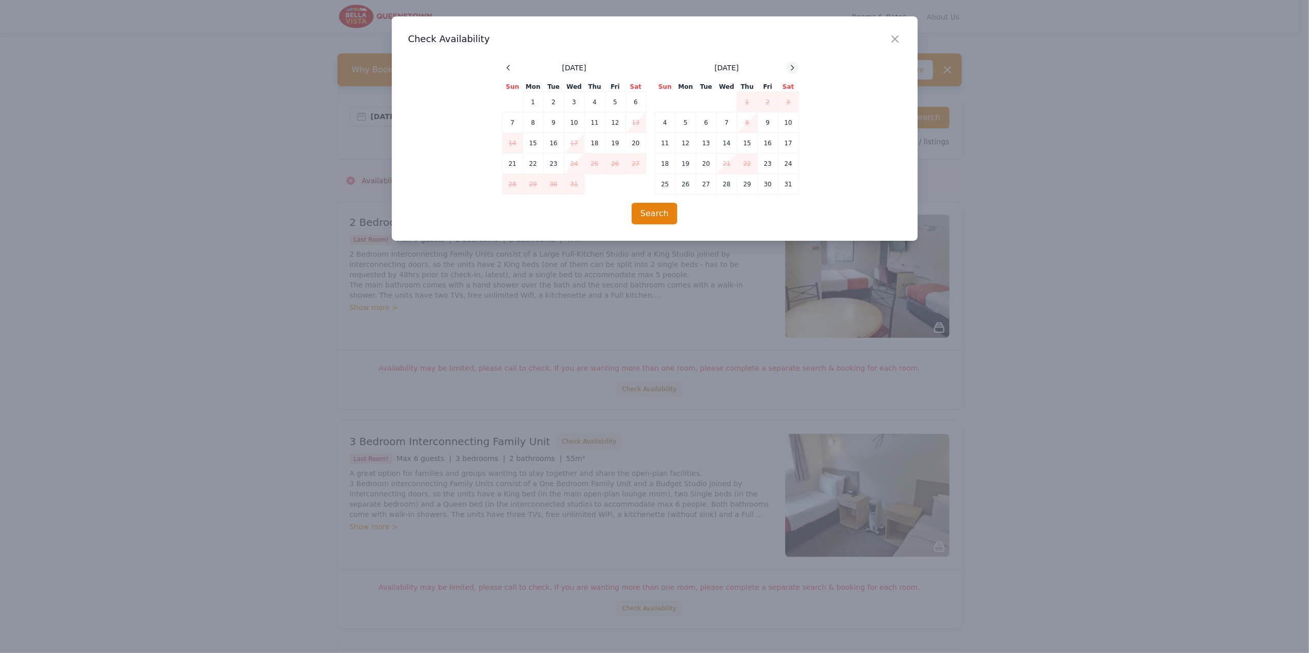
click at [796, 64] on icon at bounding box center [792, 68] width 8 height 8
click at [798, 62] on span at bounding box center [792, 68] width 12 height 12
click at [794, 66] on icon at bounding box center [792, 68] width 8 height 8
click at [892, 37] on icon "button" at bounding box center [895, 39] width 6 height 6
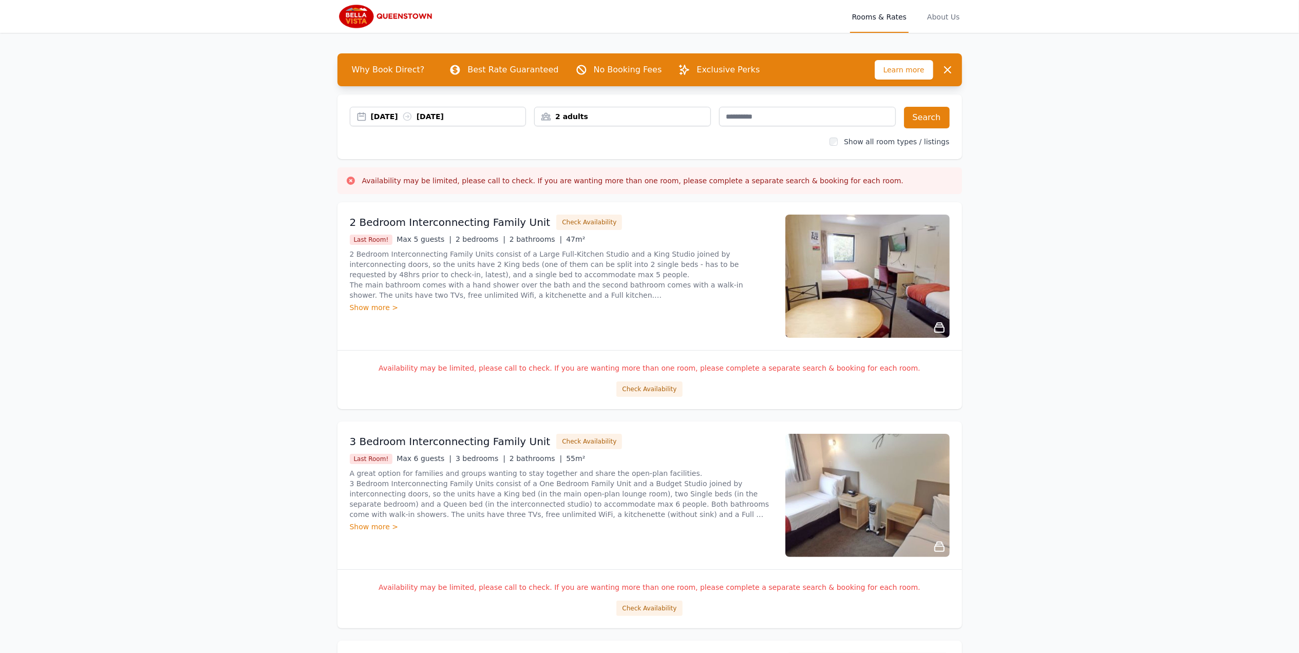
click at [487, 115] on div "04 Apr 2026 05 Apr 2026" at bounding box center [448, 116] width 155 height 10
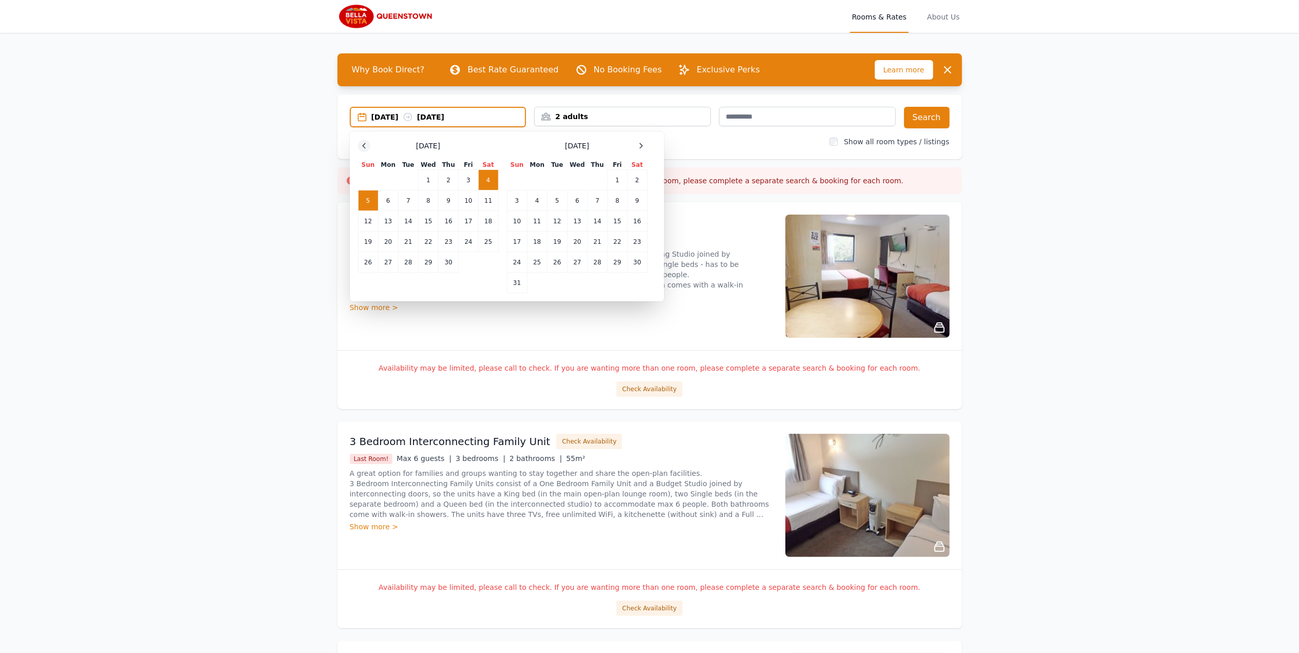
click at [367, 144] on icon at bounding box center [364, 146] width 8 height 8
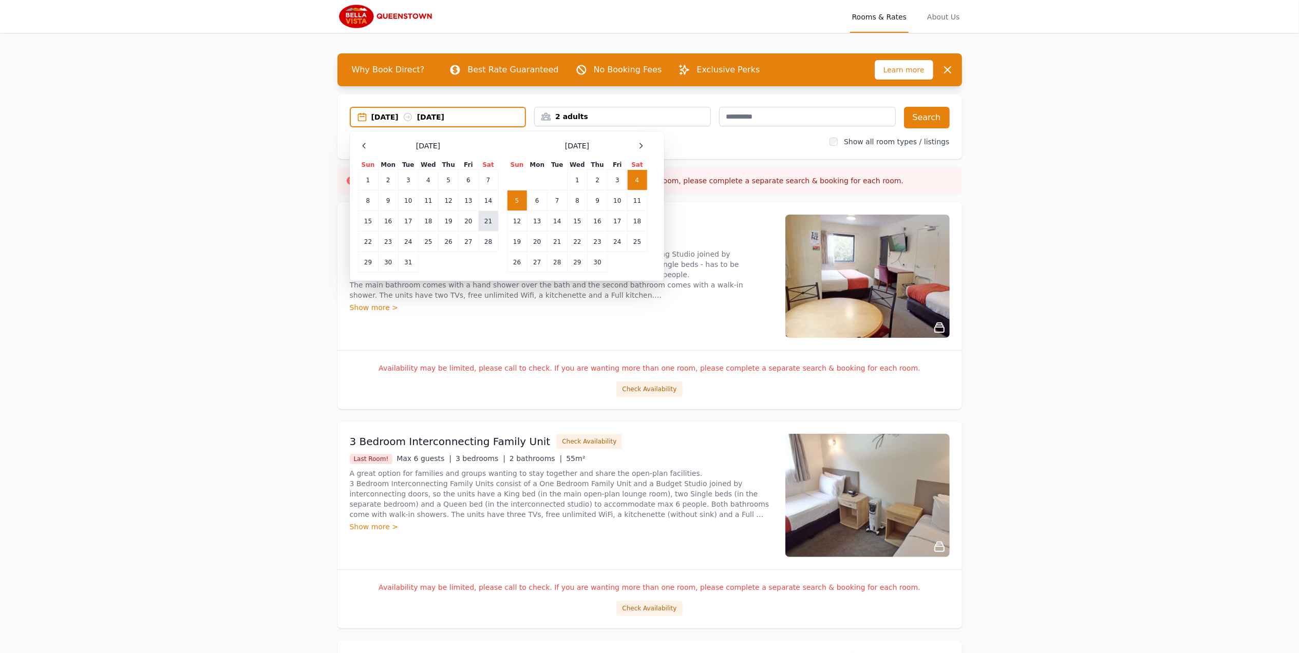
click at [489, 220] on td "21" at bounding box center [488, 221] width 20 height 21
click at [368, 238] on td "22" at bounding box center [368, 242] width 20 height 21
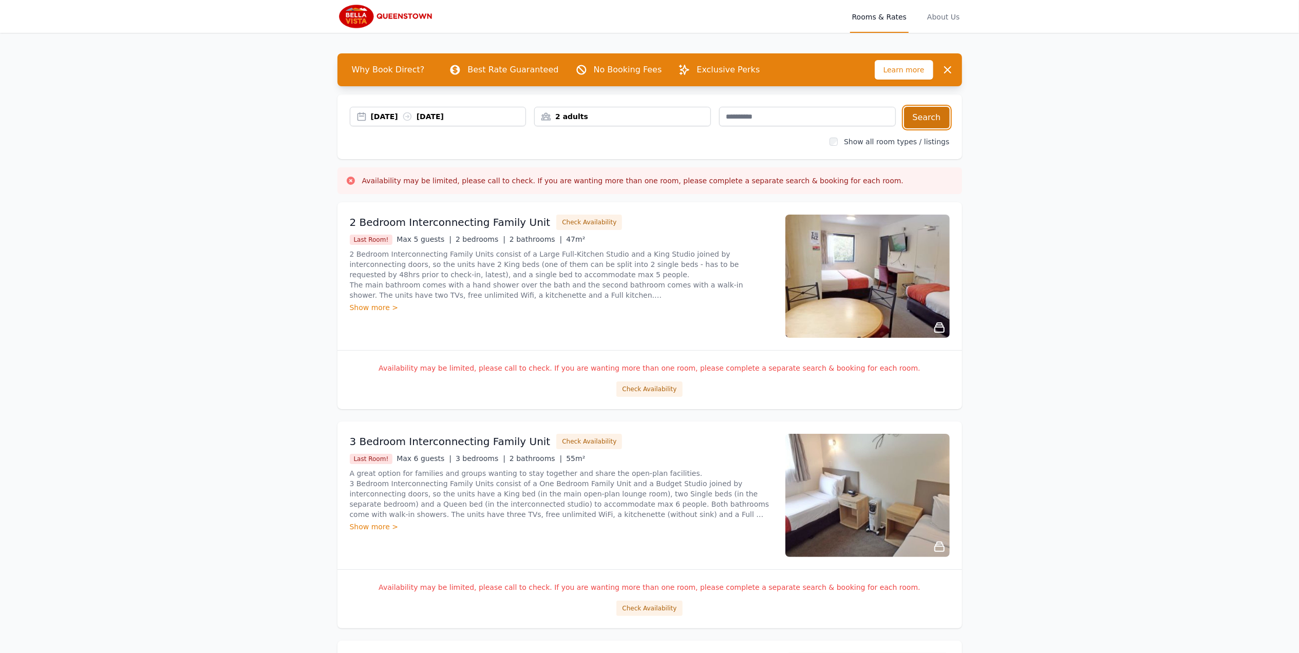
click at [933, 110] on button "Search" at bounding box center [927, 118] width 46 height 22
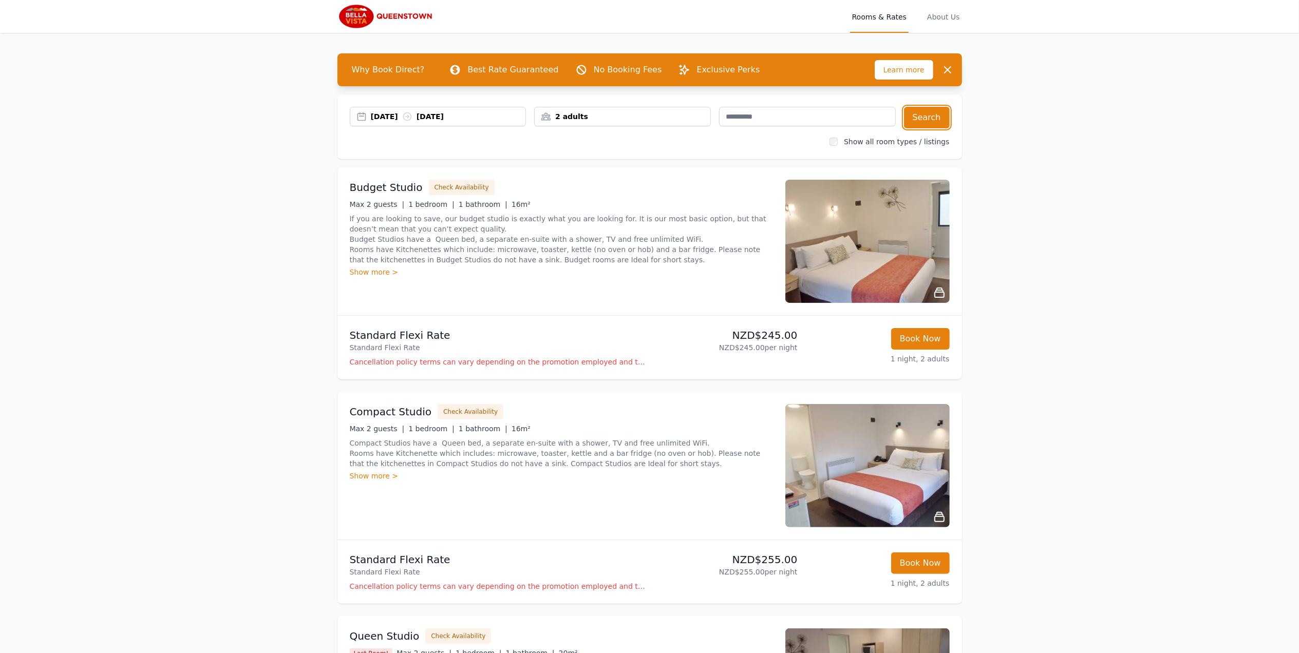
click at [498, 114] on div "21 Mar 2026 22 Mar 2026" at bounding box center [448, 116] width 155 height 10
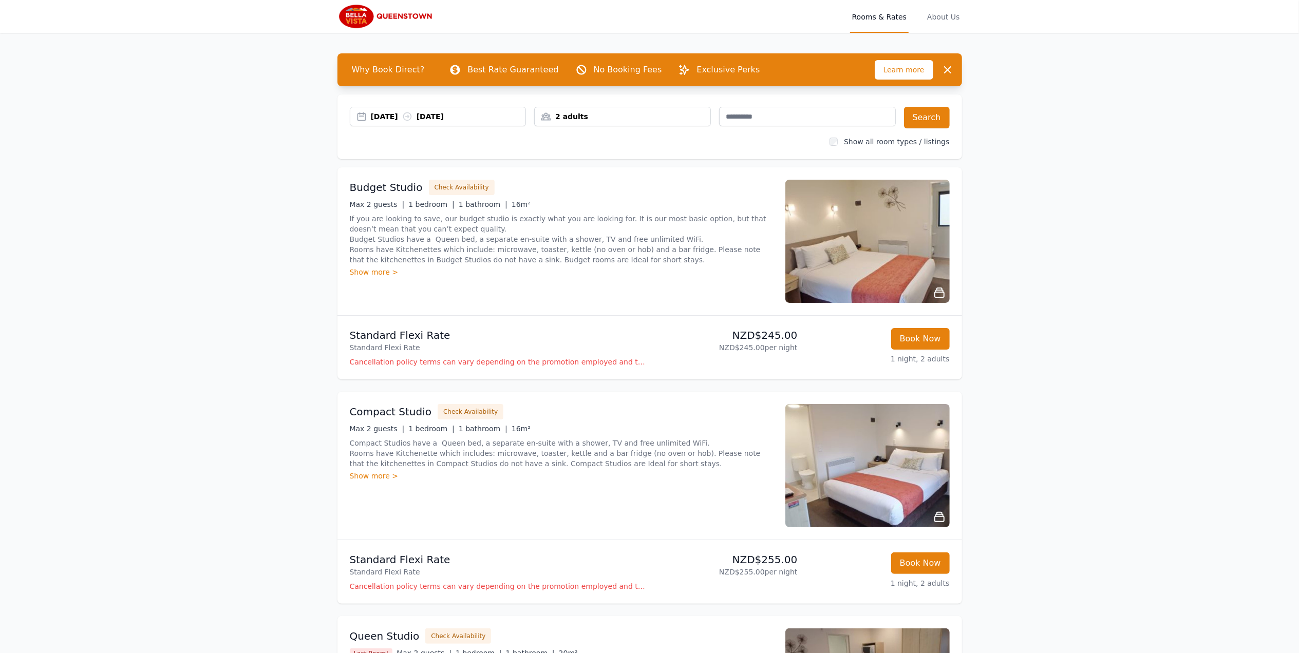
click at [496, 119] on div "21 Mar 2026 22 Mar 2026" at bounding box center [448, 116] width 155 height 10
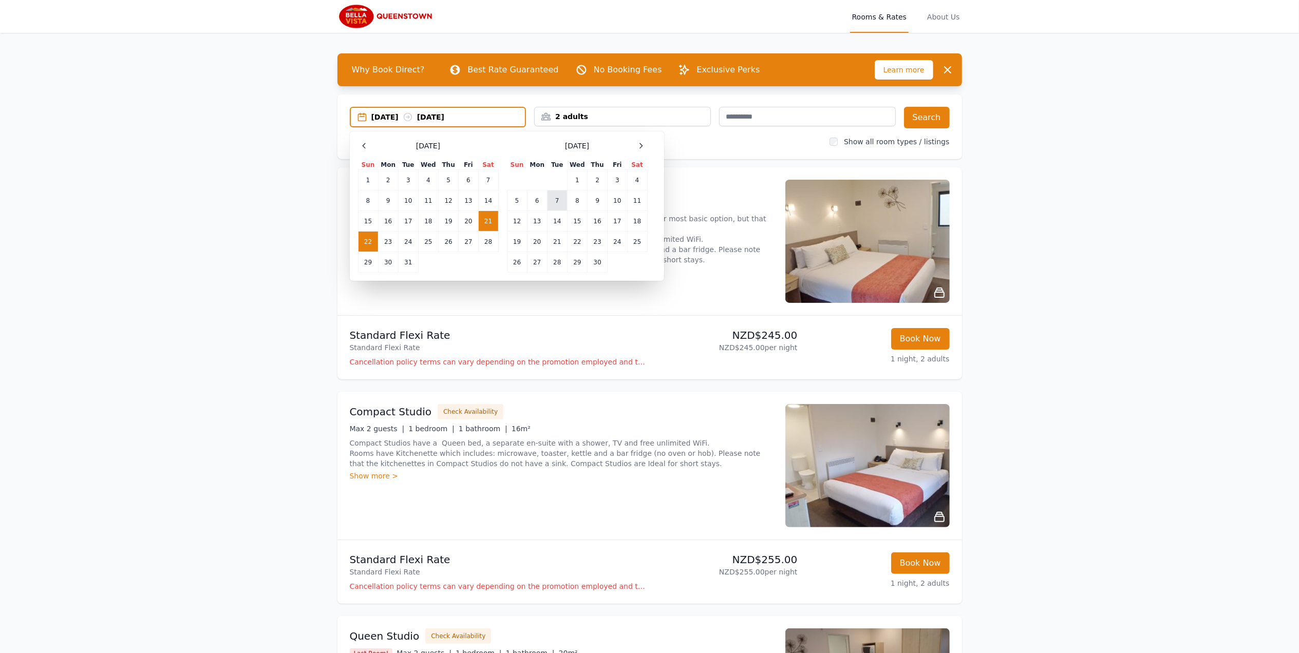
click at [557, 198] on td "7" at bounding box center [557, 201] width 20 height 21
click at [580, 197] on td "8" at bounding box center [577, 201] width 20 height 21
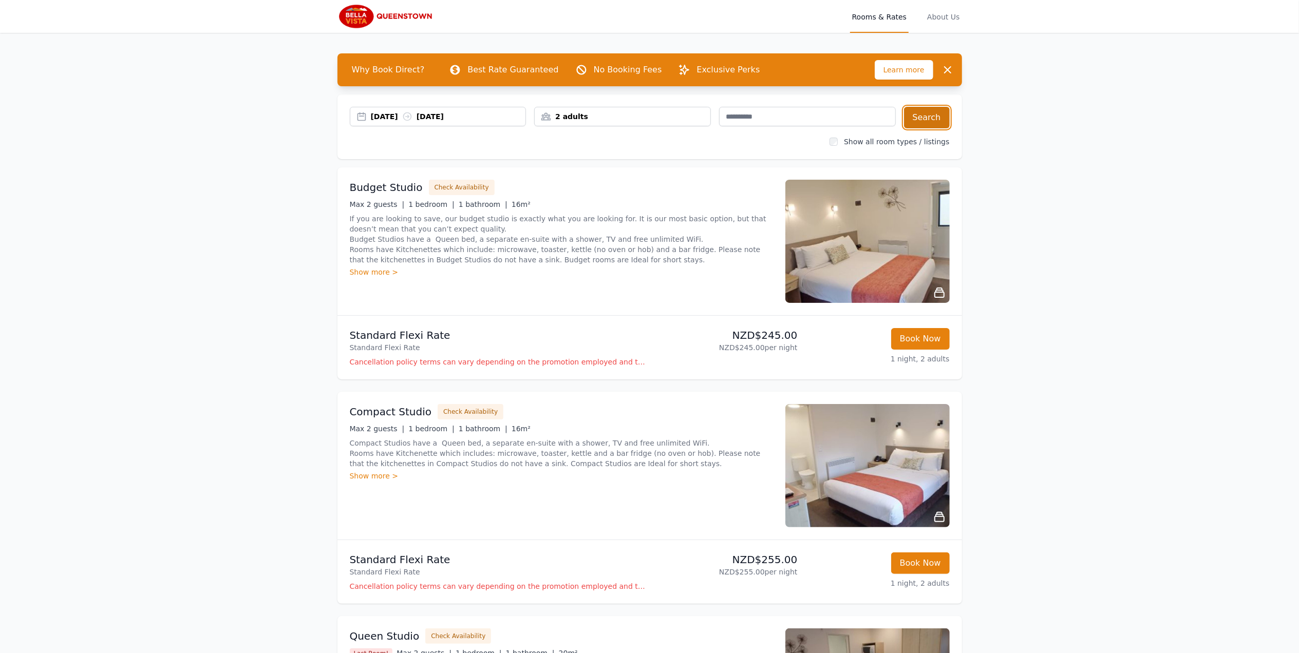
click at [929, 120] on button "Search" at bounding box center [927, 118] width 46 height 22
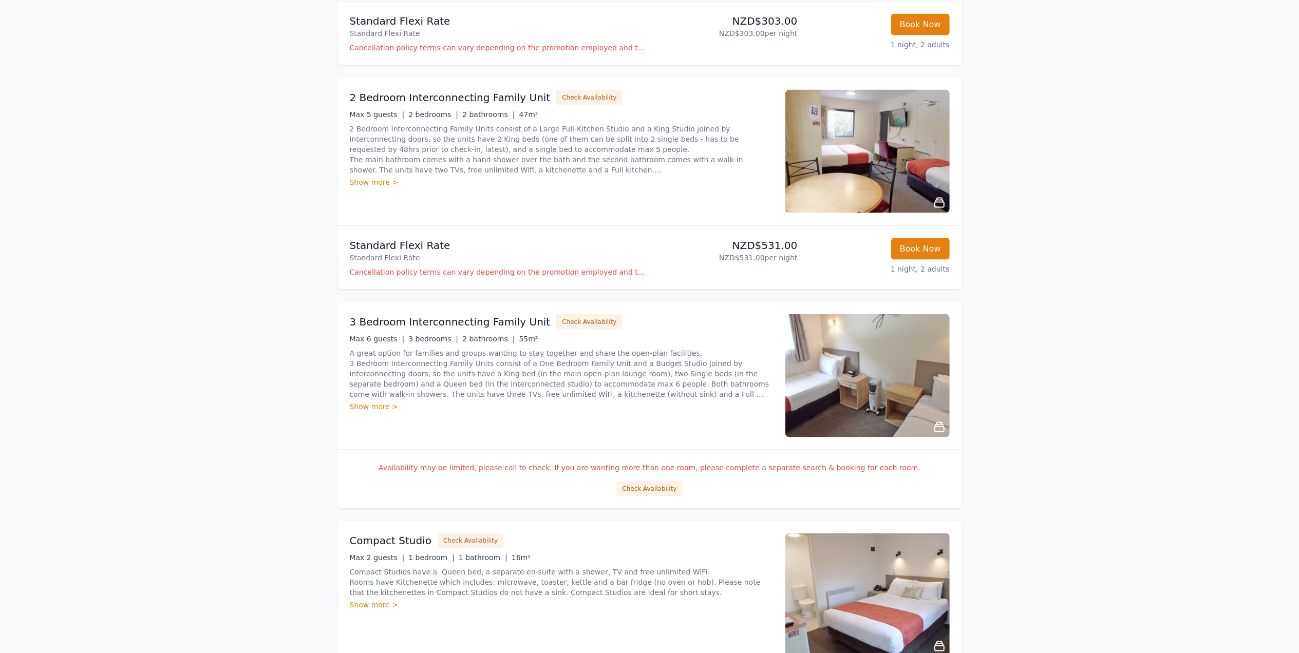
scroll to position [1438, 0]
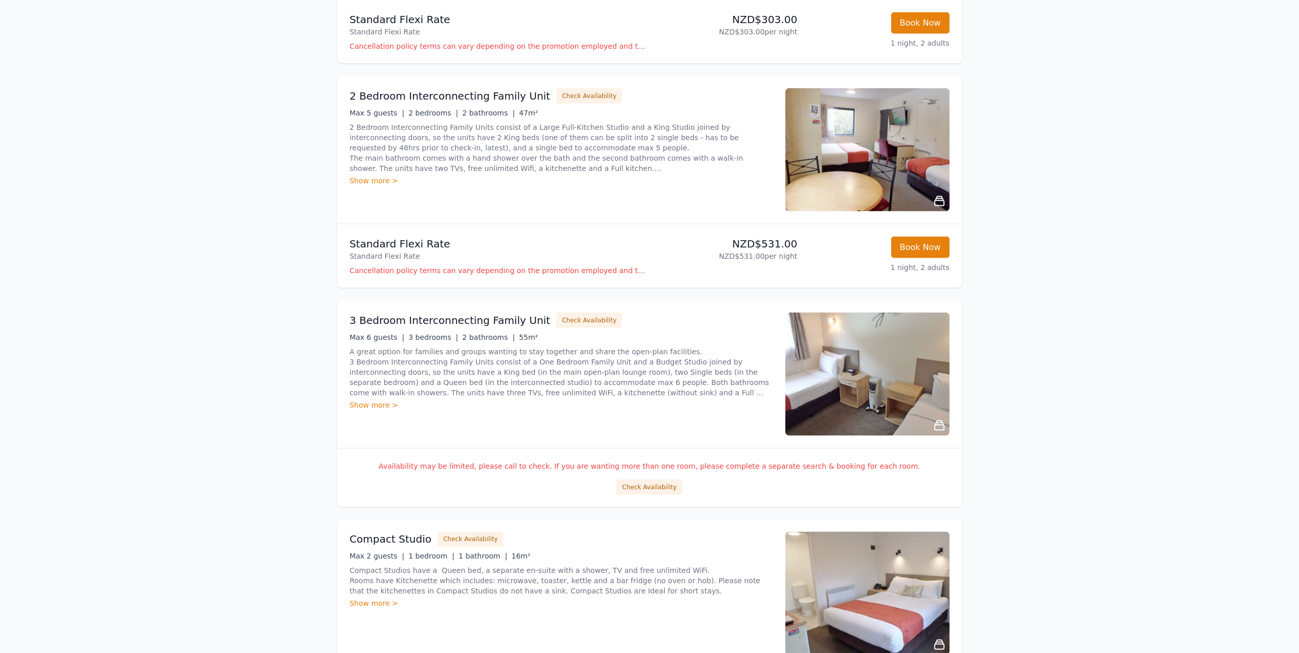
click at [662, 498] on div "Availability may be limited, please call to check. If you are wanting more than…" at bounding box center [649, 477] width 625 height 59
click at [658, 487] on button "Check Availability" at bounding box center [649, 487] width 66 height 15
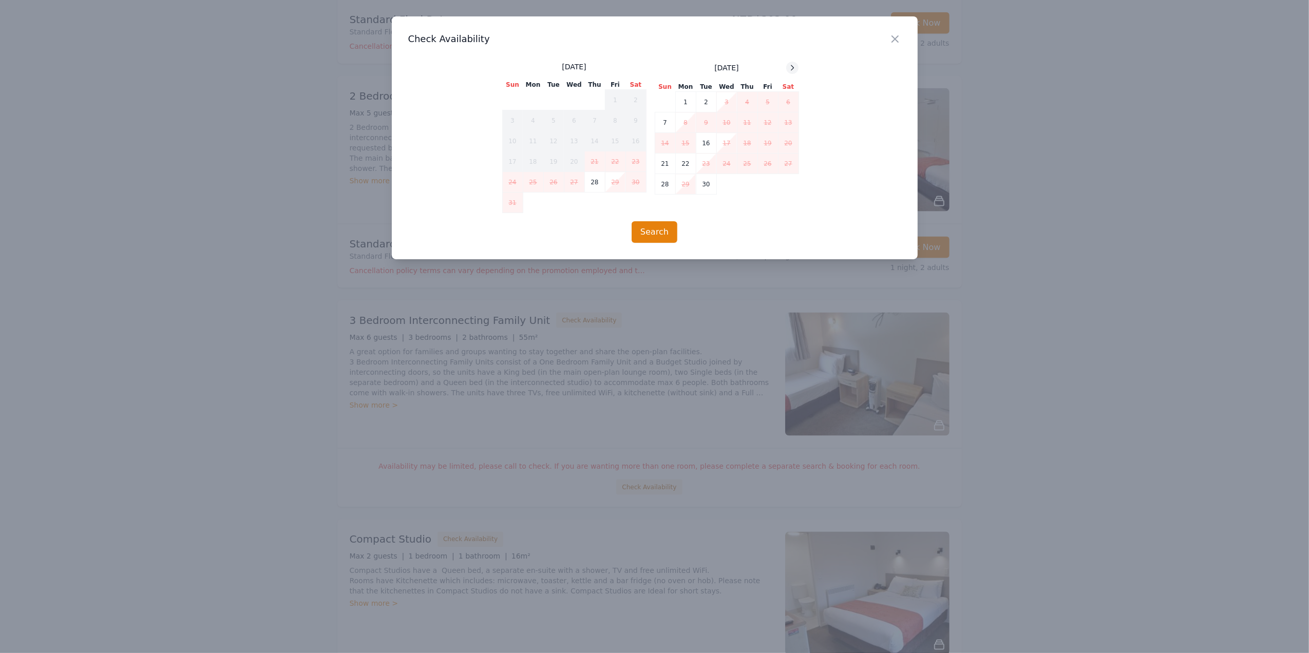
click at [794, 66] on icon at bounding box center [792, 68] width 8 height 8
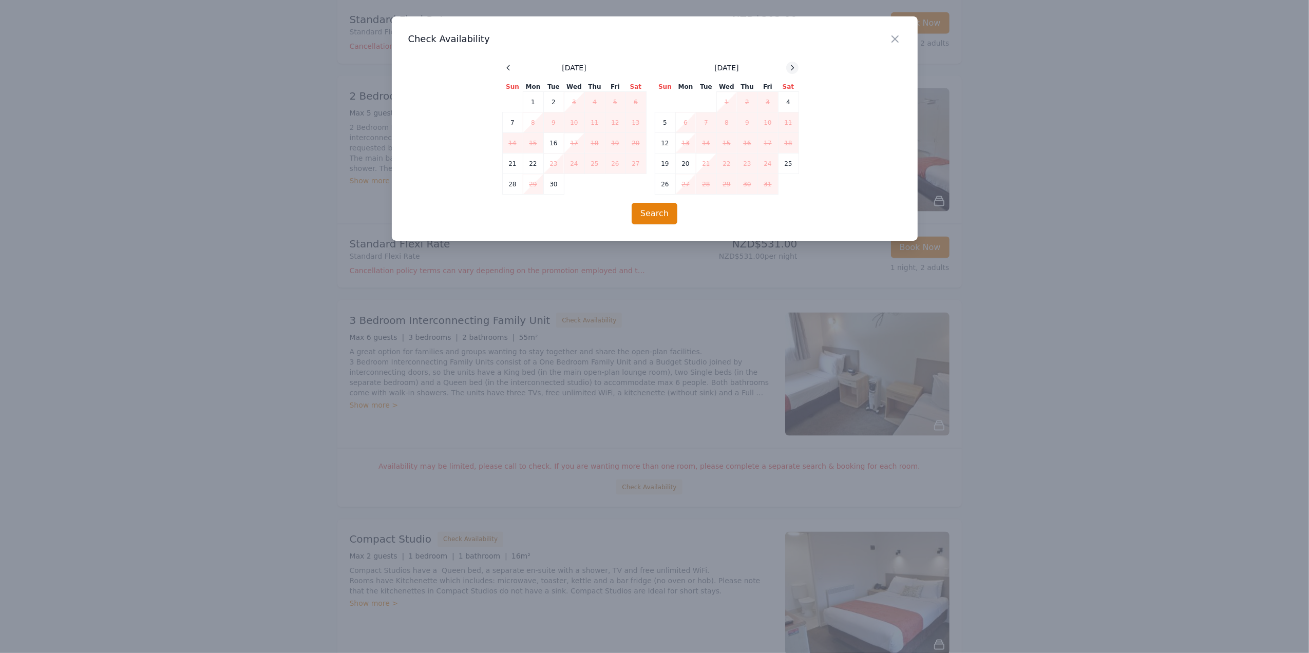
click at [794, 66] on icon at bounding box center [792, 68] width 8 height 8
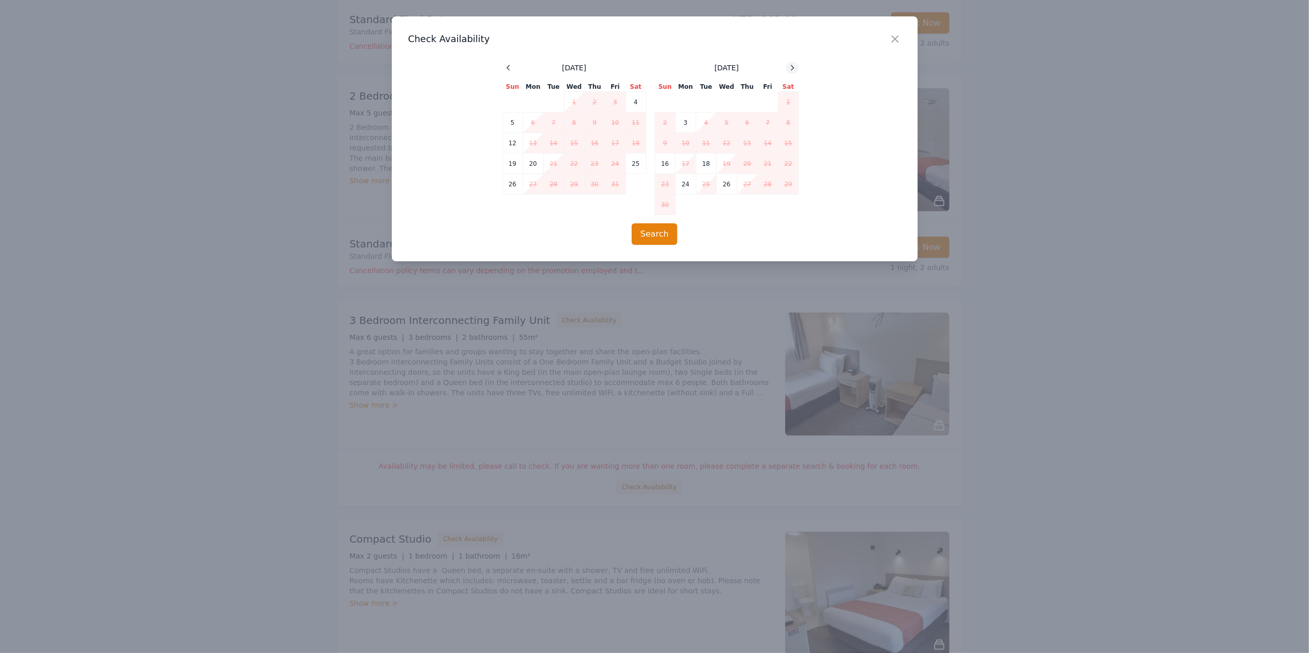
click at [794, 66] on icon at bounding box center [792, 68] width 8 height 8
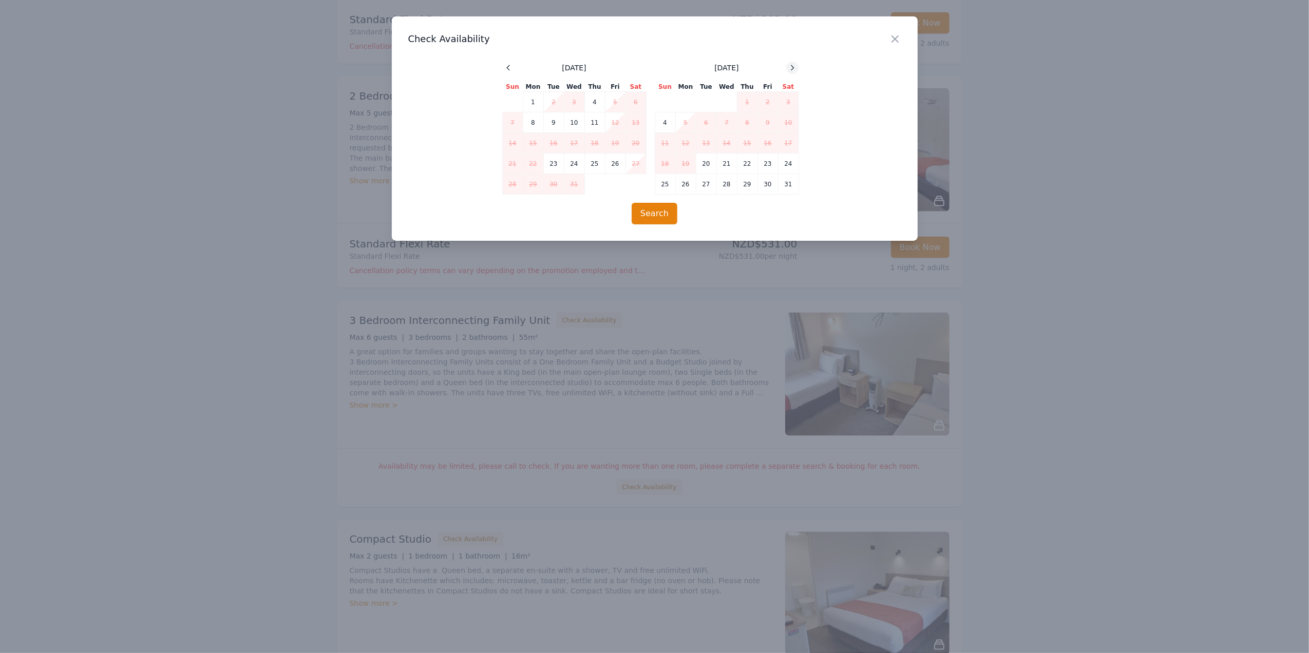
click at [794, 68] on icon at bounding box center [792, 68] width 8 height 8
click at [898, 36] on icon "button" at bounding box center [895, 39] width 6 height 6
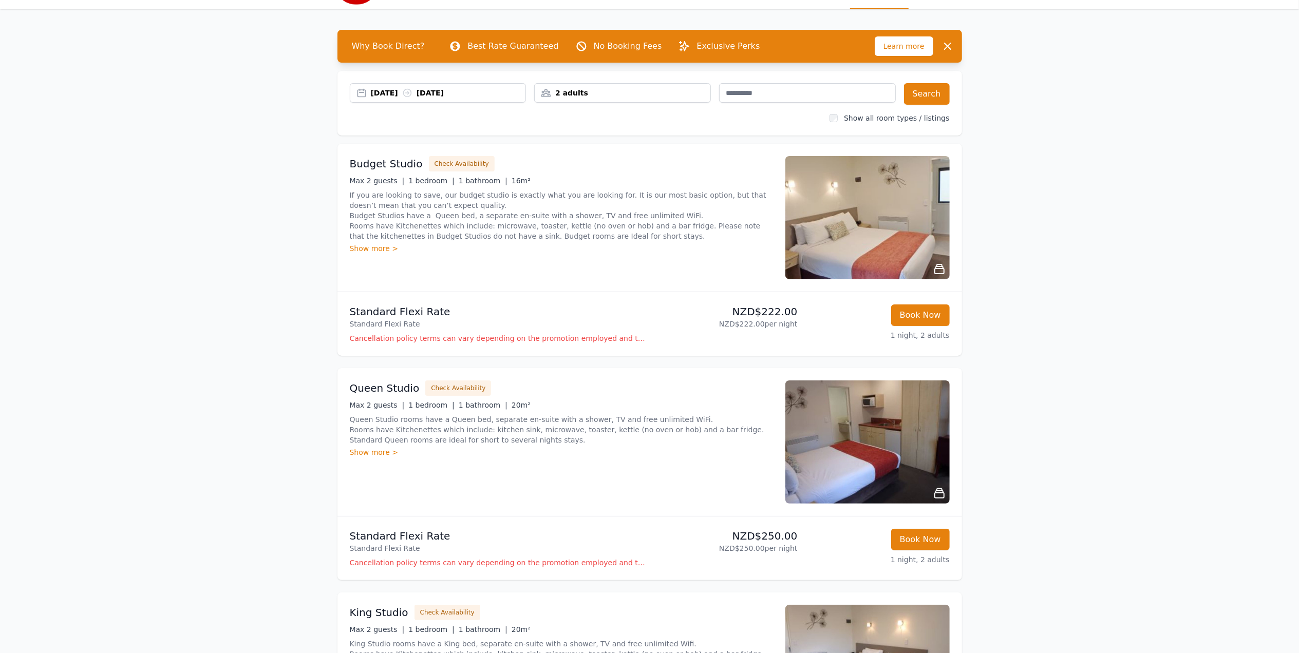
scroll to position [0, 0]
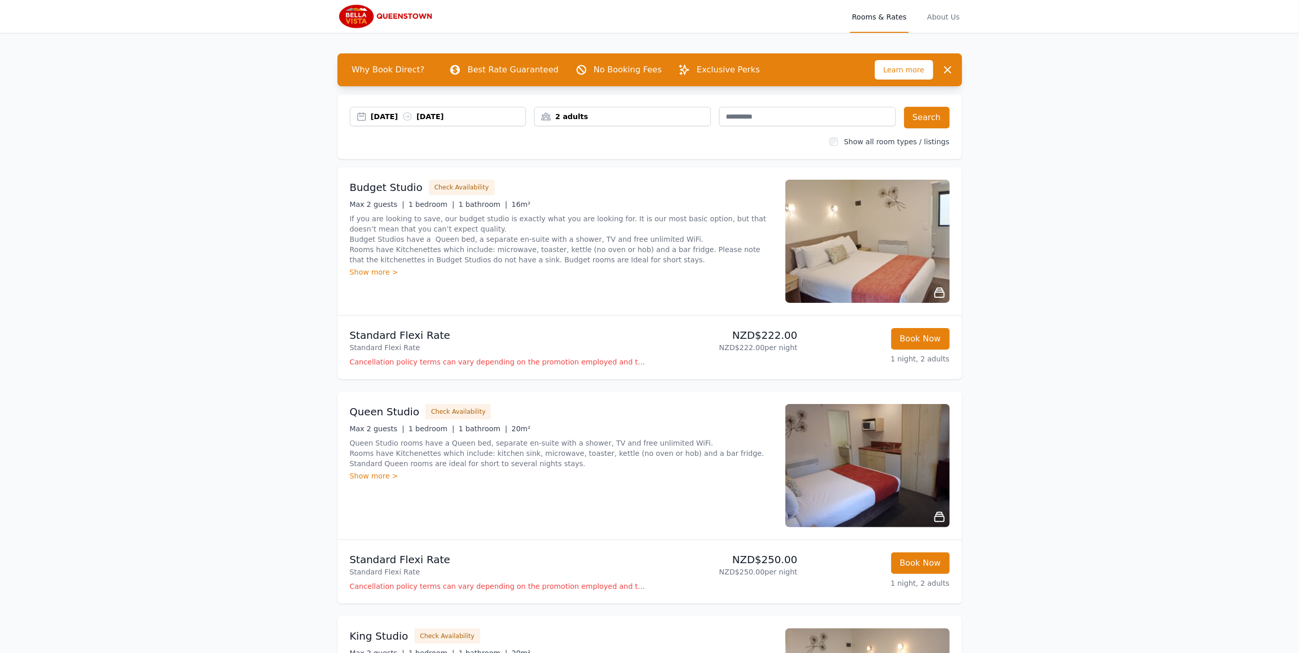
click at [498, 112] on div "07 Apr 2026 08 Apr 2026" at bounding box center [448, 116] width 155 height 10
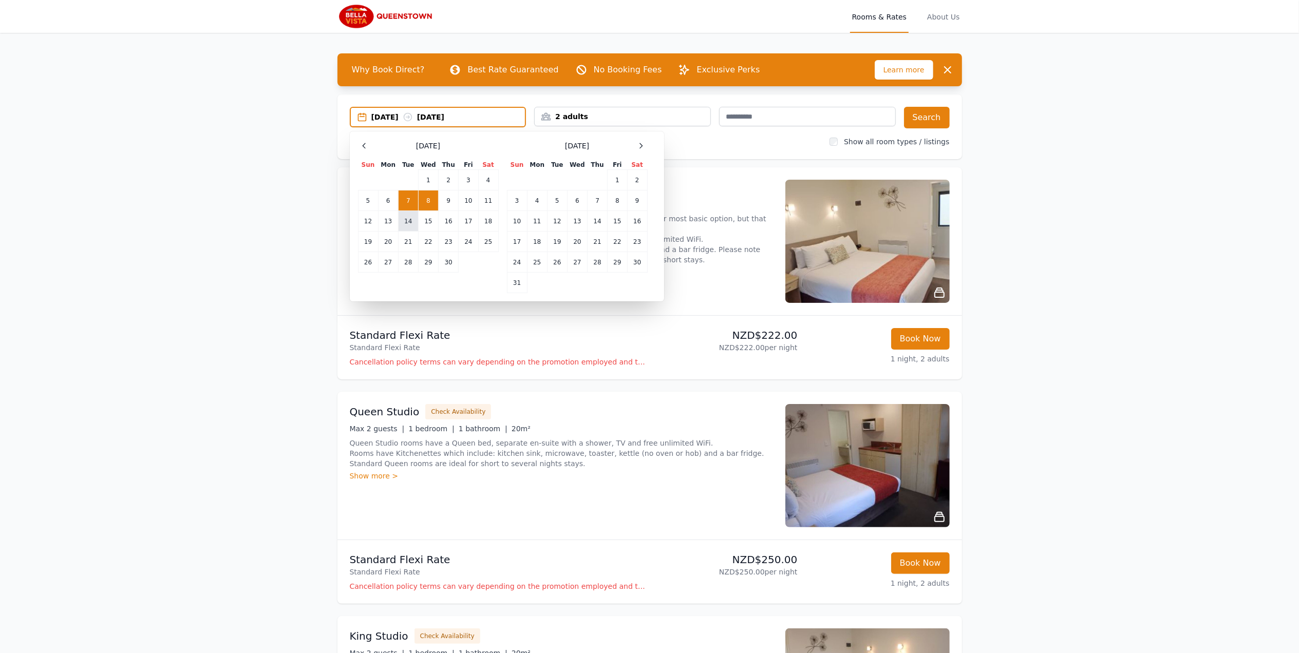
click at [406, 224] on td "14" at bounding box center [408, 221] width 20 height 21
click at [429, 220] on td "15" at bounding box center [428, 221] width 20 height 21
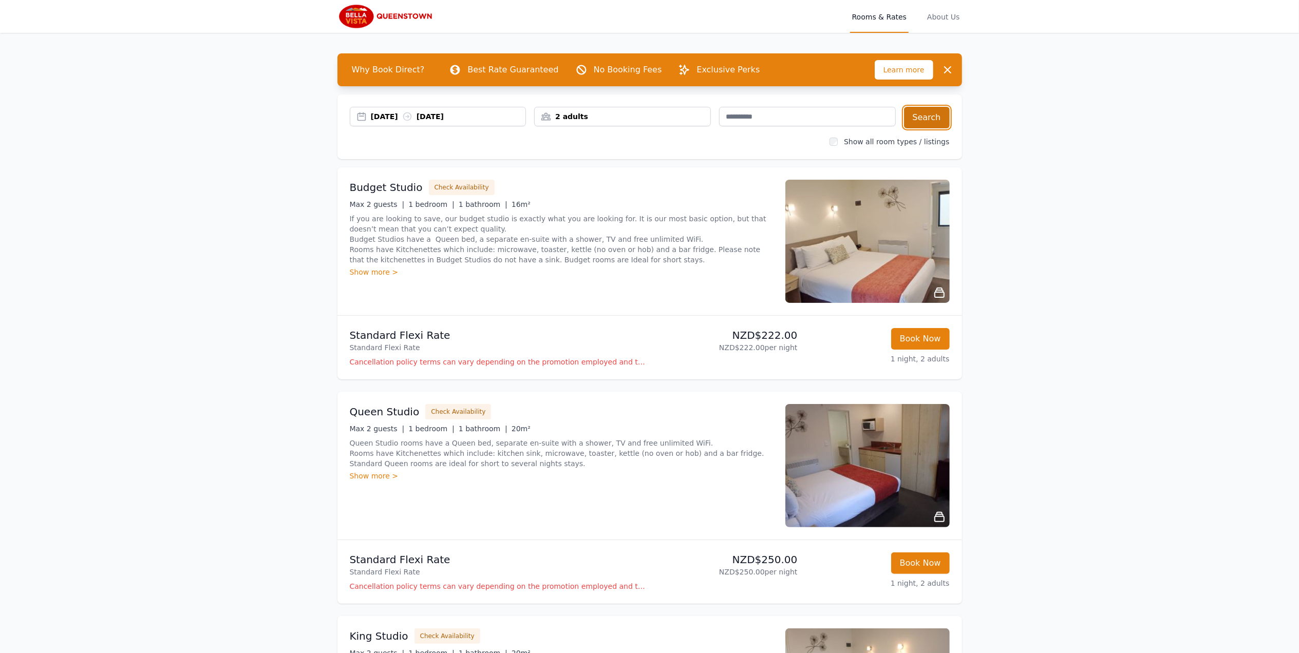
click at [936, 119] on button "Search" at bounding box center [927, 118] width 46 height 22
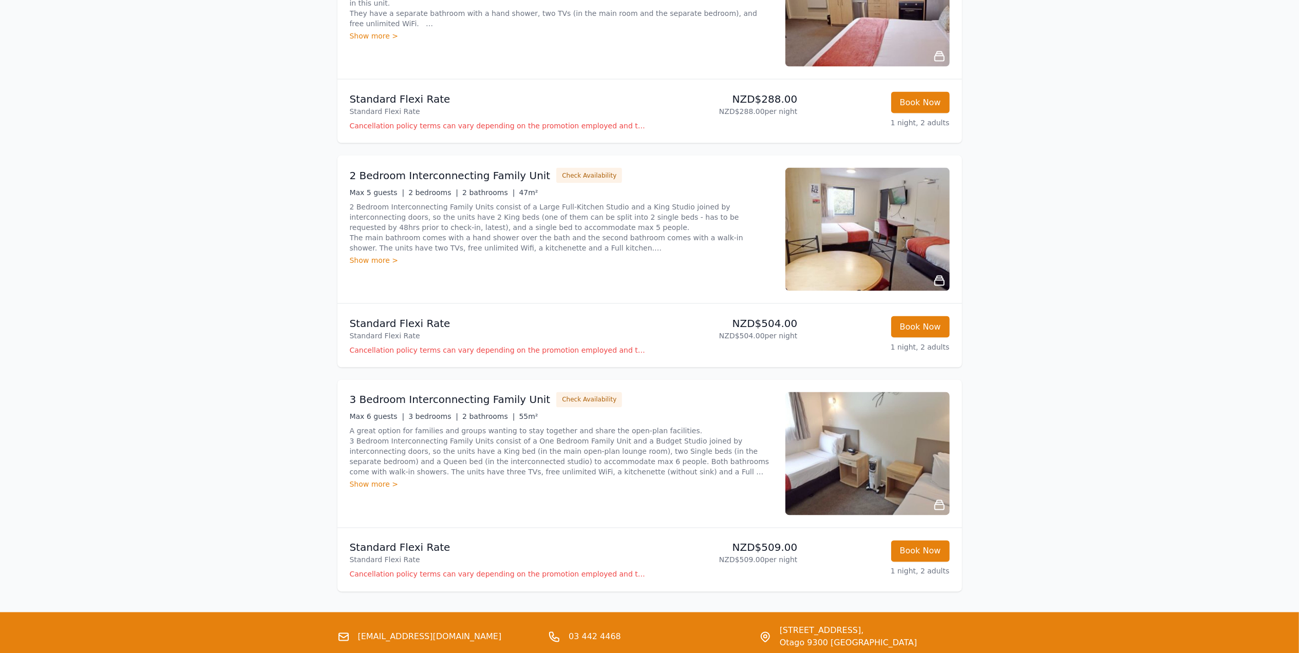
scroll to position [1665, 0]
